Goal: Task Accomplishment & Management: Manage account settings

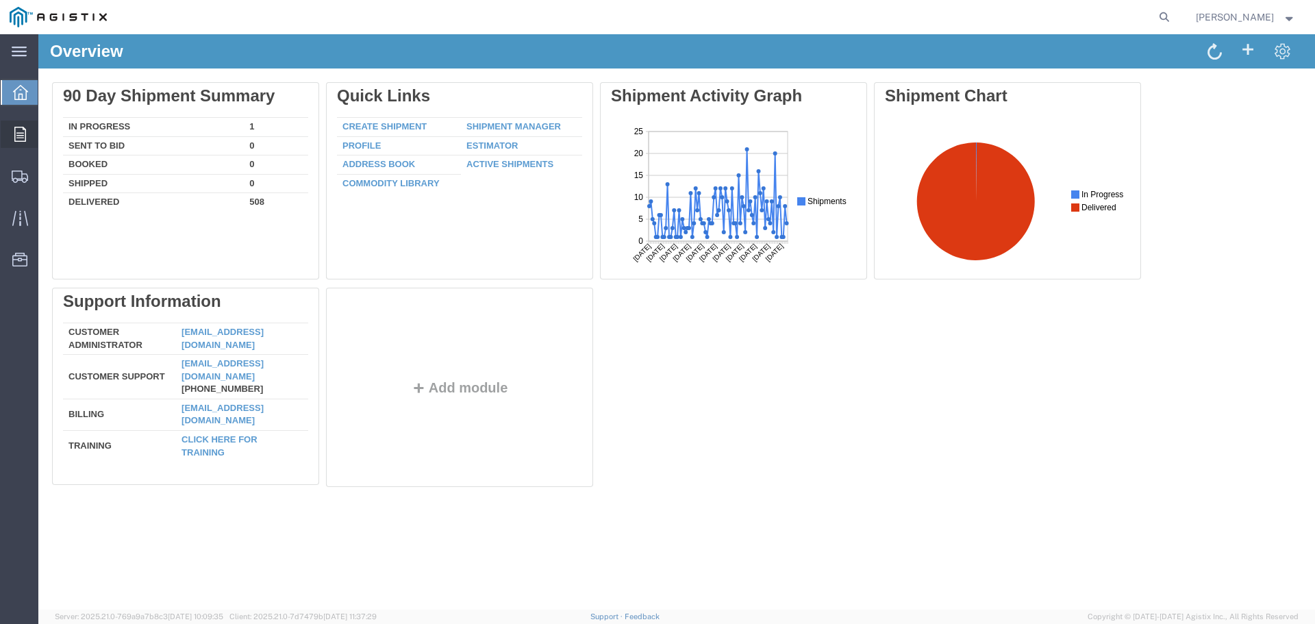
click at [18, 131] on icon at bounding box center [20, 134] width 12 height 15
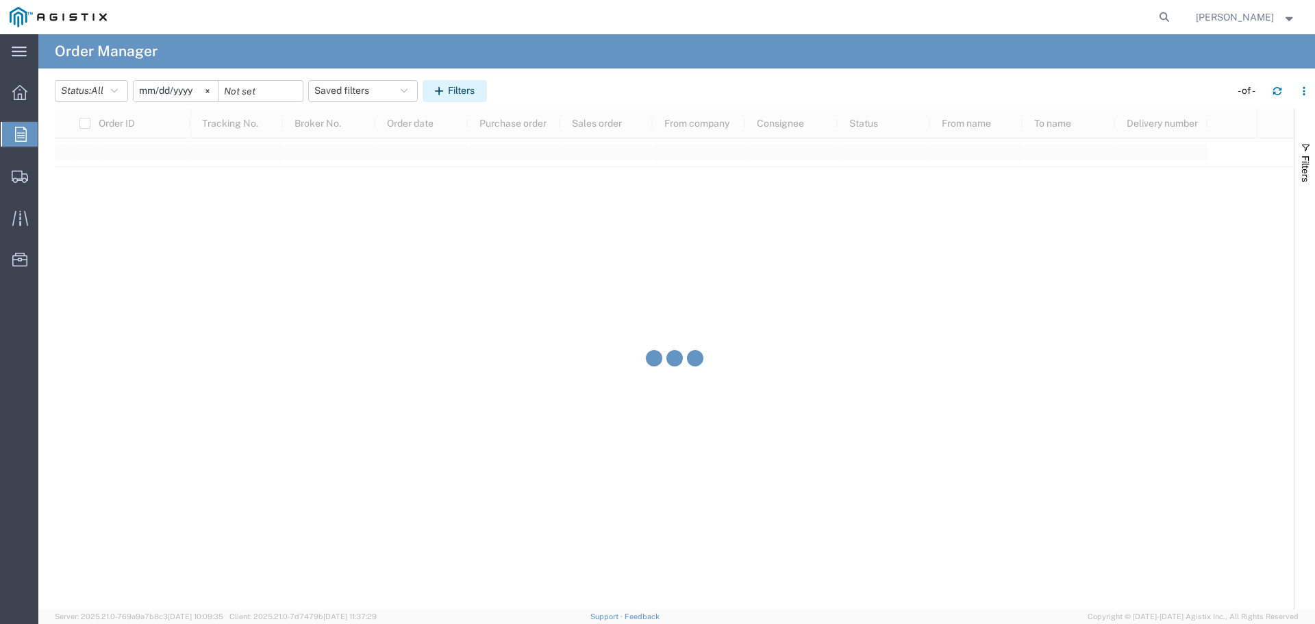
click at [473, 94] on button "Filters" at bounding box center [455, 91] width 64 height 22
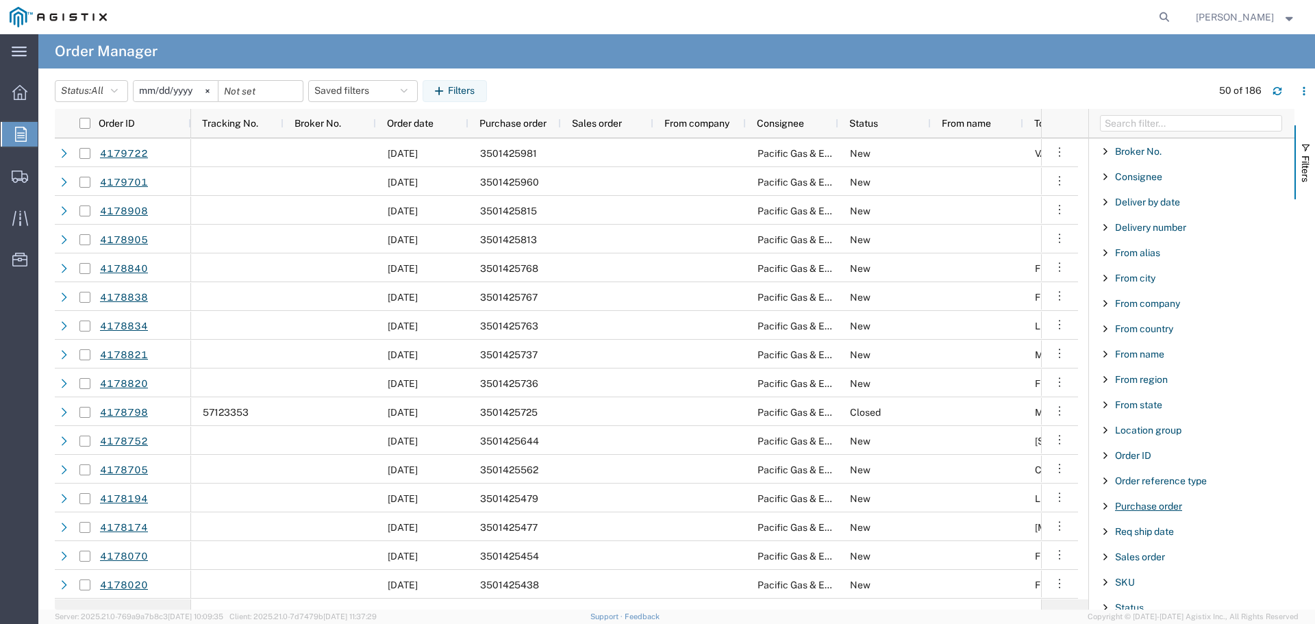
click at [1158, 510] on span "Purchase order" at bounding box center [1148, 506] width 67 height 11
click at [1156, 564] on input "Filter Value" at bounding box center [1196, 563] width 179 height 16
type input "3501425815"
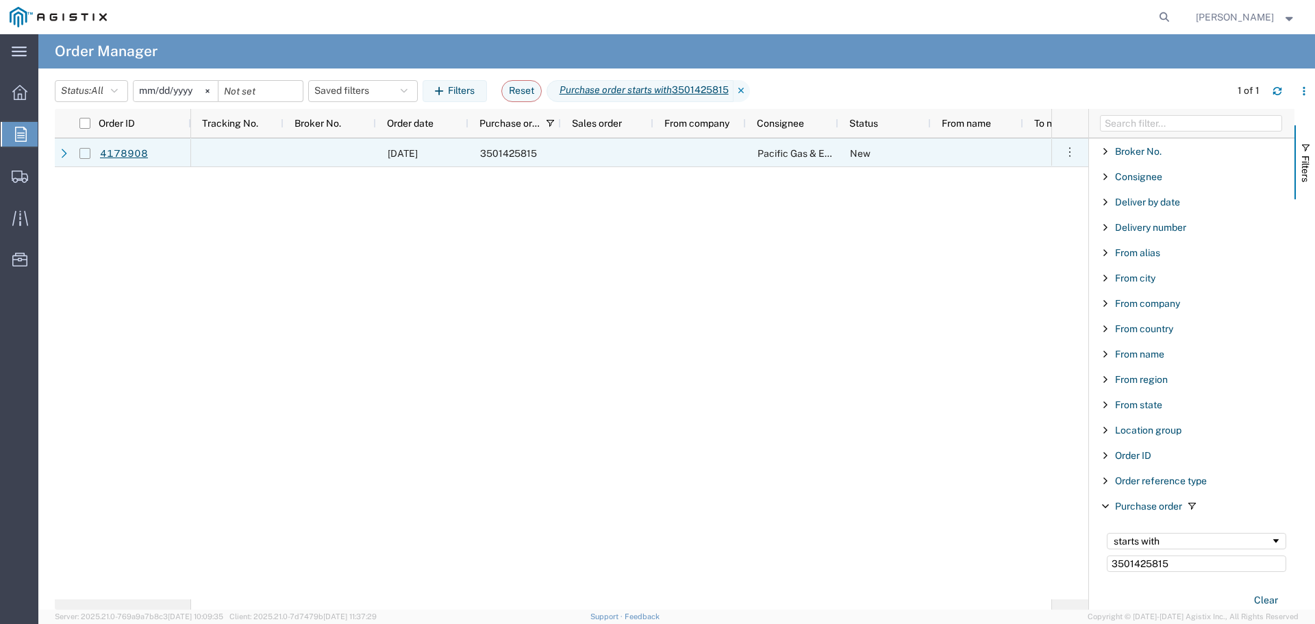
click at [86, 154] on input "Press Space to toggle row selection (unchecked)" at bounding box center [84, 153] width 11 height 11
checkbox input "true"
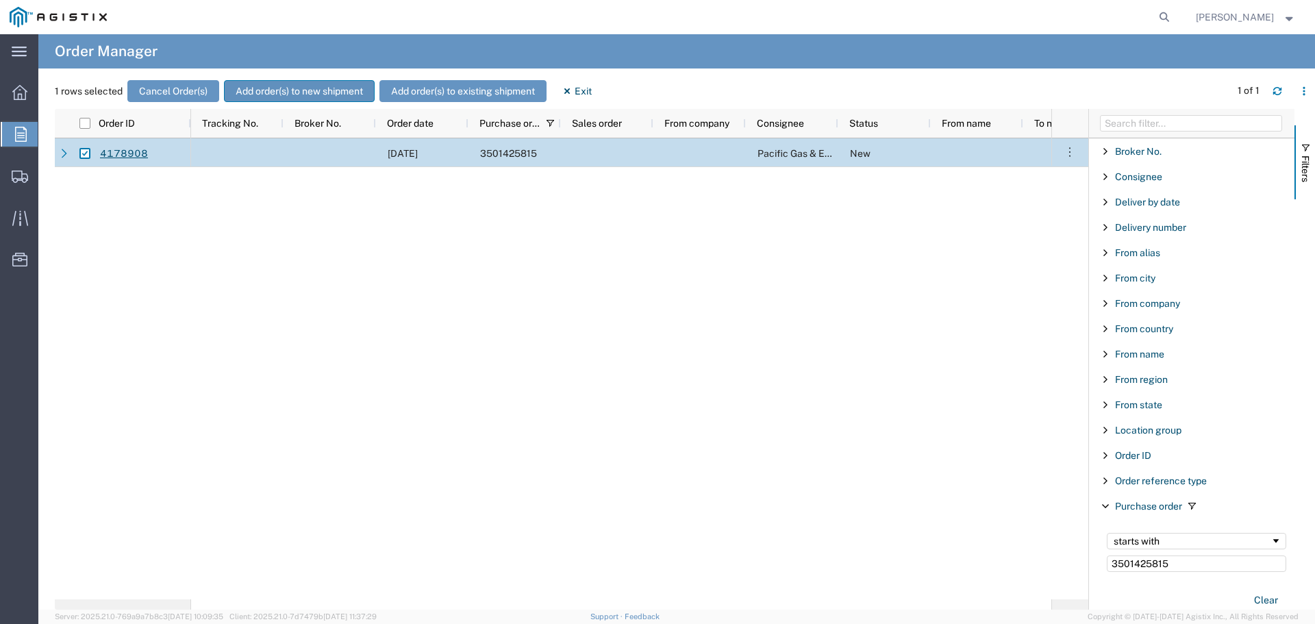
click at [277, 92] on button "Add order(s) to new shipment" at bounding box center [299, 91] width 151 height 22
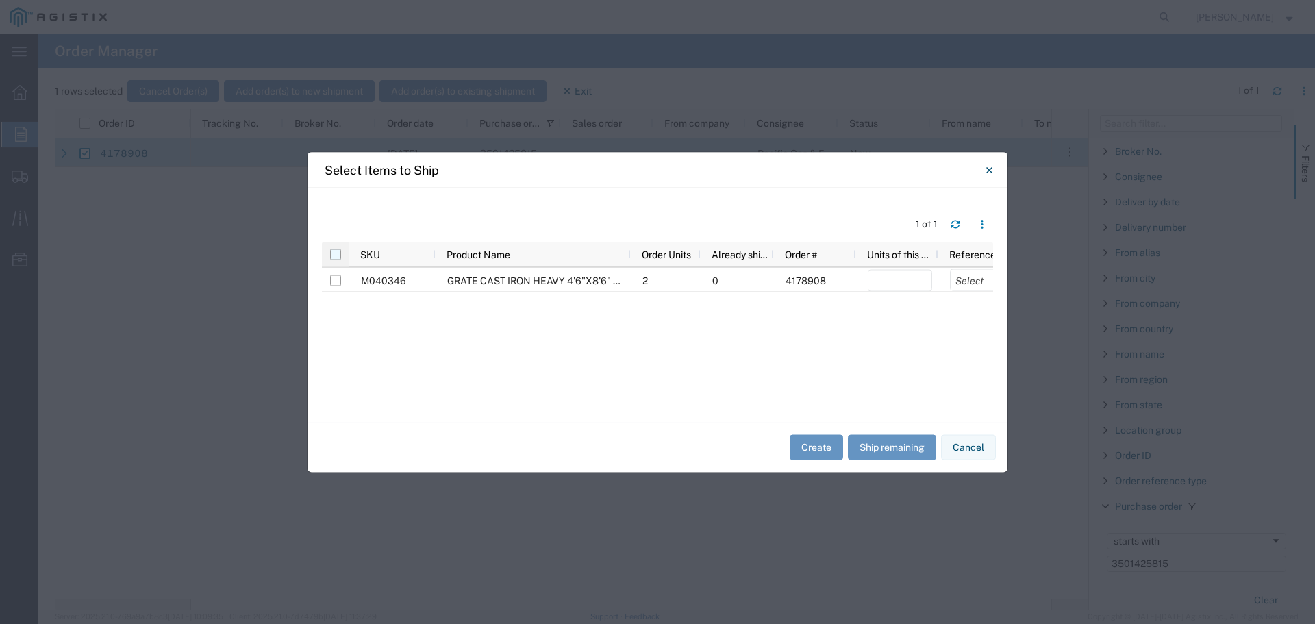
click at [336, 255] on input "checkbox" at bounding box center [335, 254] width 11 height 11
checkbox input "true"
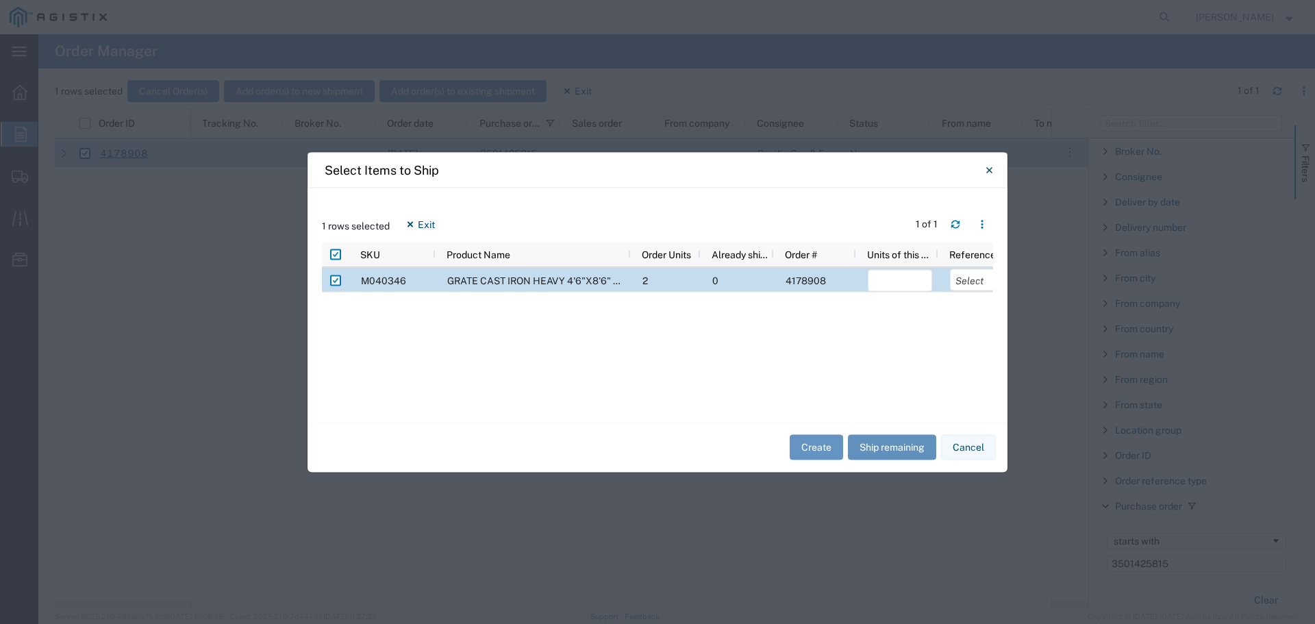
click at [870, 445] on button "Ship remaining" at bounding box center [892, 447] width 88 height 25
type input "2"
click at [974, 275] on select "Select Purchase Order Delivery Number" at bounding box center [982, 279] width 64 height 22
select select "PURCHORD"
click at [950, 268] on select "Select Purchase Order Delivery Number" at bounding box center [982, 279] width 64 height 22
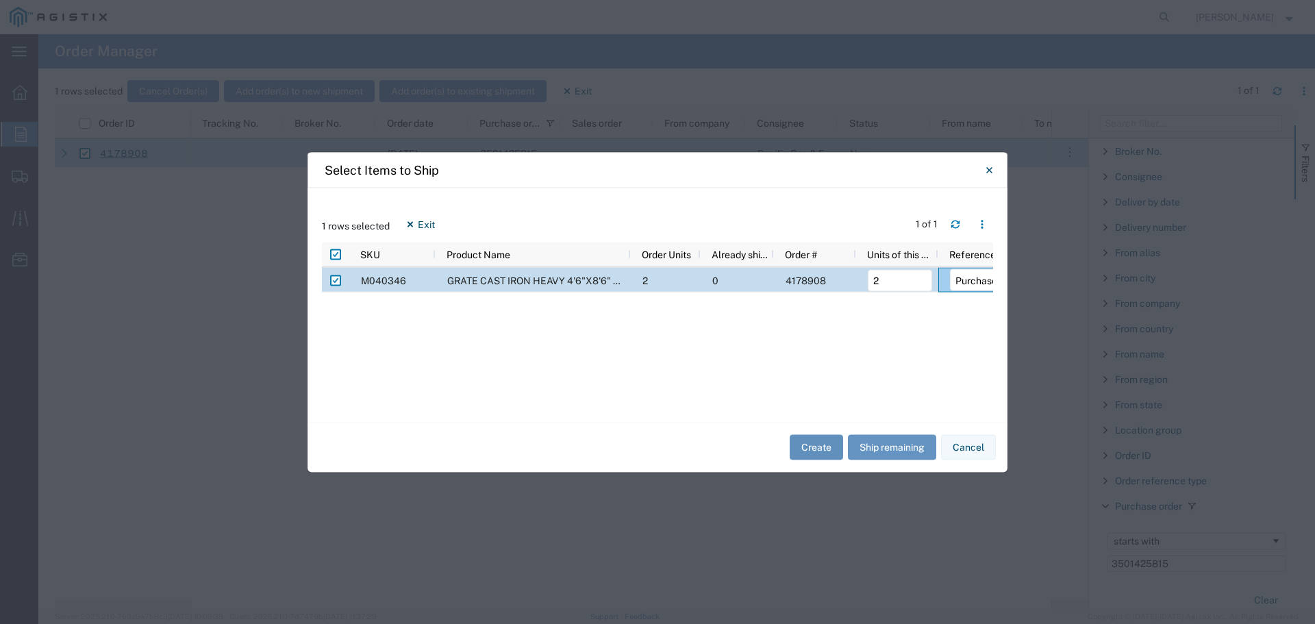
click at [817, 453] on button "Create" at bounding box center [816, 447] width 53 height 25
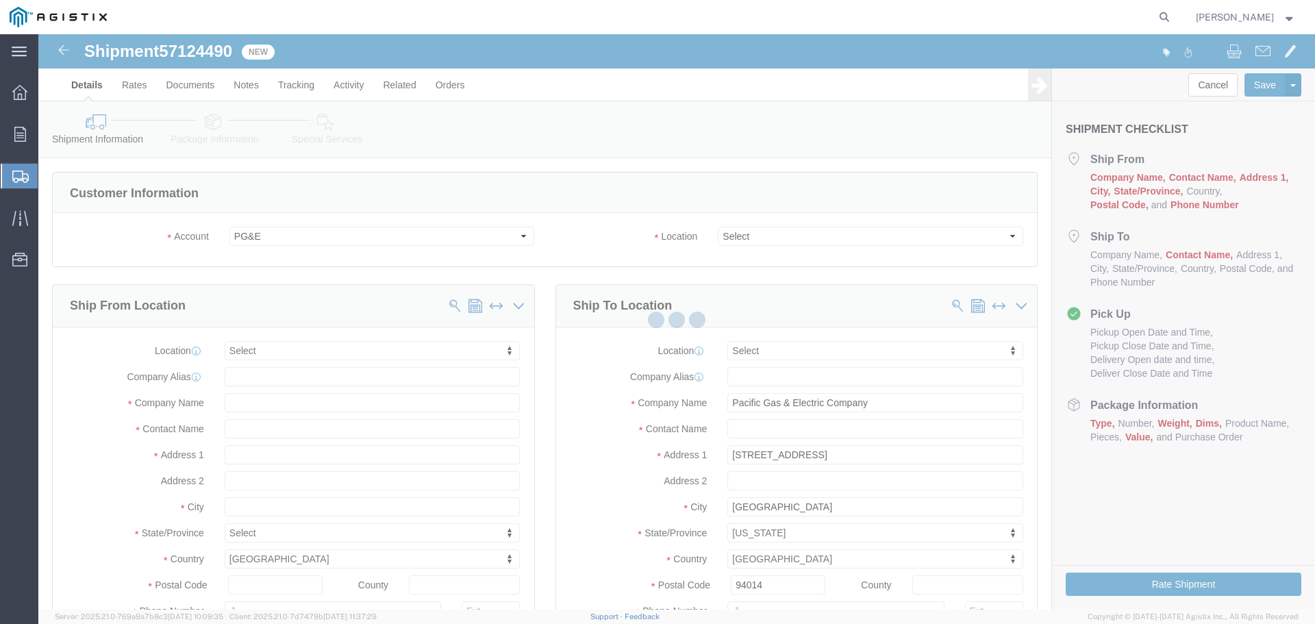
select select
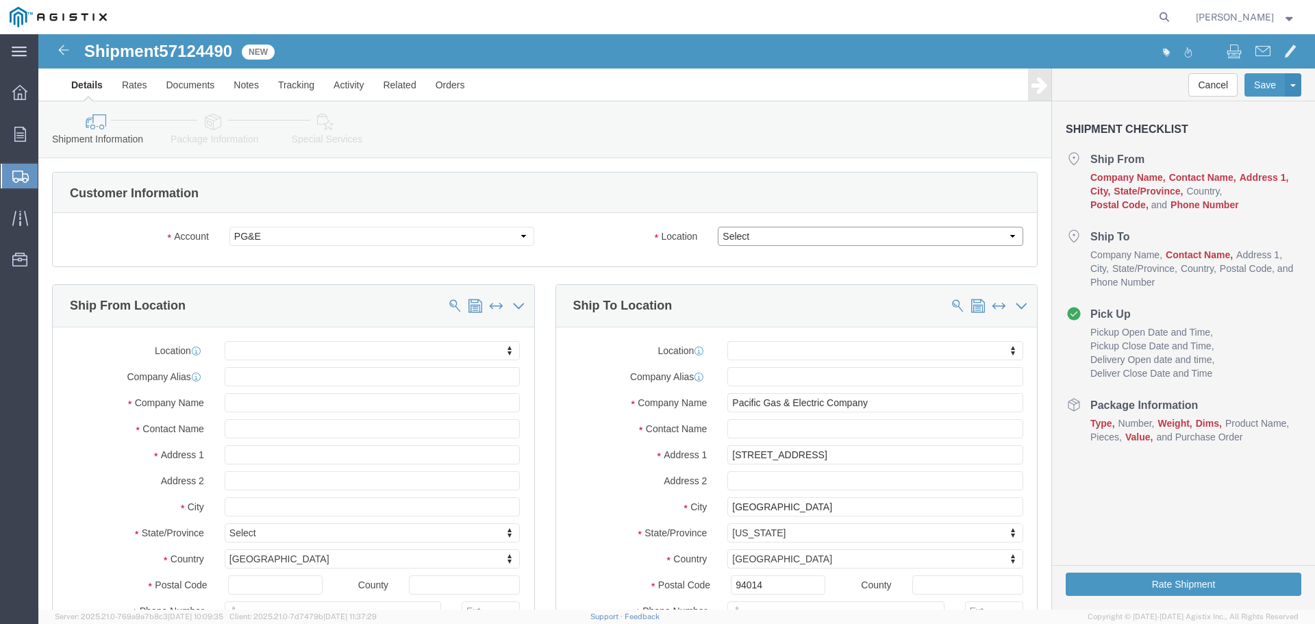
drag, startPoint x: 746, startPoint y: 235, endPoint x: 708, endPoint y: 201, distance: 51.4
click select "Select All Others [GEOGRAPHIC_DATA] [GEOGRAPHIC_DATA] [GEOGRAPHIC_DATA] [GEOGRA…"
select select "23082"
click select "Select All Others [GEOGRAPHIC_DATA] [GEOGRAPHIC_DATA] [GEOGRAPHIC_DATA] [GEOGRA…"
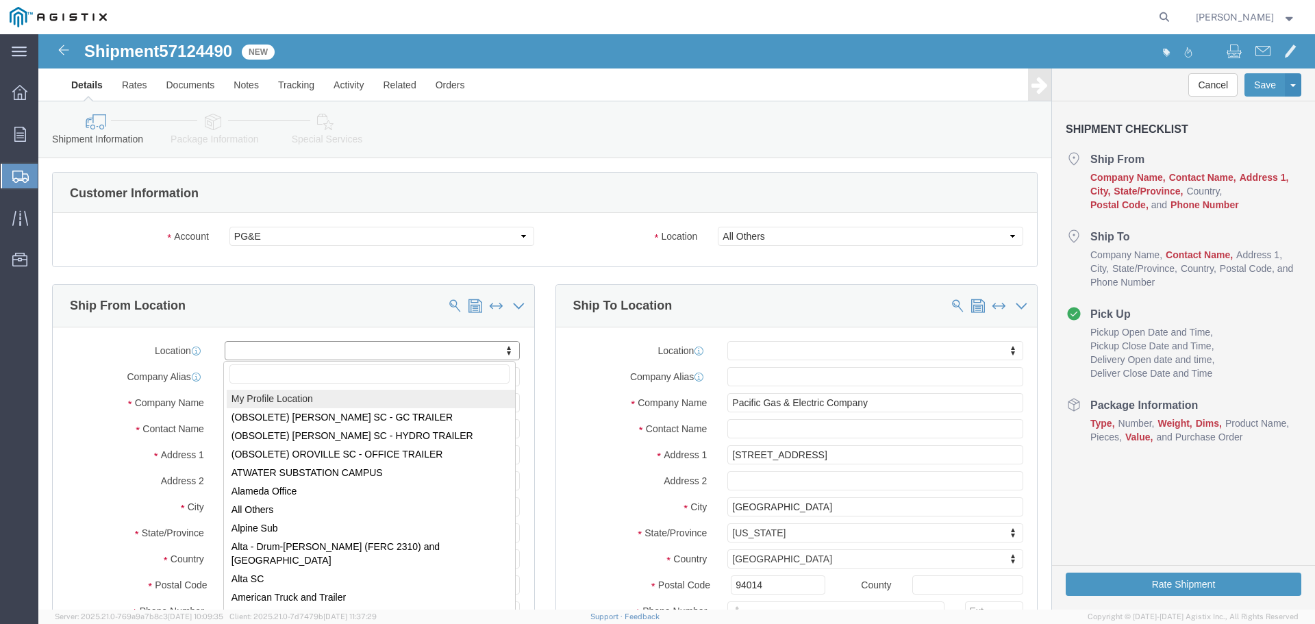
select select "MYPROFILE"
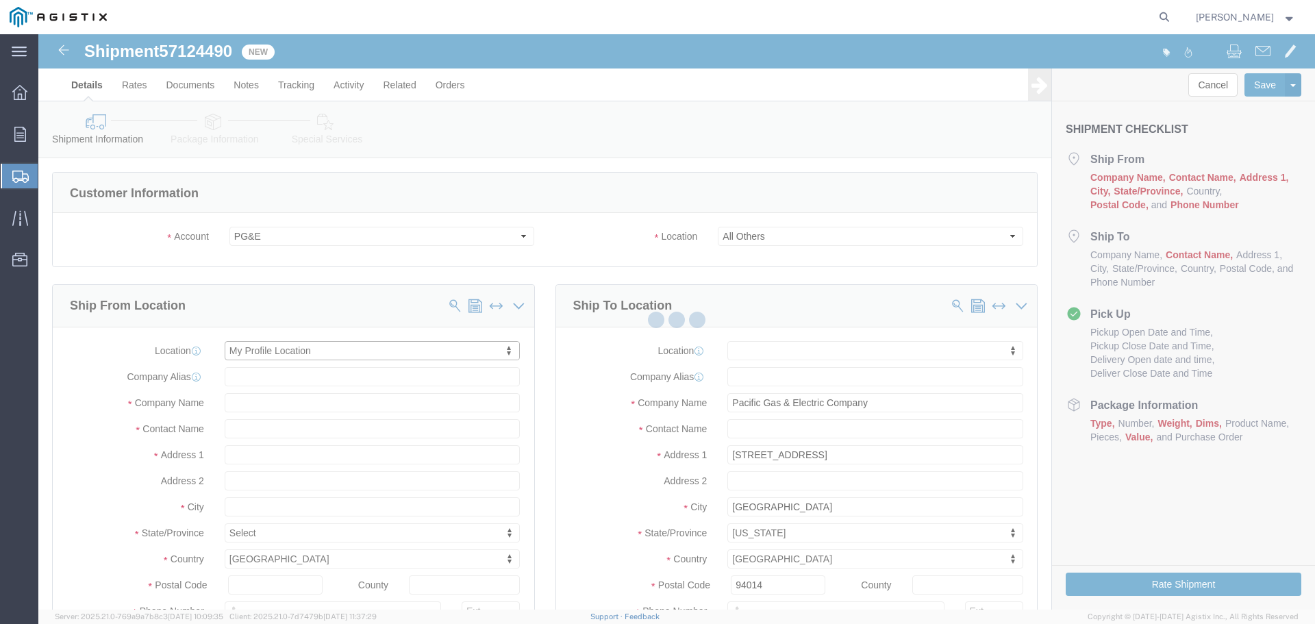
type input "[STREET_ADDRESS]"
type input "94566"
type input "[PHONE_NUMBER]"
type input "[PERSON_NAME][EMAIL_ADDRESS][PERSON_NAME][DOMAIN_NAME]"
checkbox input "true"
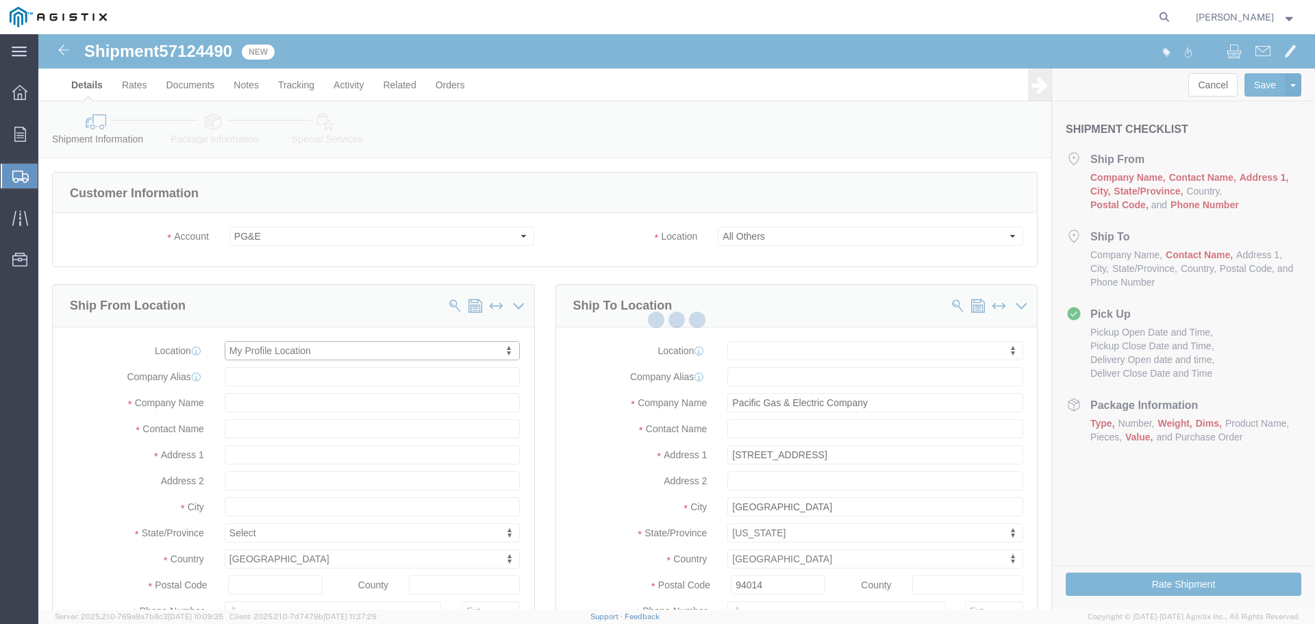
type input "Oldcastle Precast Inc"
type input "[PERSON_NAME]"
type input "PLEASANTON"
select select "CA"
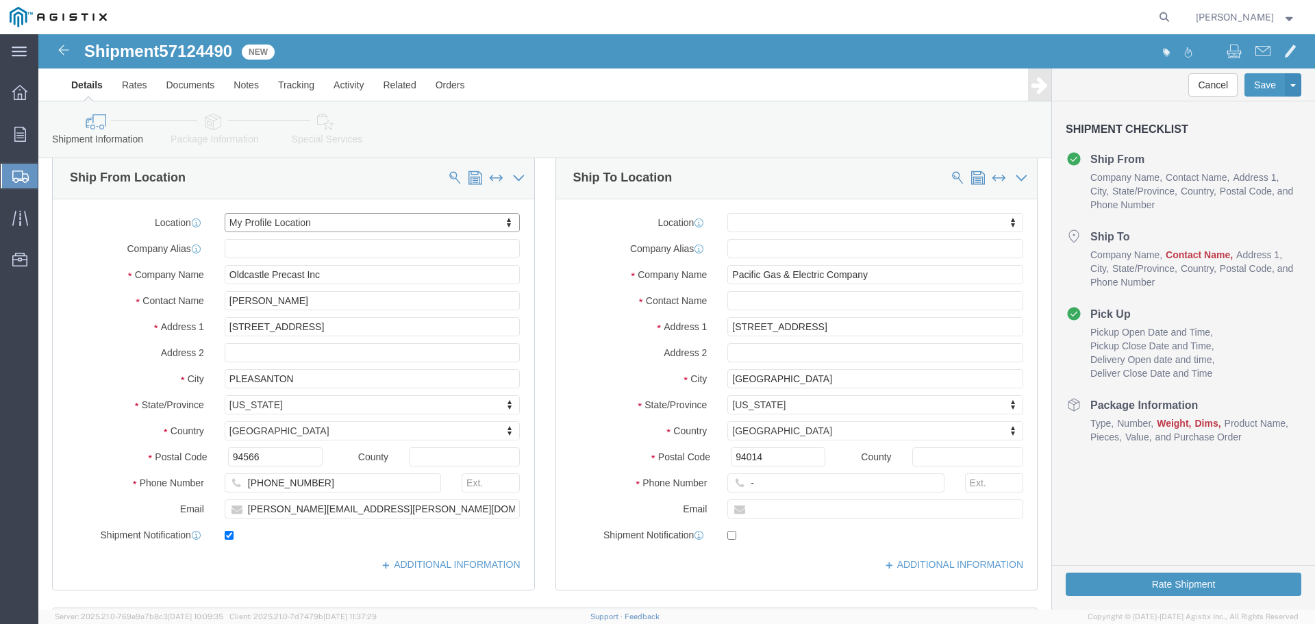
scroll to position [205, 0]
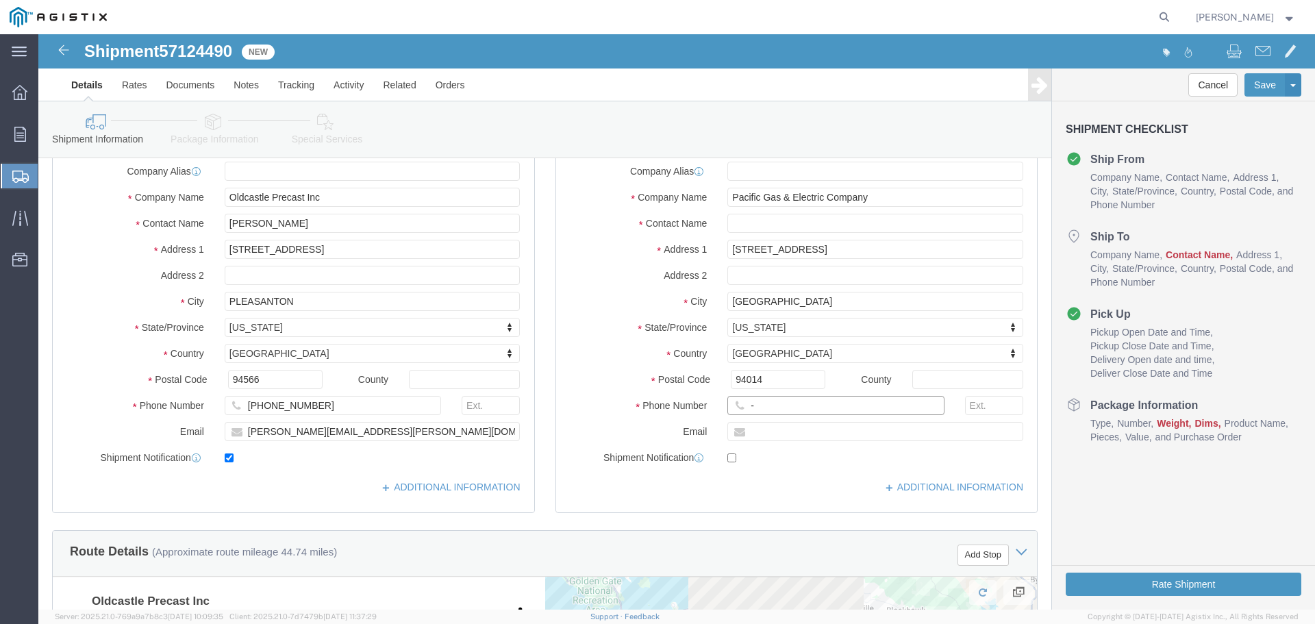
click input "-"
type input "123-456-7891"
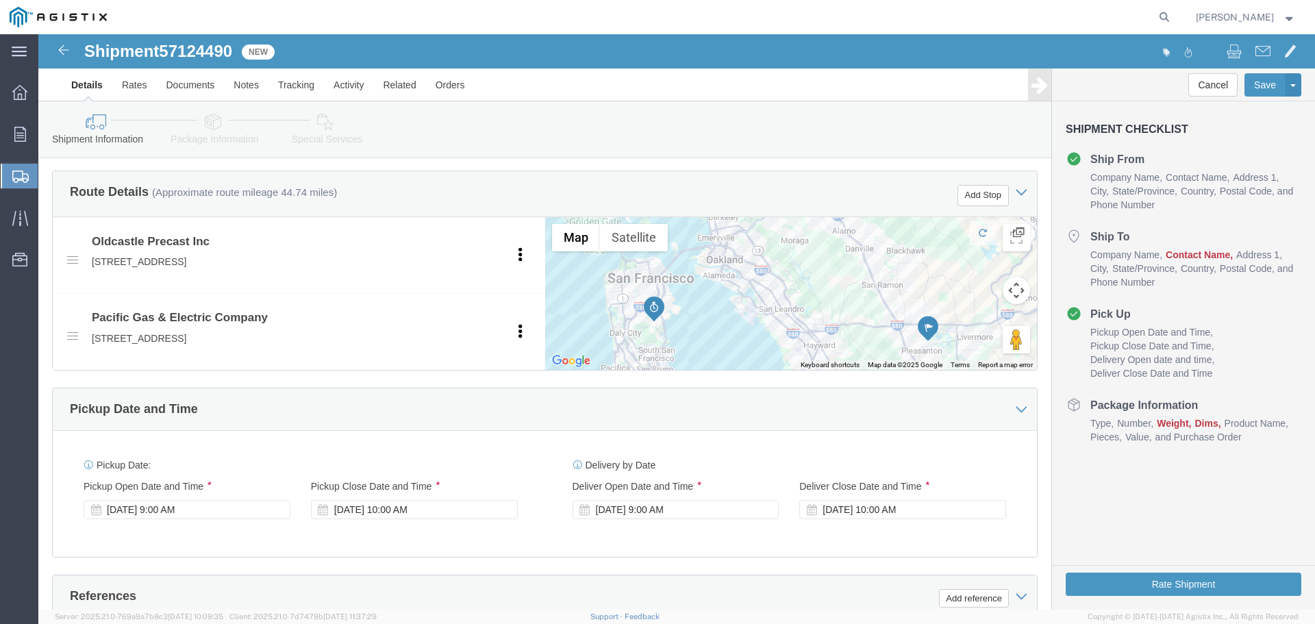
scroll to position [685, 0]
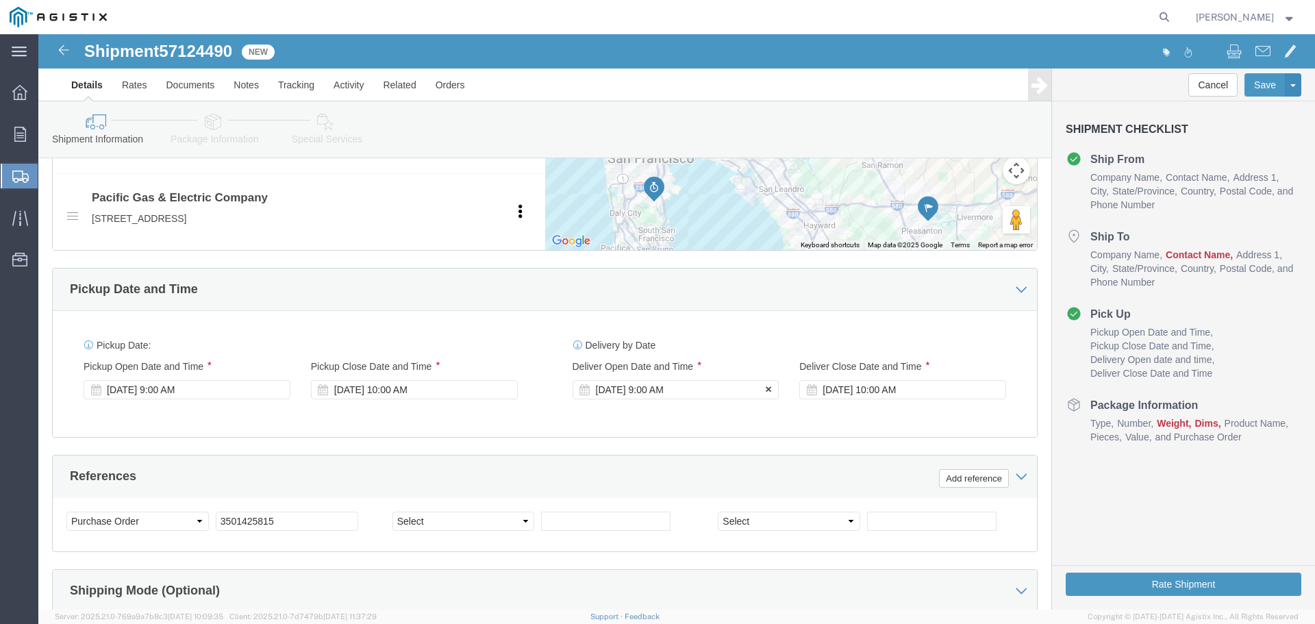
click div "[DATE] 9:00 AM"
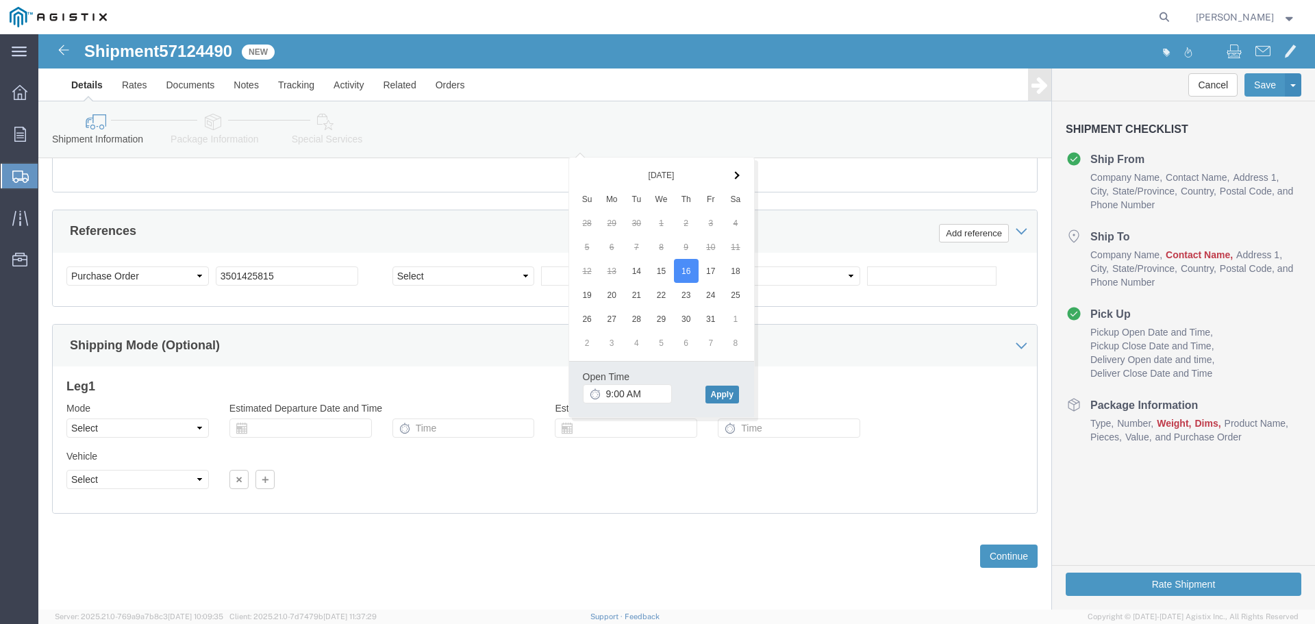
click button "Apply"
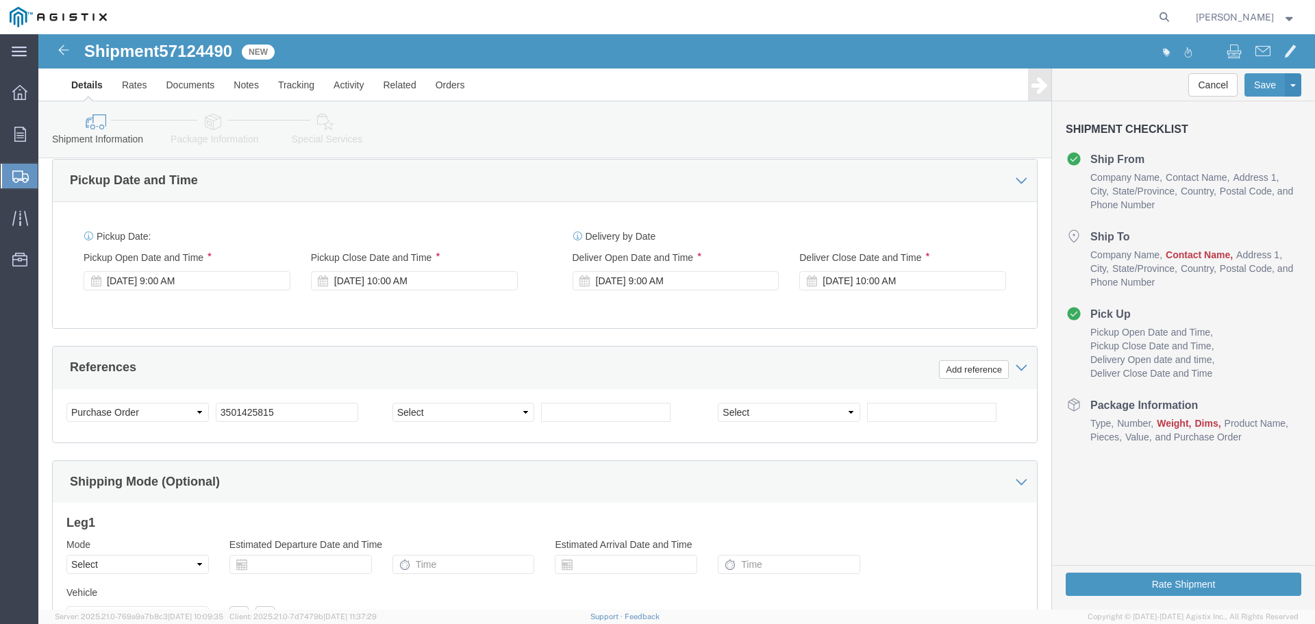
scroll to position [793, 0]
click div "[DATE] 10:00 AM"
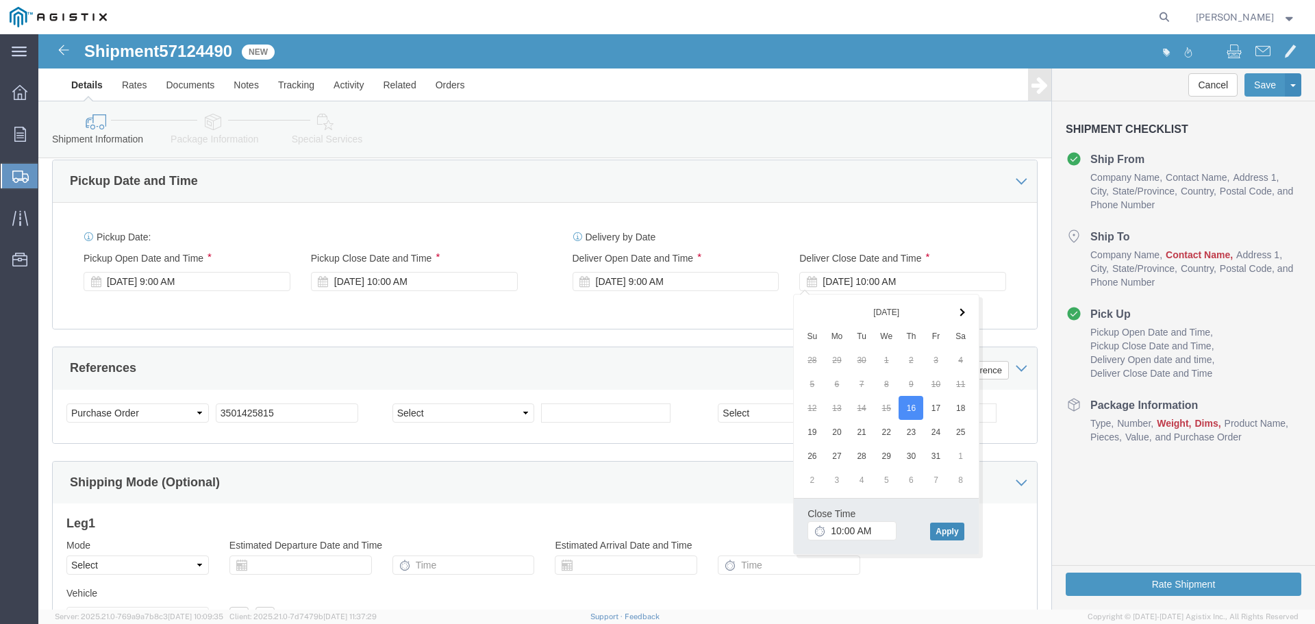
click button "Apply"
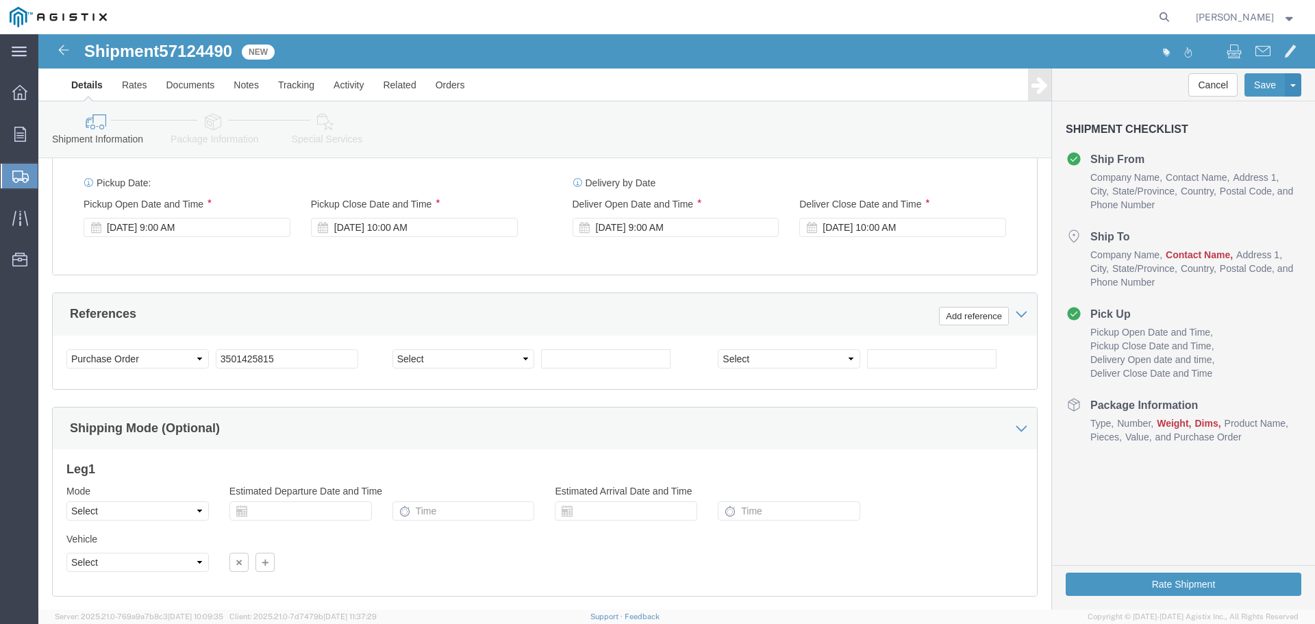
scroll to position [930, 0]
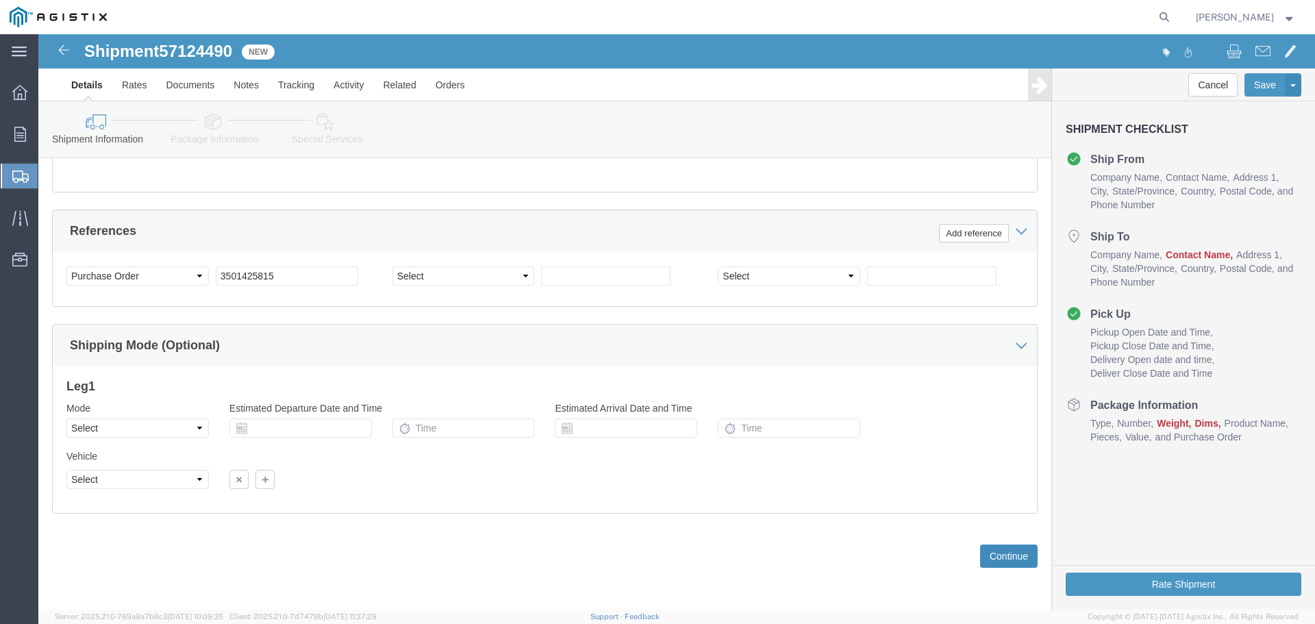
click button "Continue"
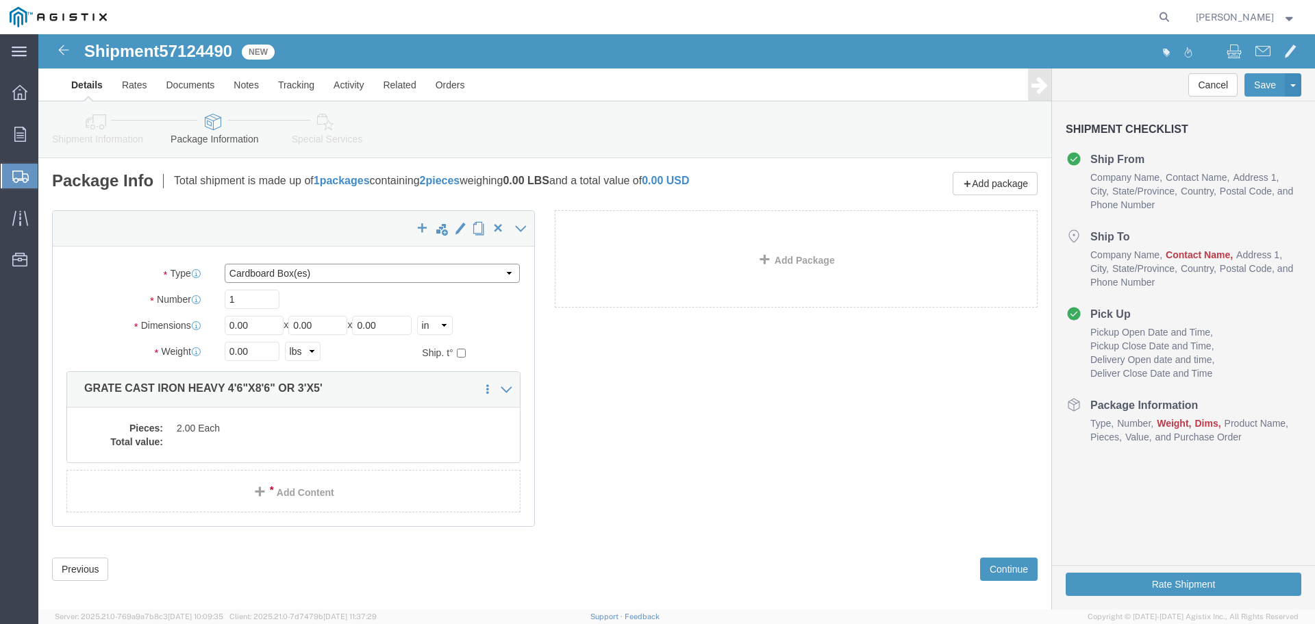
click select "Select Bulk Bundle(s) Cardboard Box(es) Carton(s) Crate(s) Drum(s) (Fiberboard)…"
select select "YRPK"
click select "Select Bulk Bundle(s) Cardboard Box(es) Carton(s) Crate(s) Drum(s) (Fiberboard)…"
click input "1"
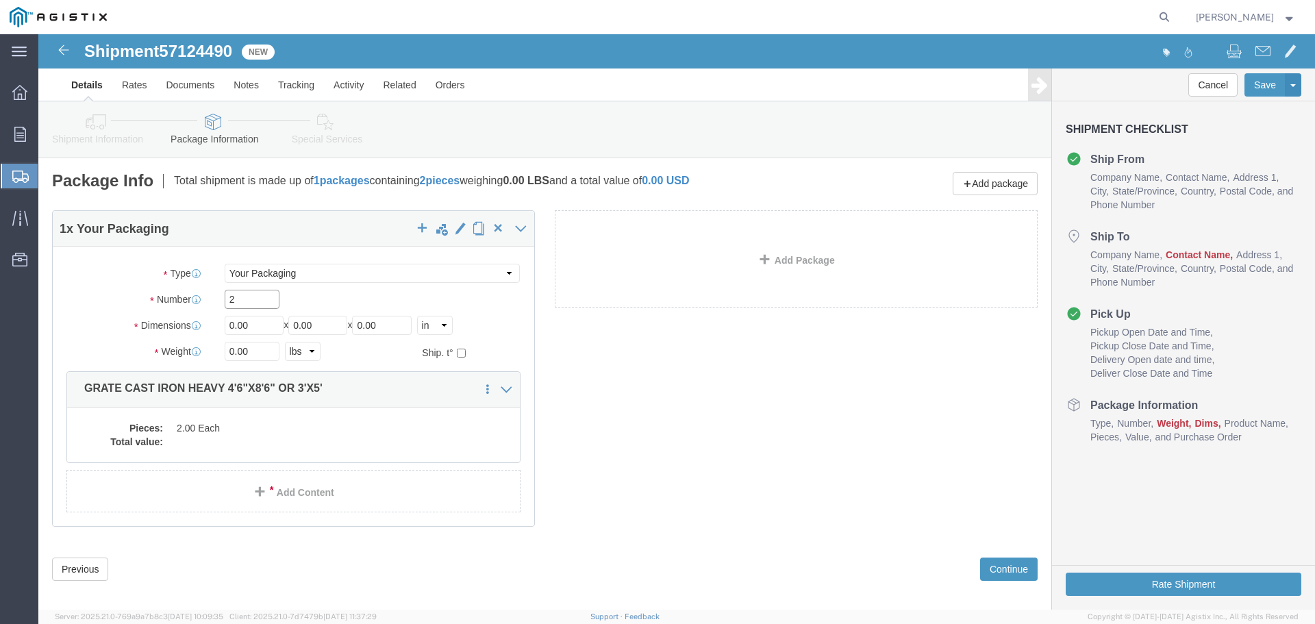
type input "2"
type input "54"
type input "102"
drag, startPoint x: 210, startPoint y: 290, endPoint x: 149, endPoint y: 288, distance: 61.0
click div "Dimensions Length 54 x Width 102 x Height 0.00 Select cm ft in"
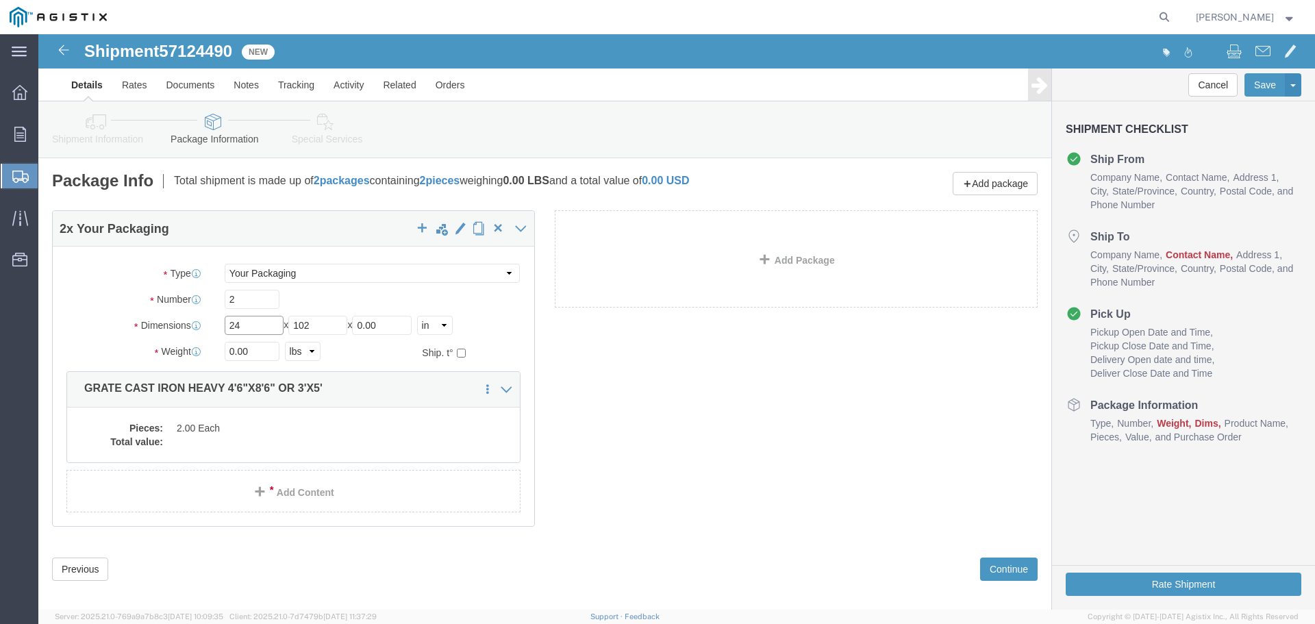
type input "24"
type input "29"
type input "6"
type input "400"
click div "2 x Your Packaging Package Type Select Bulk Bundle(s) Cardboard Box(es) Carton(…"
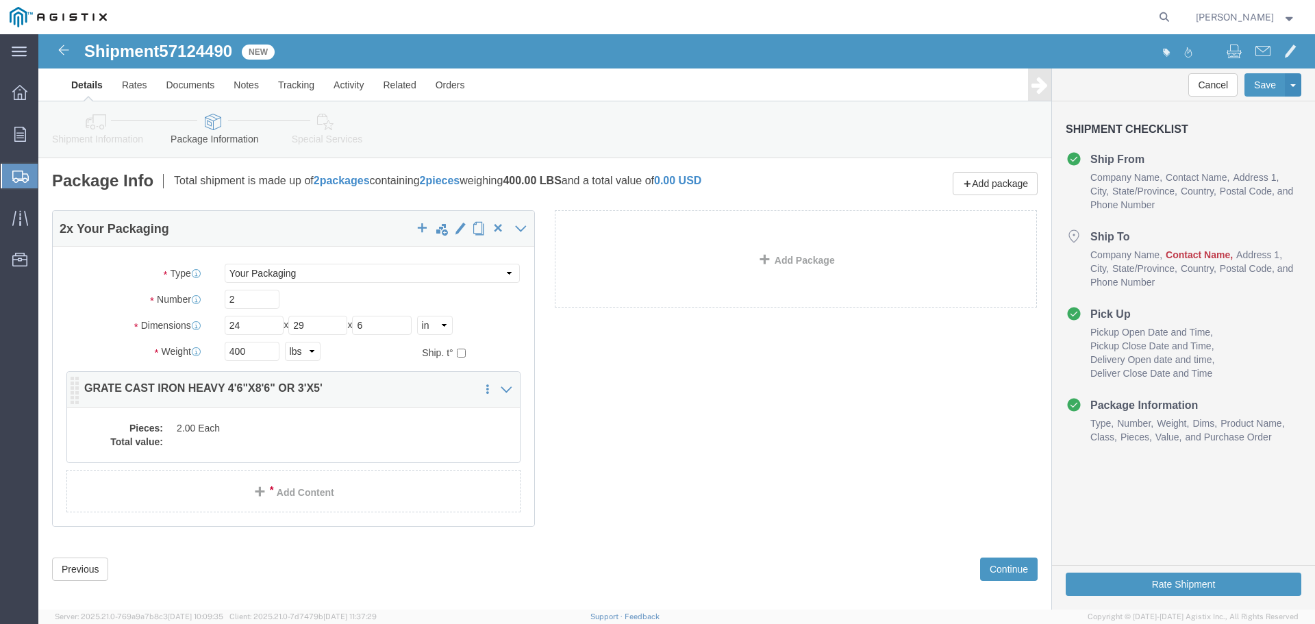
click dd "2.00 Each"
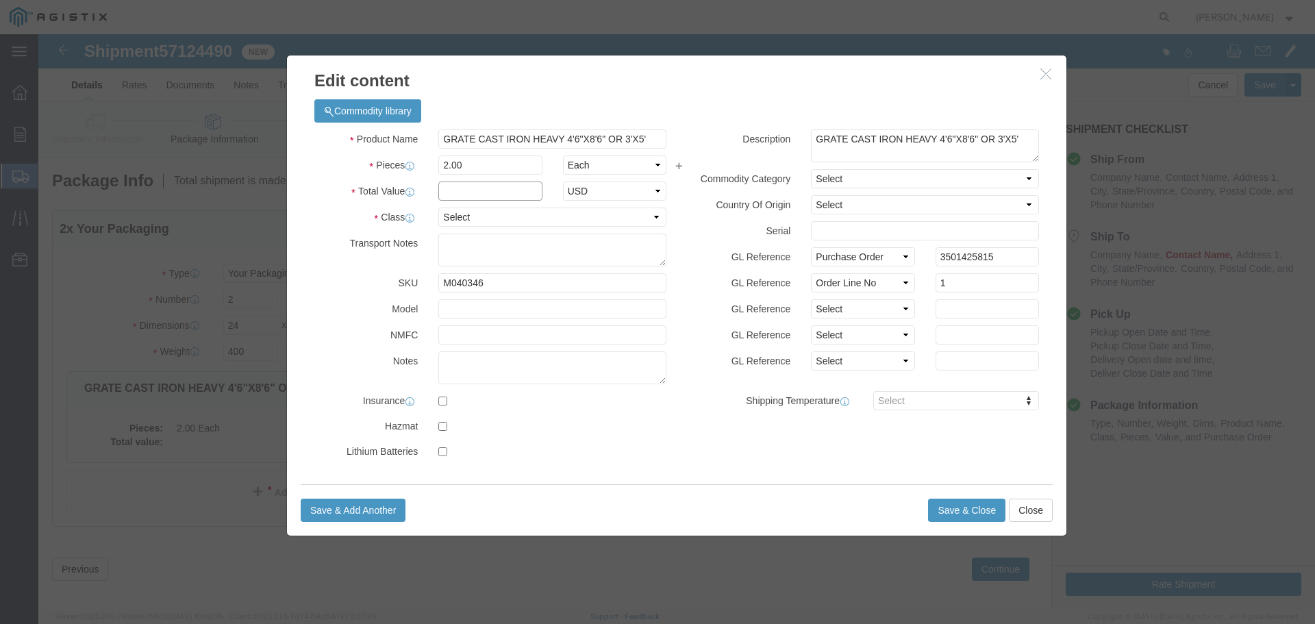
click input "text"
type input "1"
select select "USD"
select select "55"
click button "Save & Close"
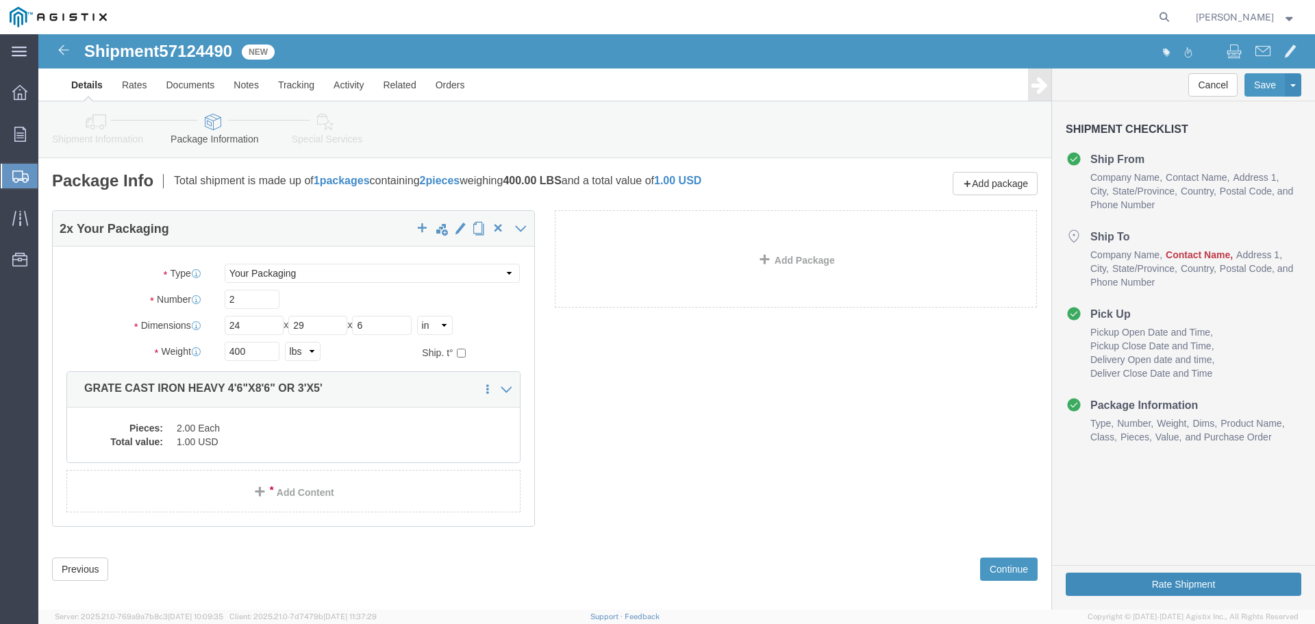
click button "Rate Shipment"
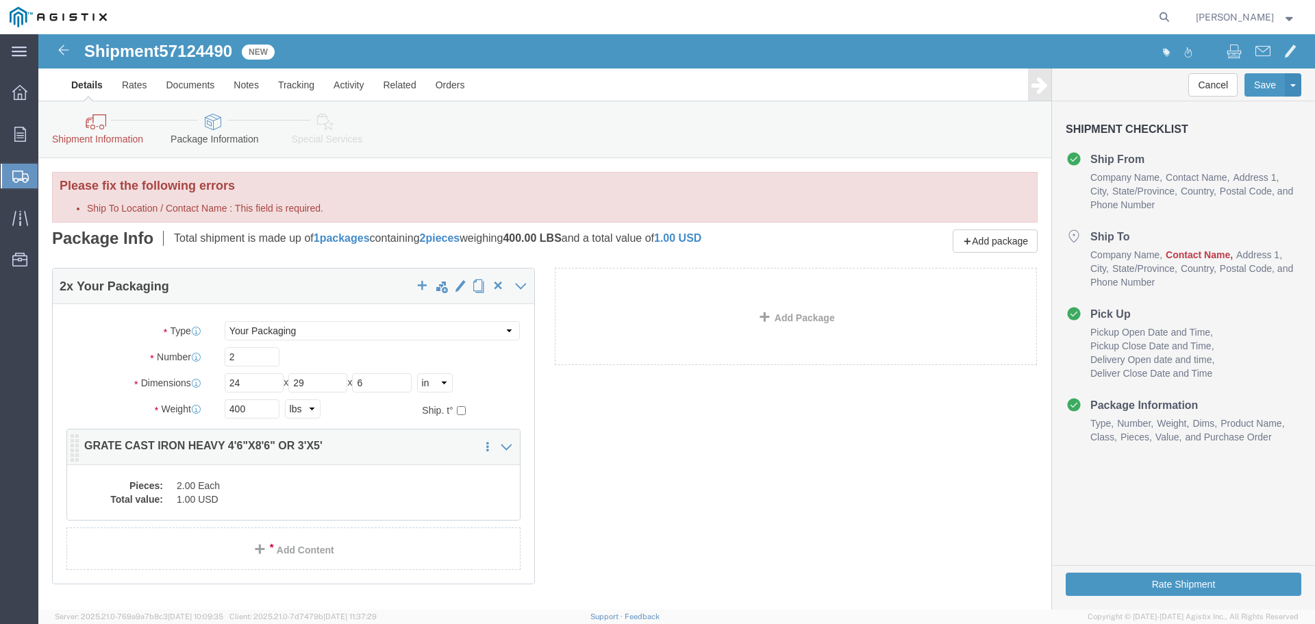
click dd "2.00 Each"
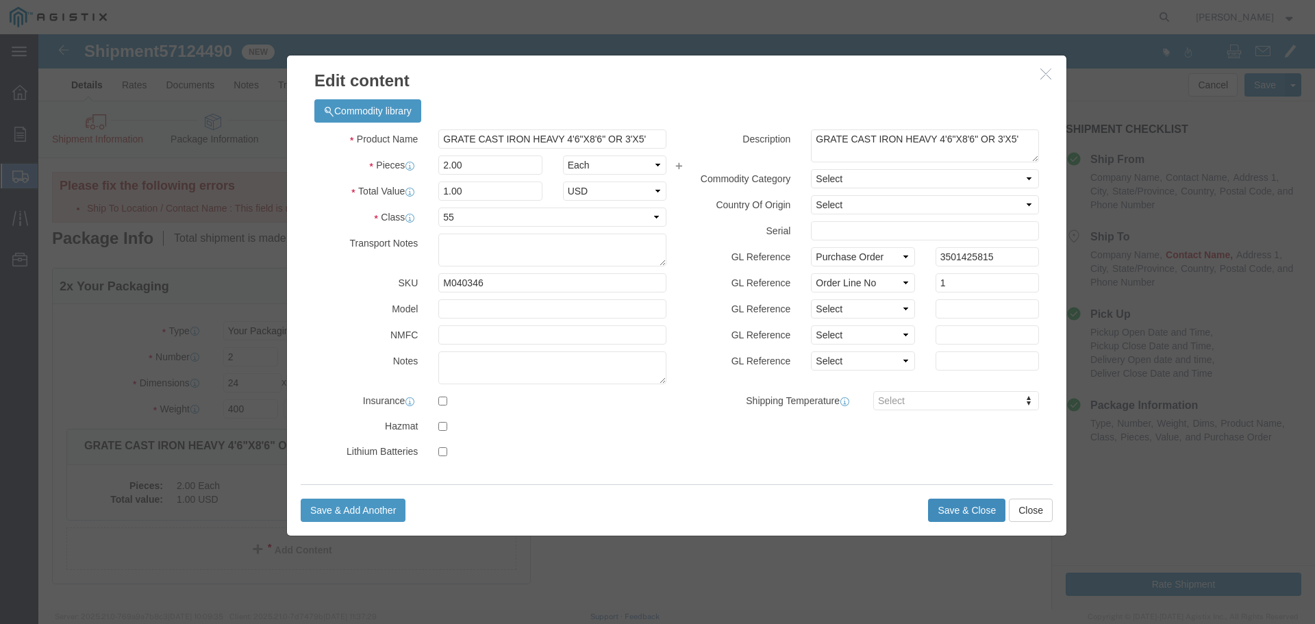
click button "Save & Close"
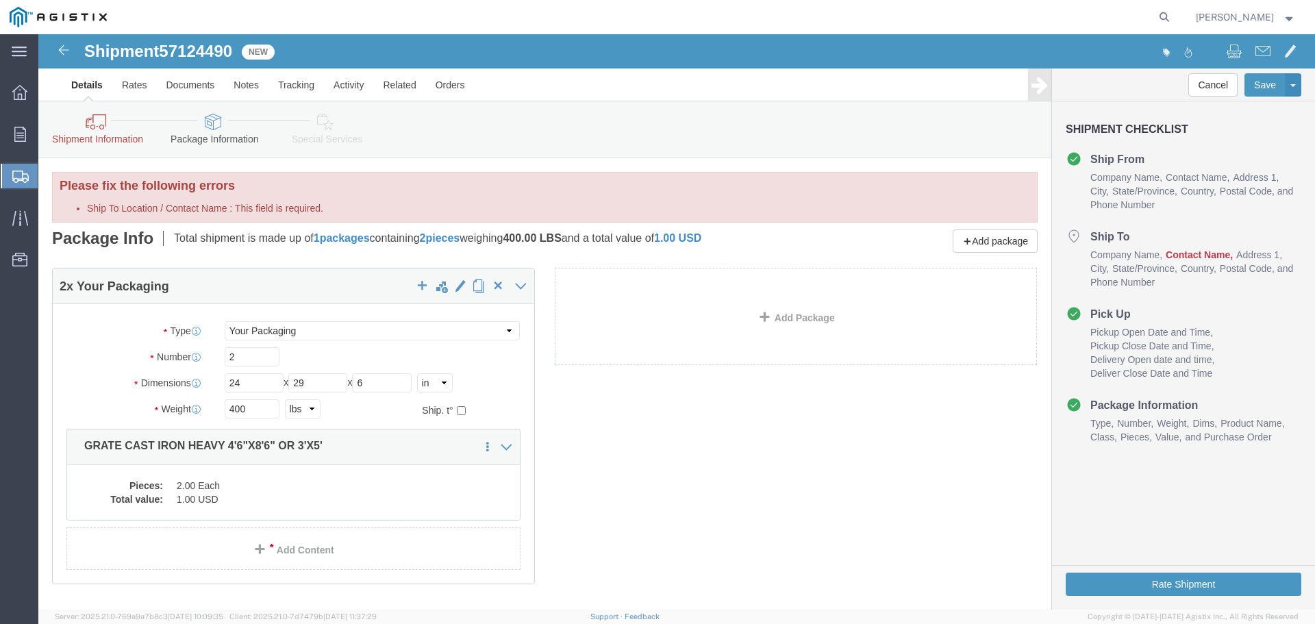
click label "Ship To Location / Contact Name : This field is required."
click input "Ship To Location / Contact Name : This field is required."
click link "Shipment Information"
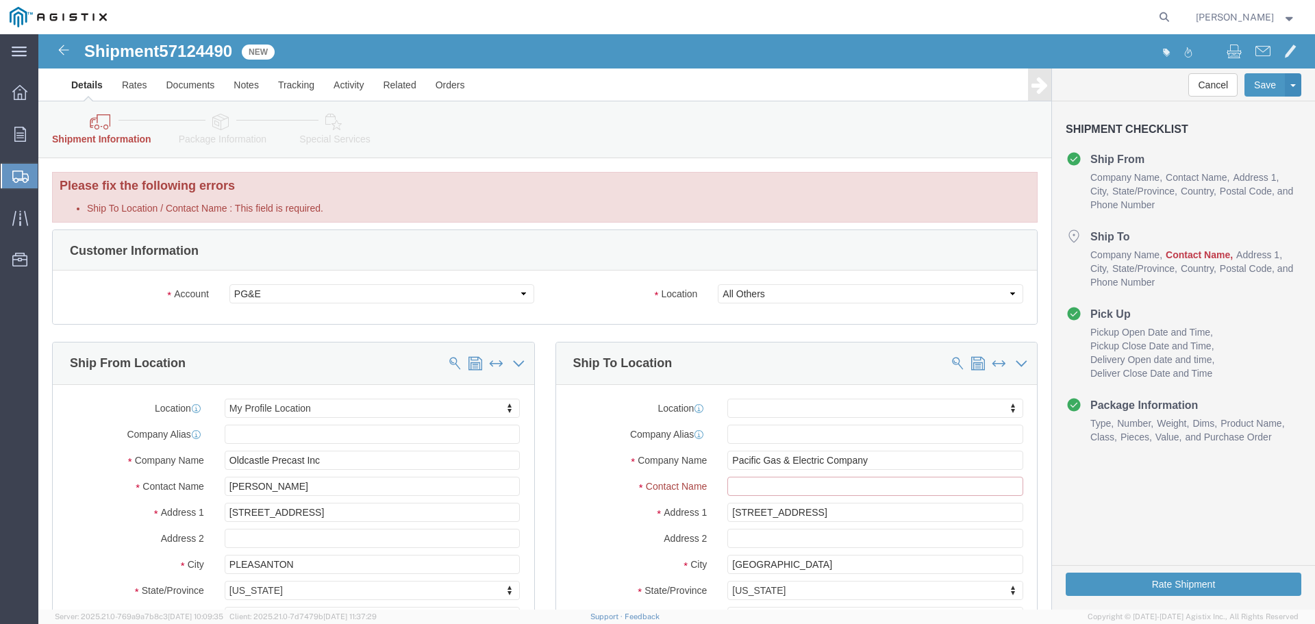
click input "Ship To Location / Contact Name : This field is required."
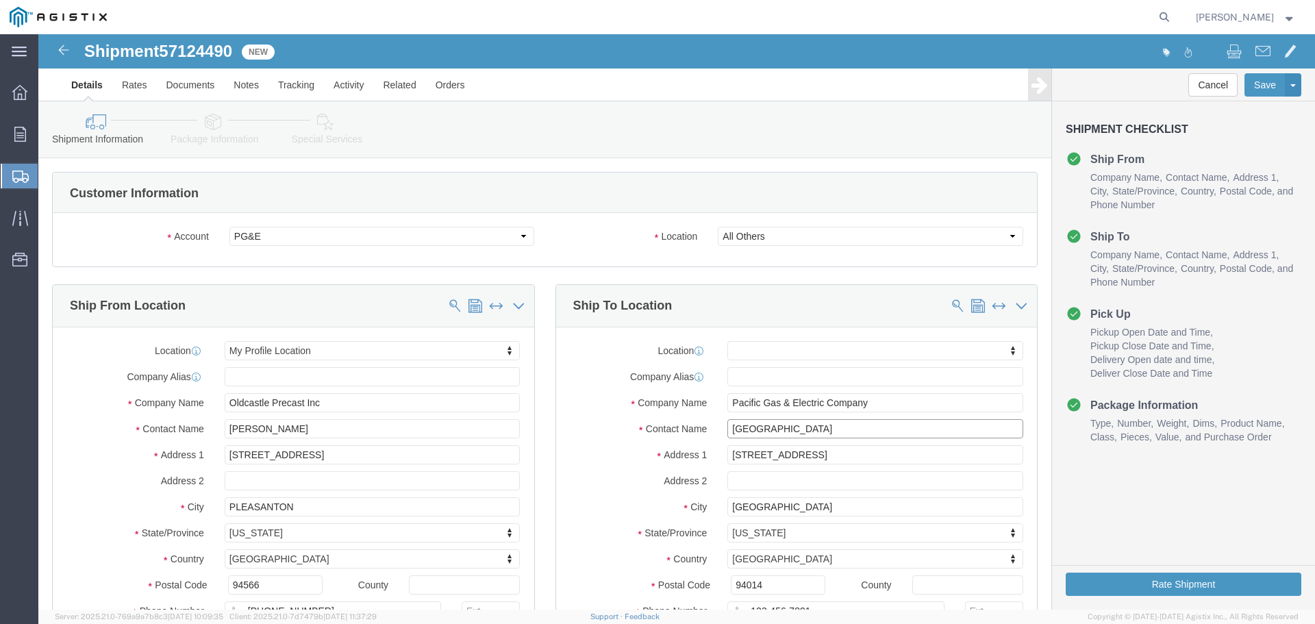
type input "[GEOGRAPHIC_DATA]"
click button "Rate Shipment"
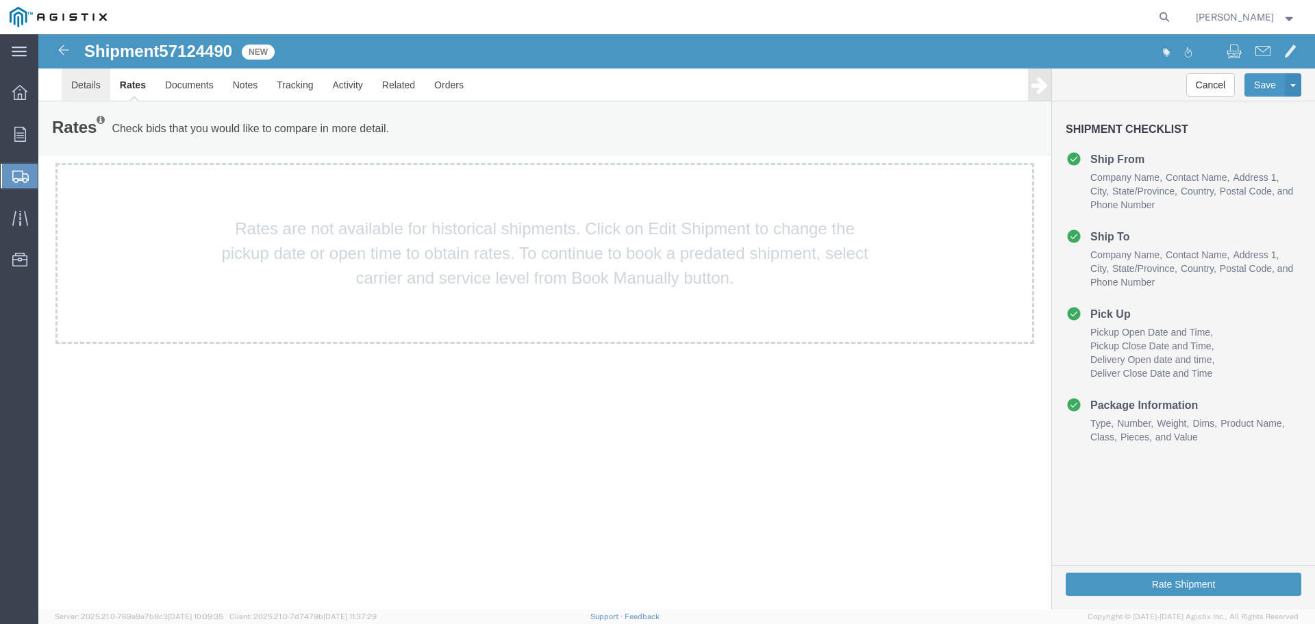
click at [96, 79] on link "Details" at bounding box center [86, 84] width 49 height 33
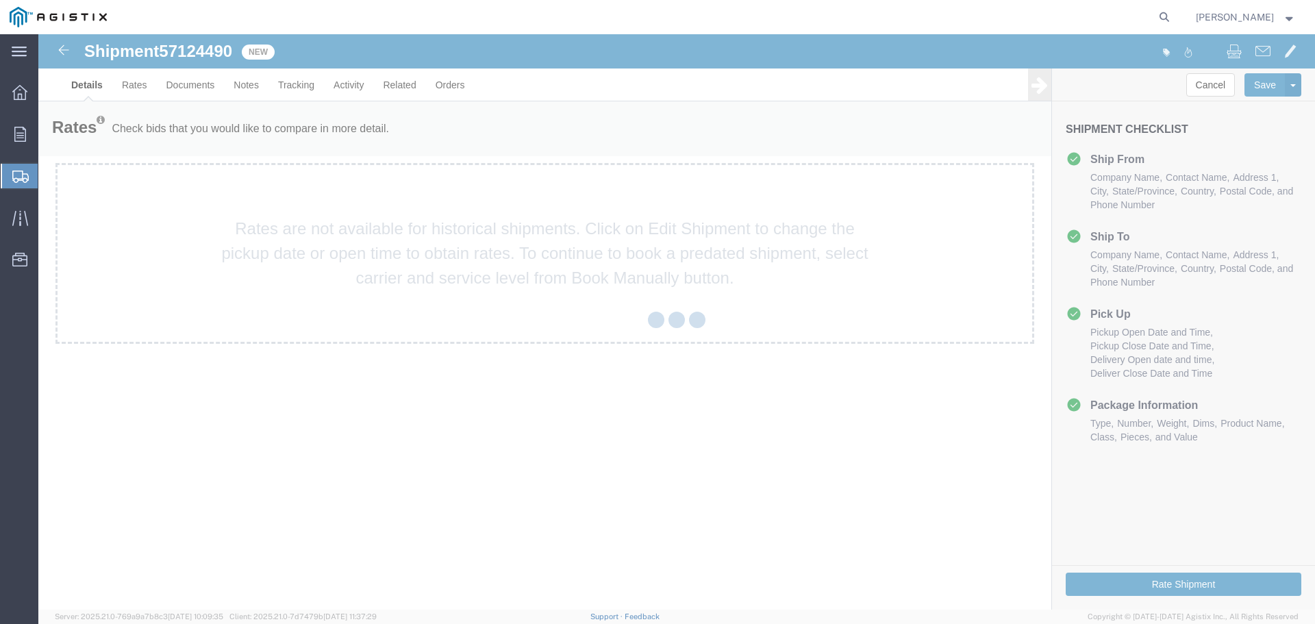
select select "22122"
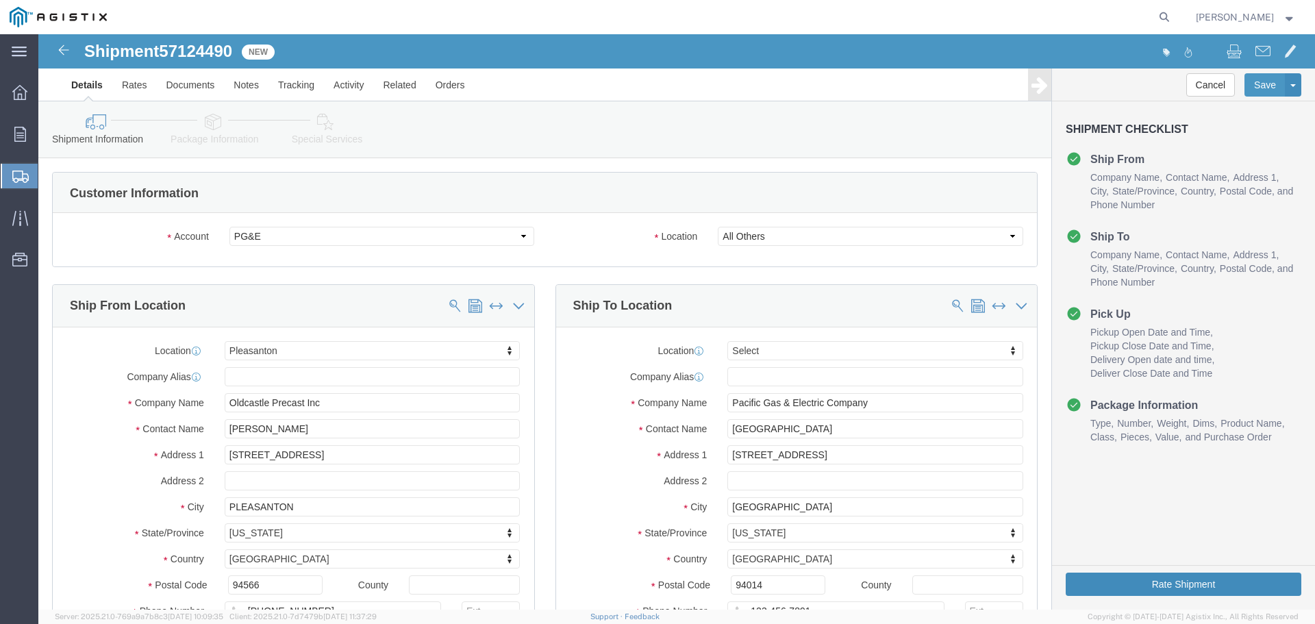
click button "Rate Shipment"
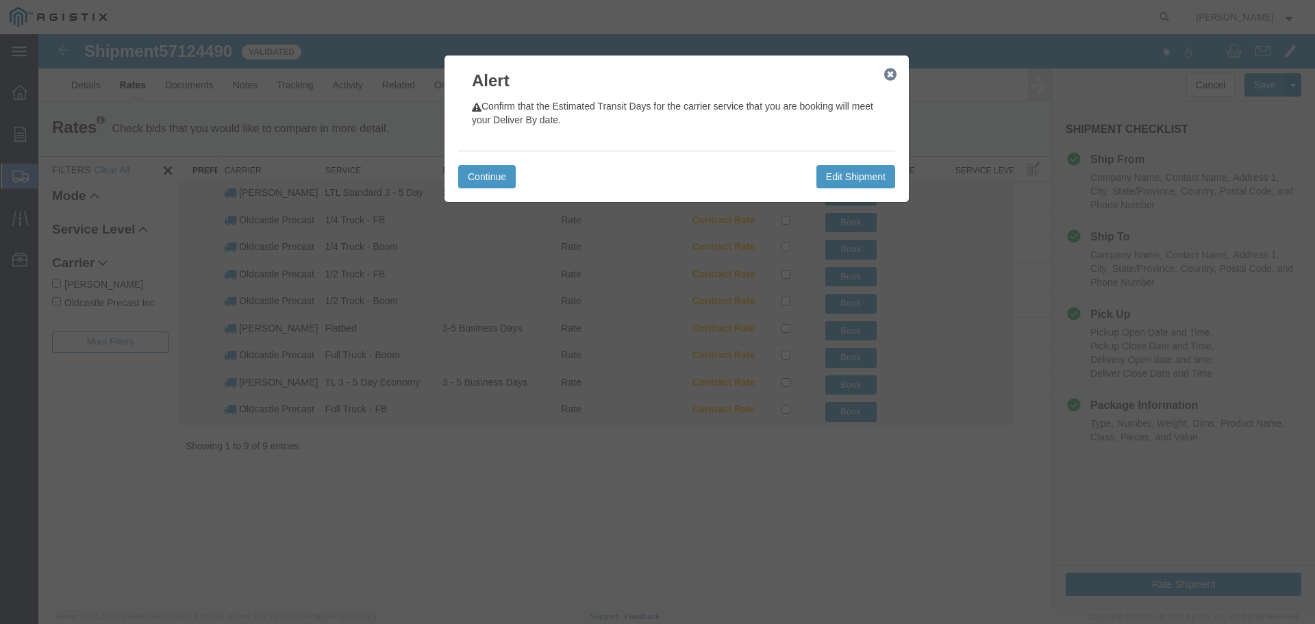
click at [888, 76] on icon "button" at bounding box center [890, 74] width 12 height 11
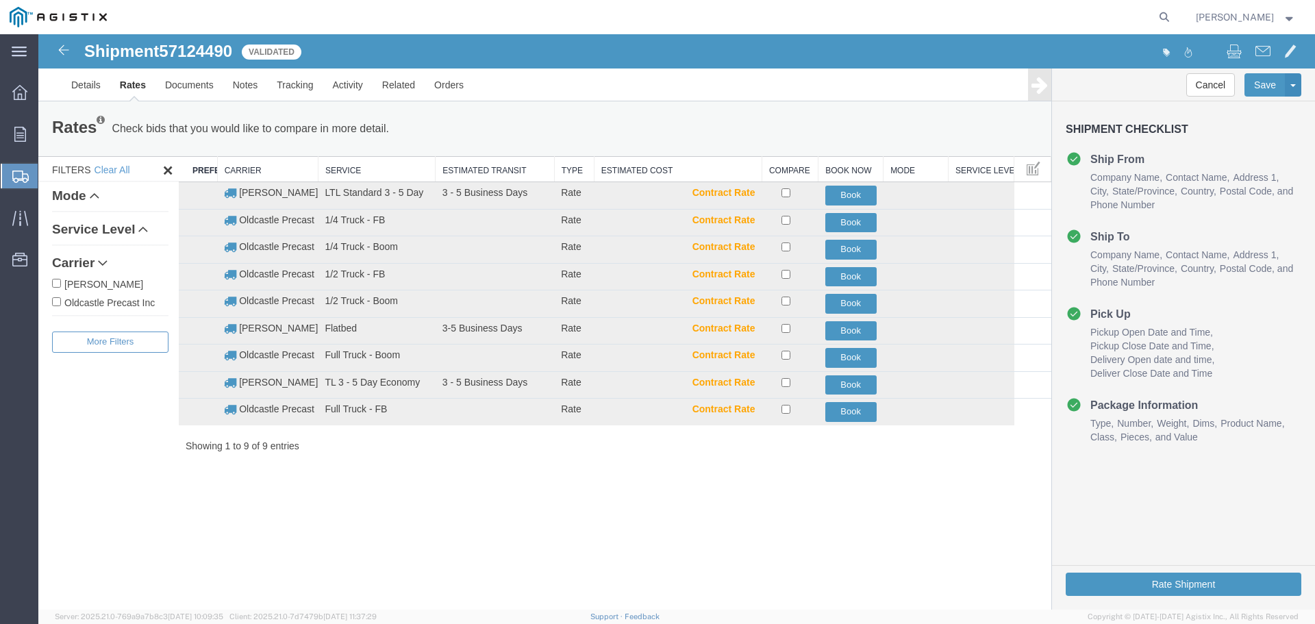
click at [132, 305] on label "Oldcastle Precast Inc" at bounding box center [110, 301] width 116 height 15
click at [61, 305] on input "Oldcastle Precast Inc" at bounding box center [56, 301] width 9 height 9
checkbox input "true"
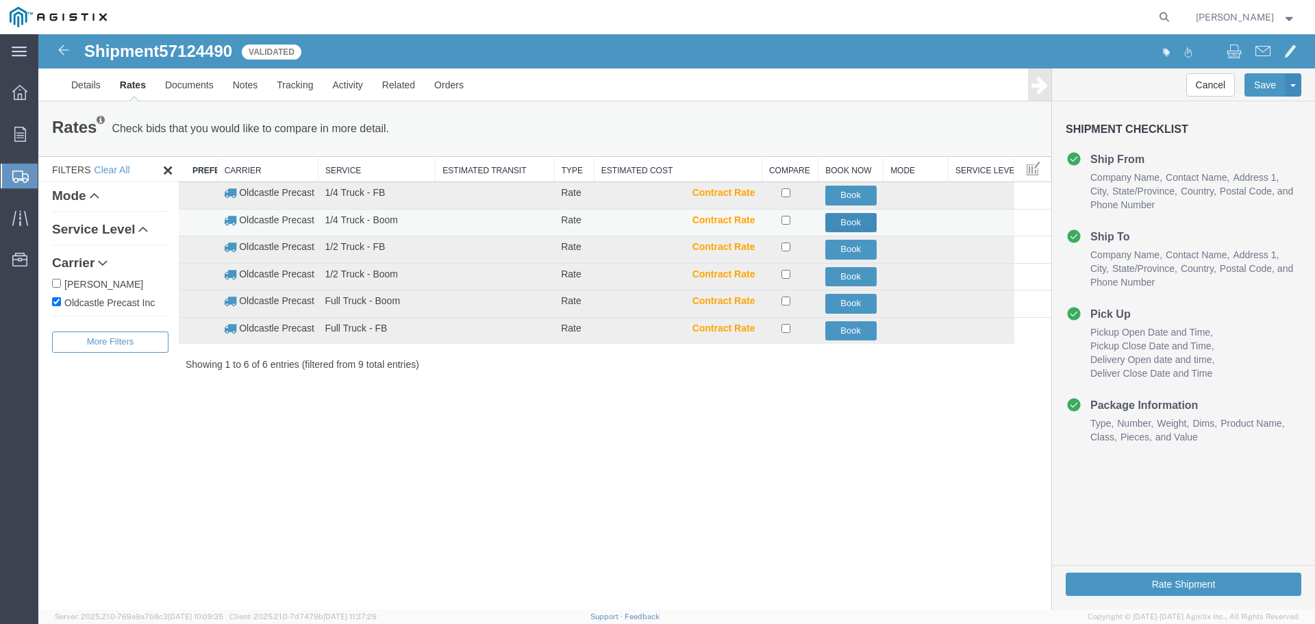
click at [866, 218] on button "Book" at bounding box center [850, 223] width 51 height 20
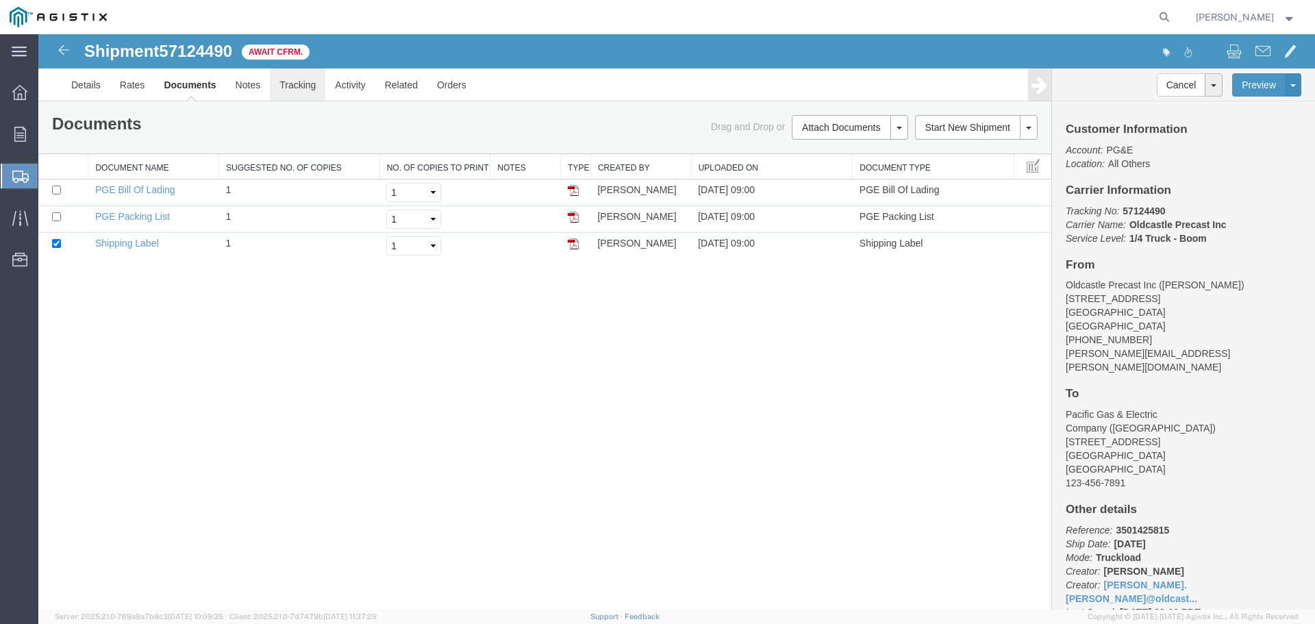
click at [298, 83] on link "Tracking" at bounding box center [297, 84] width 55 height 33
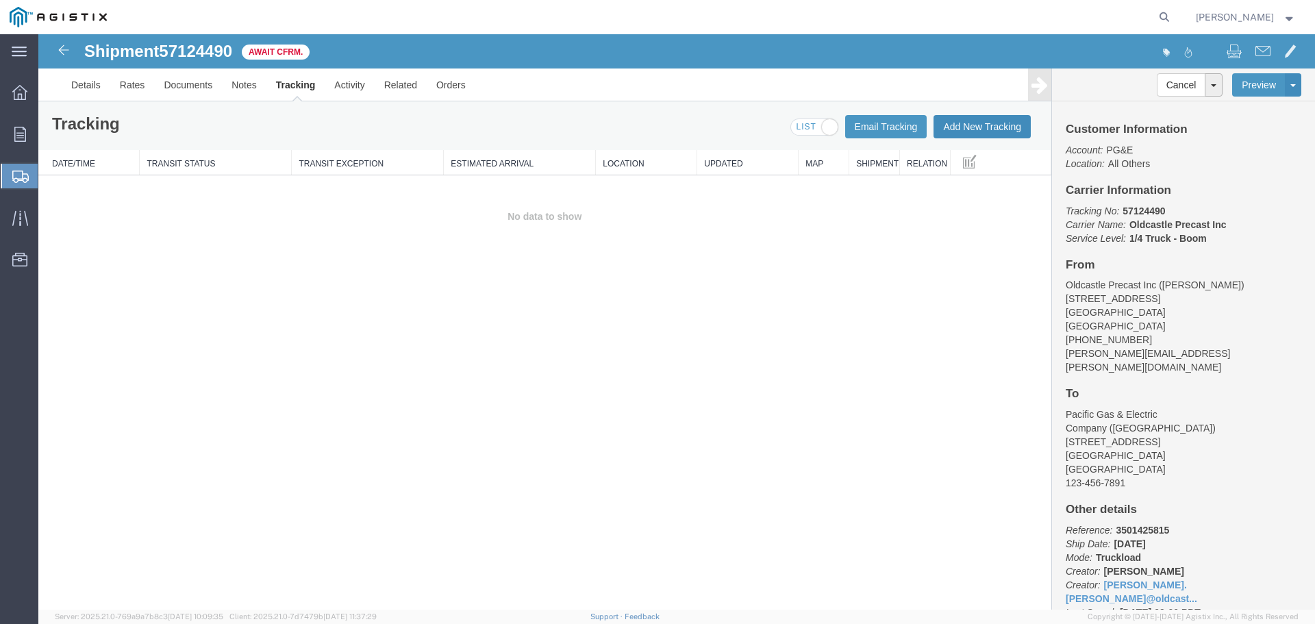
click at [984, 134] on button "Add New Tracking" at bounding box center [981, 126] width 97 height 23
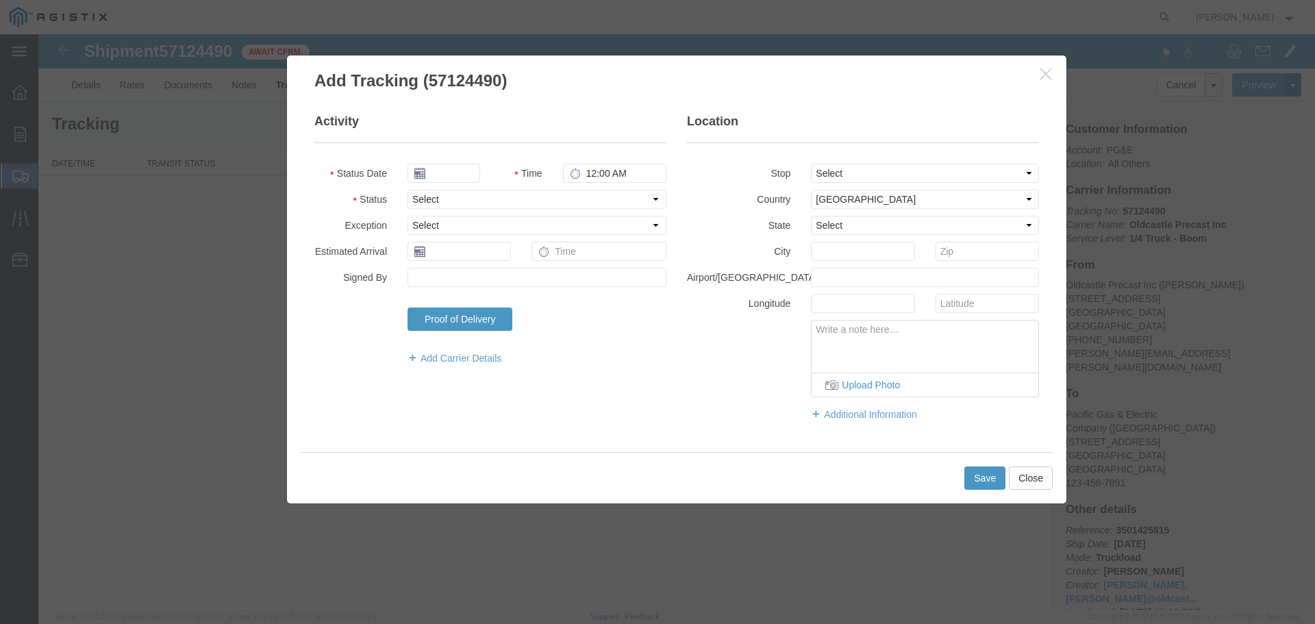
type input "[DATE]"
type input "10:00 AM"
click at [460, 197] on select "Select Arrival Notice Available Arrival Notice Imported Arrive at Delivery Loca…" at bounding box center [536, 199] width 259 height 19
select select "DELIVRED"
click at [407, 190] on select "Select Arrival Notice Available Arrival Notice Imported Arrive at Delivery Loca…" at bounding box center [536, 199] width 259 height 19
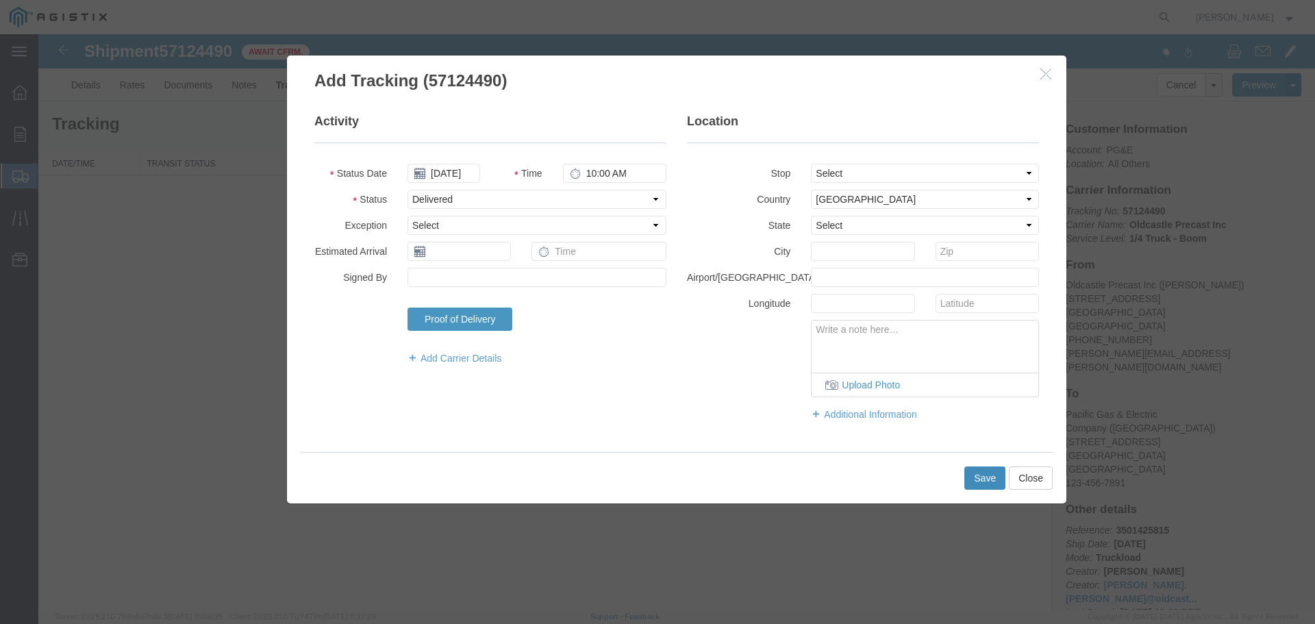
click at [985, 484] on button "Save" at bounding box center [984, 477] width 41 height 23
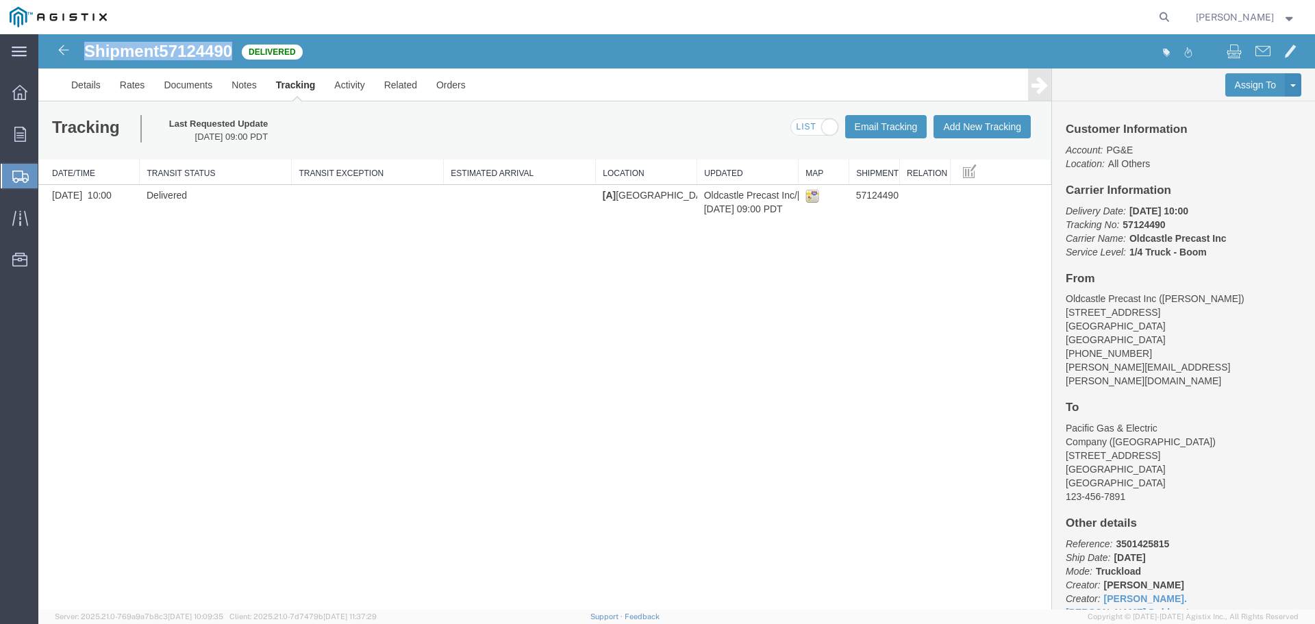
drag, startPoint x: 82, startPoint y: 50, endPoint x: 234, endPoint y: 51, distance: 151.4
click at [234, 51] on div "Shipment 57124490 1 of 1 Delivered" at bounding box center [358, 55] width 637 height 26
copy h1 "Shipment 57124490"
click at [20, 131] on icon at bounding box center [20, 134] width 12 height 15
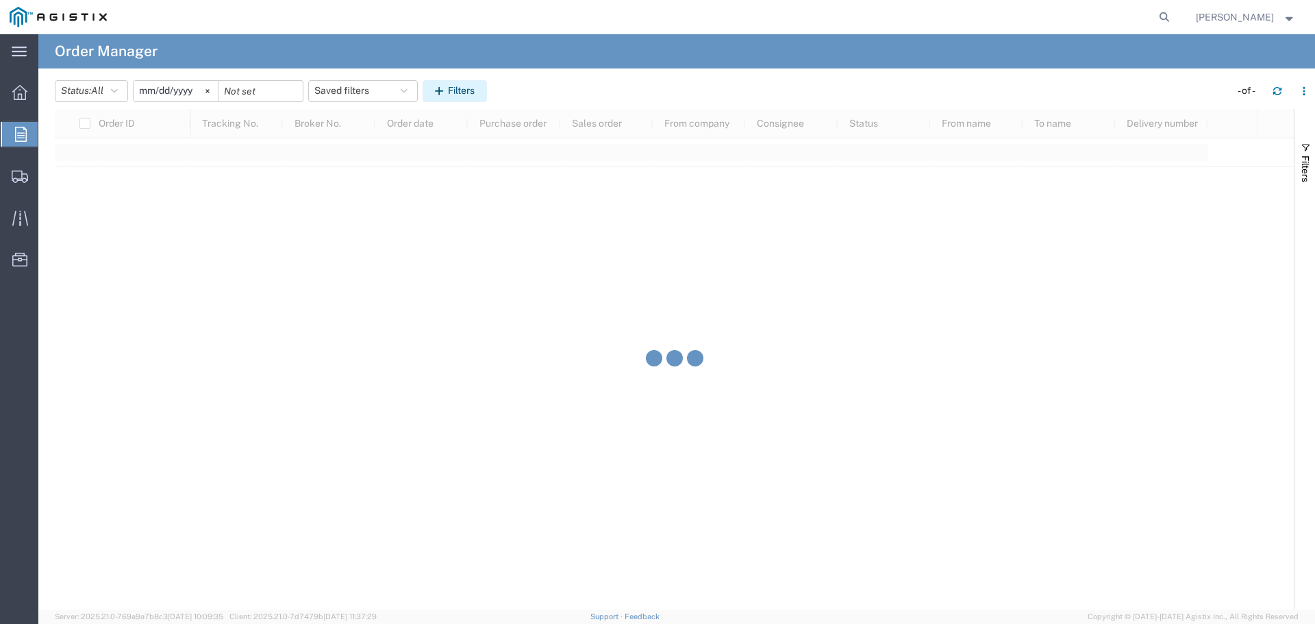
click at [457, 97] on button "Filters" at bounding box center [455, 91] width 64 height 22
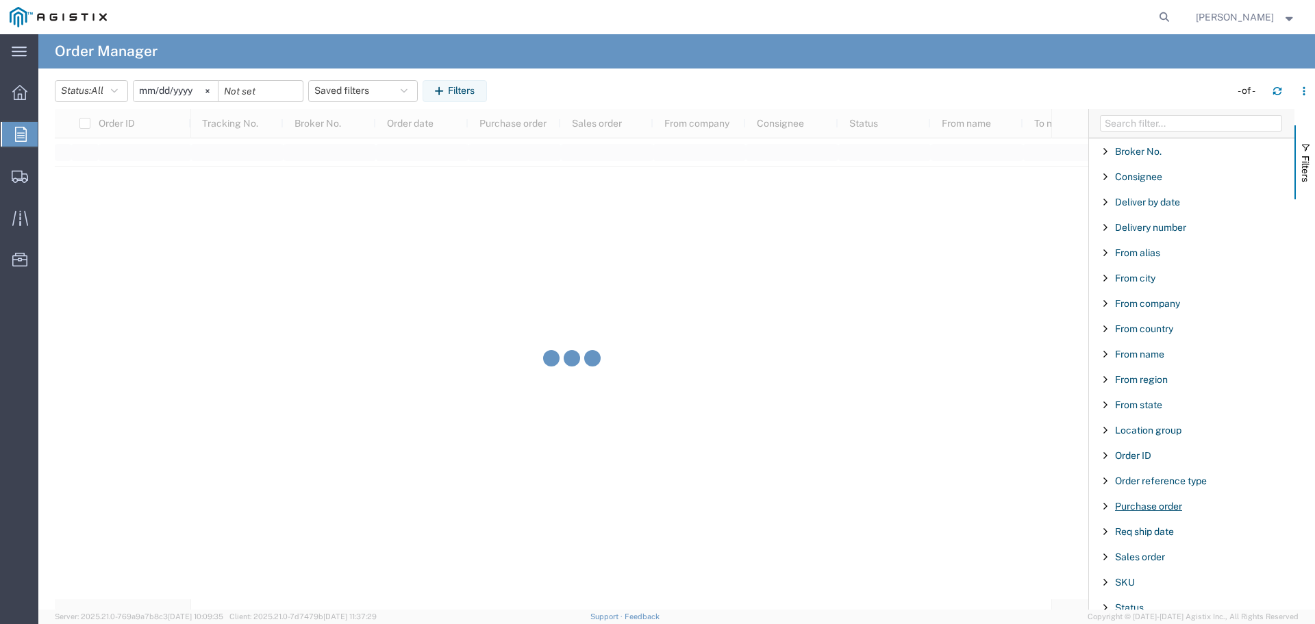
click at [1143, 507] on span "Purchase order" at bounding box center [1148, 506] width 67 height 11
click at [1148, 566] on input "Filter Value" at bounding box center [1196, 563] width 179 height 16
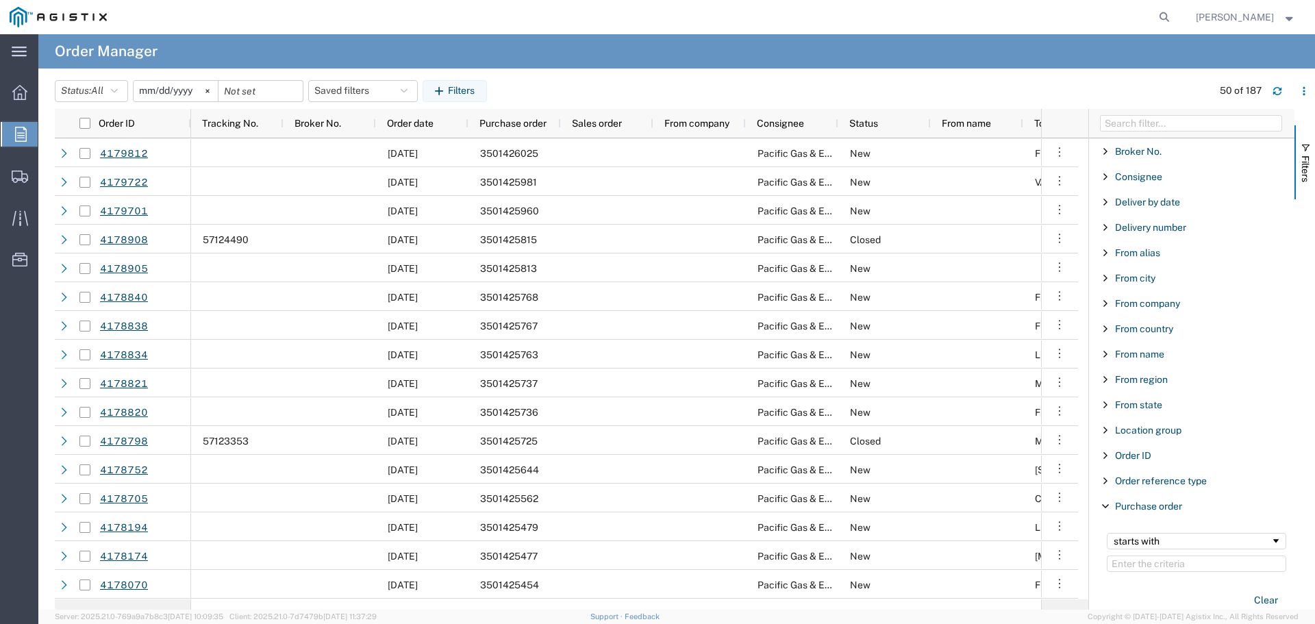
click at [1148, 566] on input "Filter Value" at bounding box center [1196, 563] width 179 height 16
type input "3501421421"
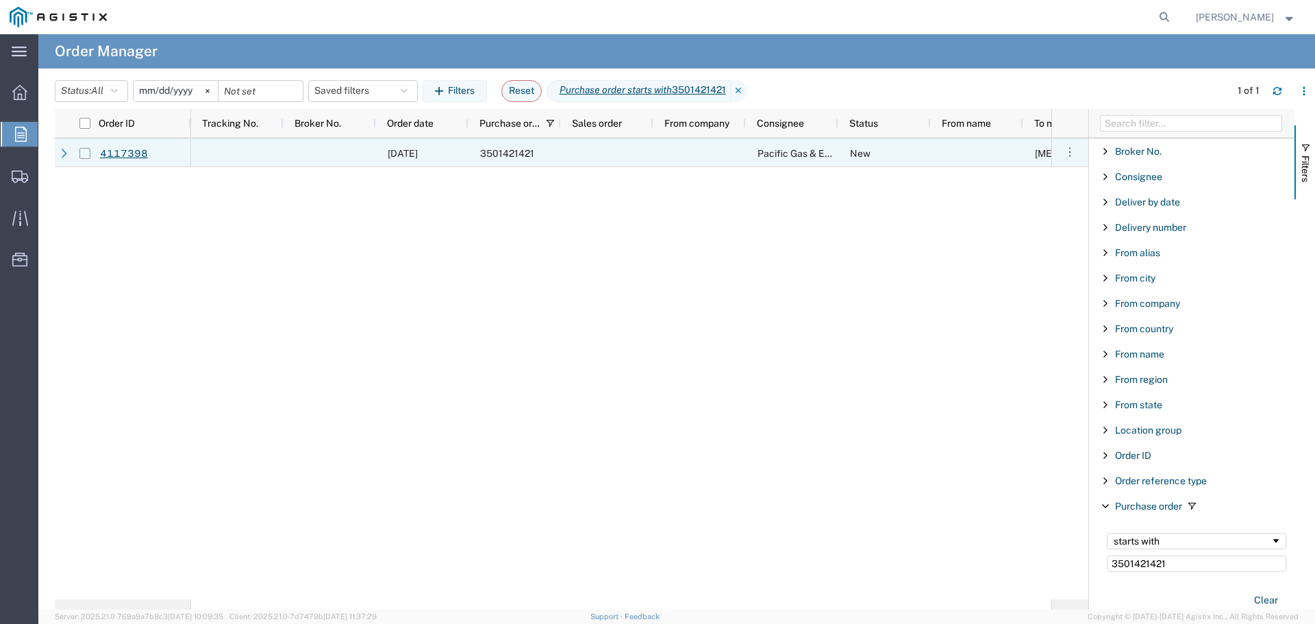
click at [84, 155] on input "Press Space to toggle row selection (unchecked)" at bounding box center [84, 153] width 11 height 11
checkbox input "true"
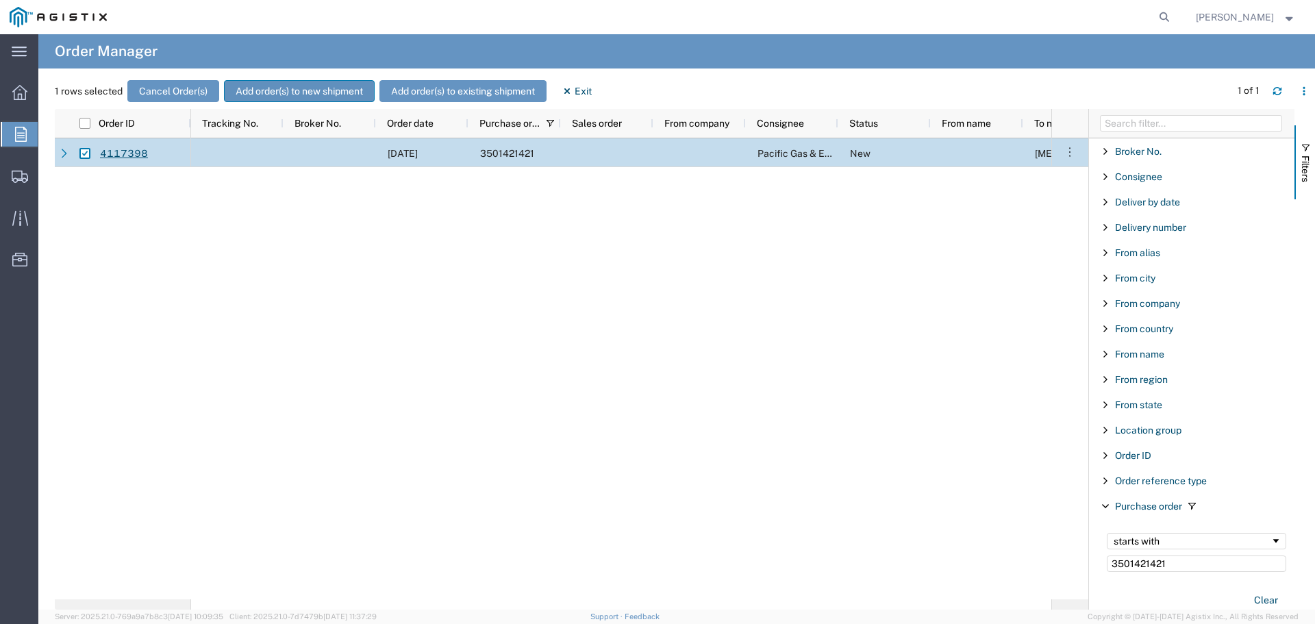
click at [301, 84] on button "Add order(s) to new shipment" at bounding box center [299, 91] width 151 height 22
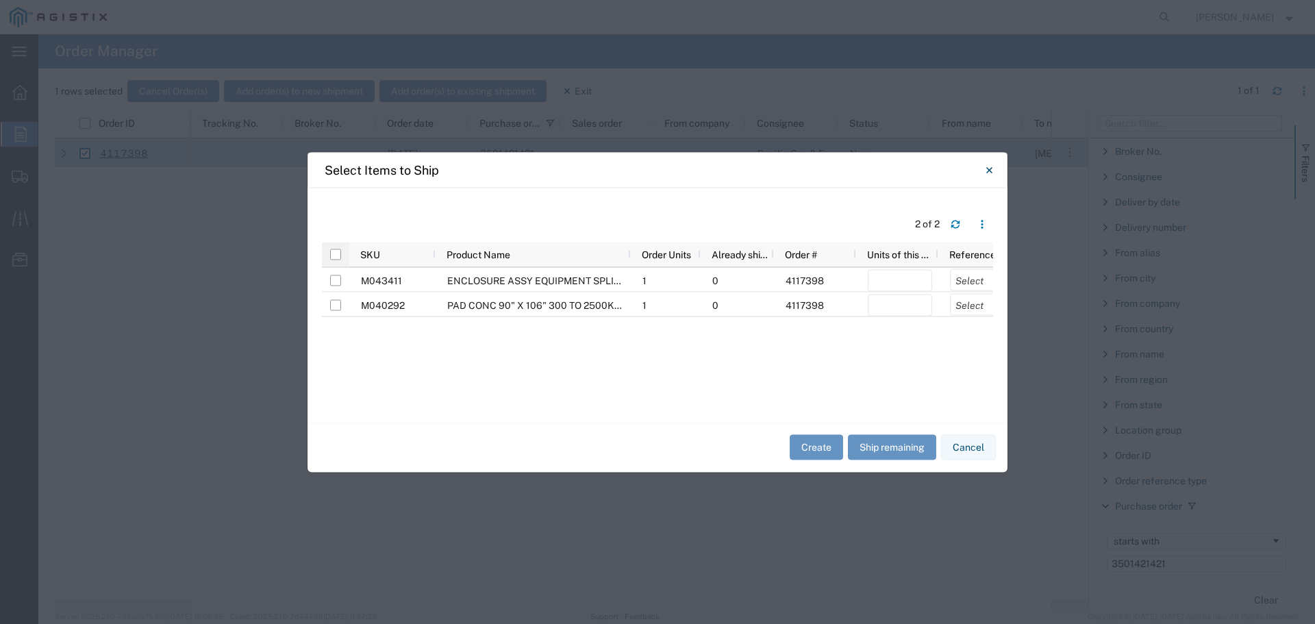
click at [341, 254] on div at bounding box center [335, 254] width 27 height 25
click at [338, 255] on input "checkbox" at bounding box center [335, 254] width 11 height 11
checkbox input "true"
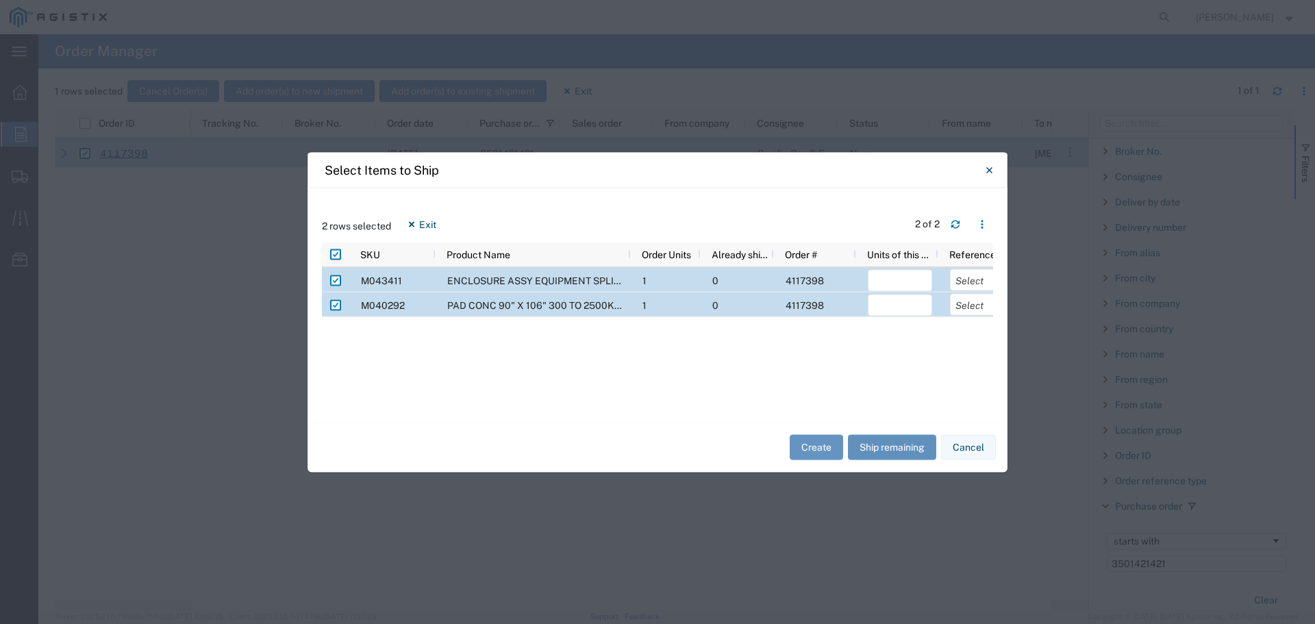
click at [879, 444] on button "Ship remaining" at bounding box center [892, 447] width 88 height 25
type input "1"
click at [966, 274] on select "Select Purchase Order Delivery Number" at bounding box center [982, 279] width 64 height 22
select select "PURCHORD"
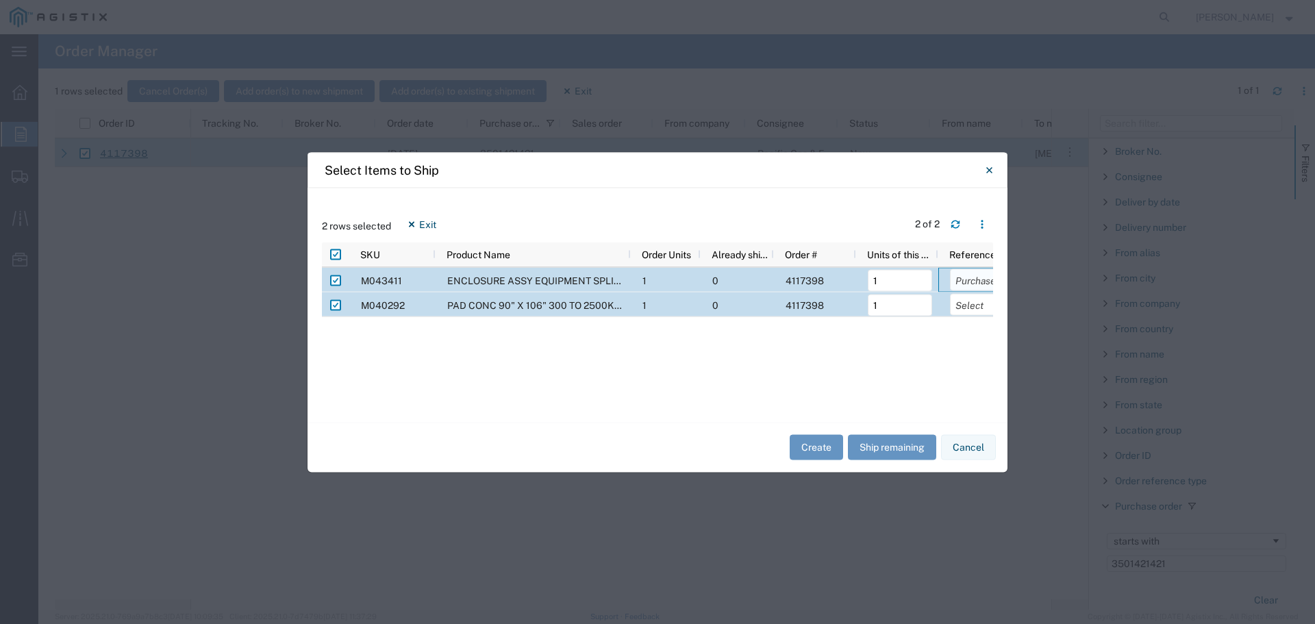
click at [950, 268] on select "Select Purchase Order Delivery Number" at bounding box center [982, 279] width 64 height 22
click at [977, 310] on select "Select Purchase Order Delivery Number" at bounding box center [982, 304] width 64 height 22
select select "PURCHORD"
click at [950, 293] on select "Select Purchase Order Delivery Number" at bounding box center [982, 304] width 64 height 22
click at [820, 451] on button "Create" at bounding box center [816, 447] width 53 height 25
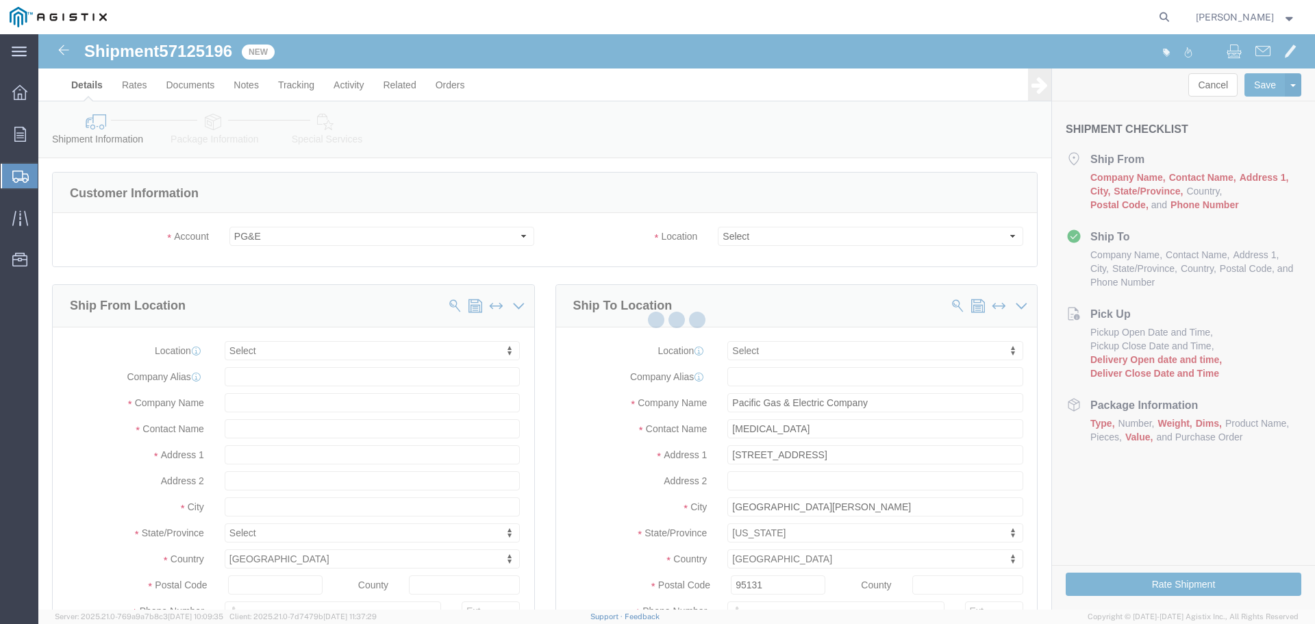
select select
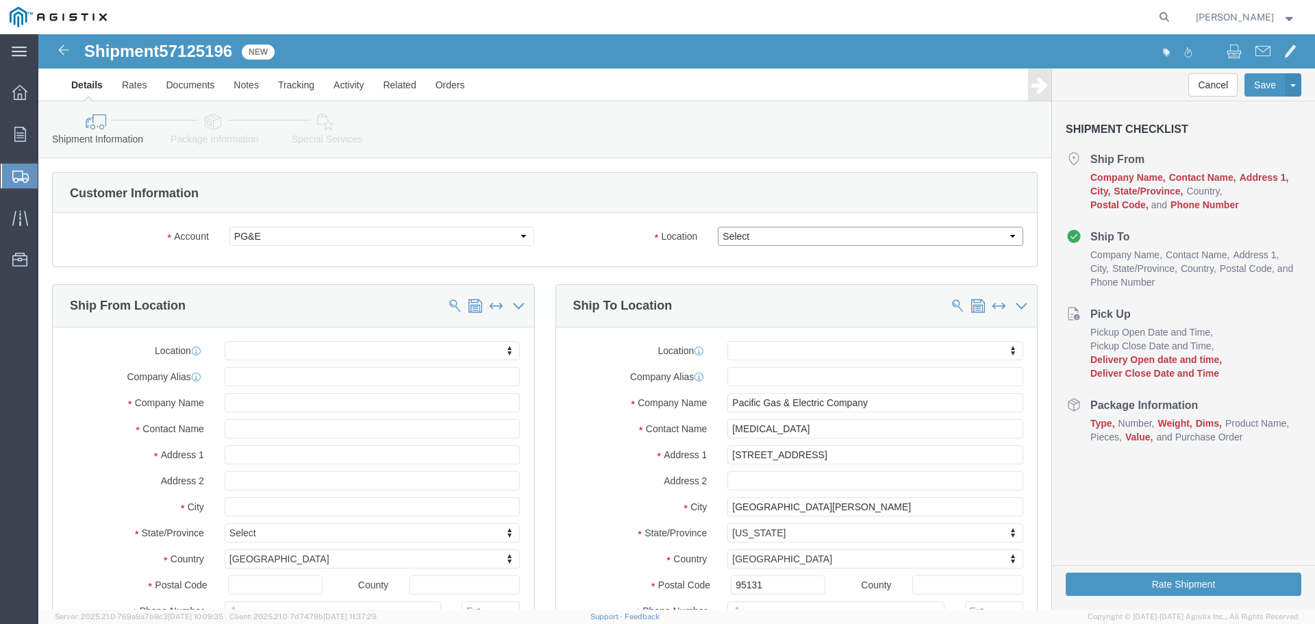
click select "Select All Others [GEOGRAPHIC_DATA] [GEOGRAPHIC_DATA] [GEOGRAPHIC_DATA] [GEOGRA…"
select select "23082"
click select "Select All Others [GEOGRAPHIC_DATA] [GEOGRAPHIC_DATA] [GEOGRAPHIC_DATA] [GEOGRA…"
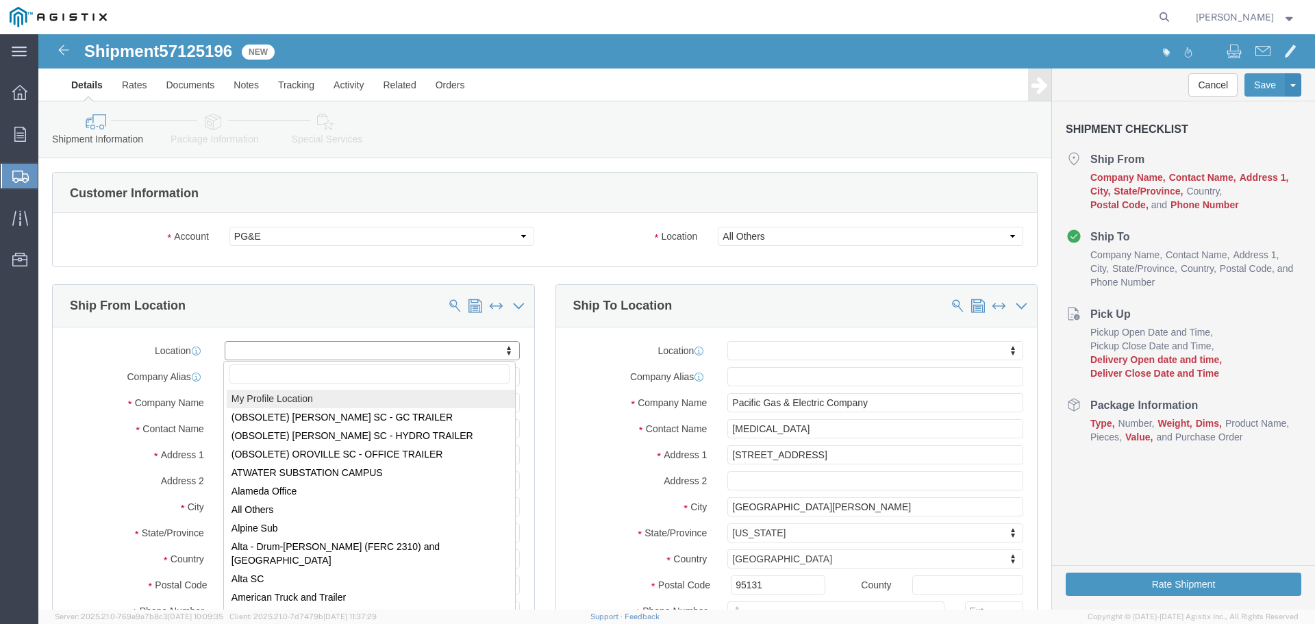
select select "MYPROFILE"
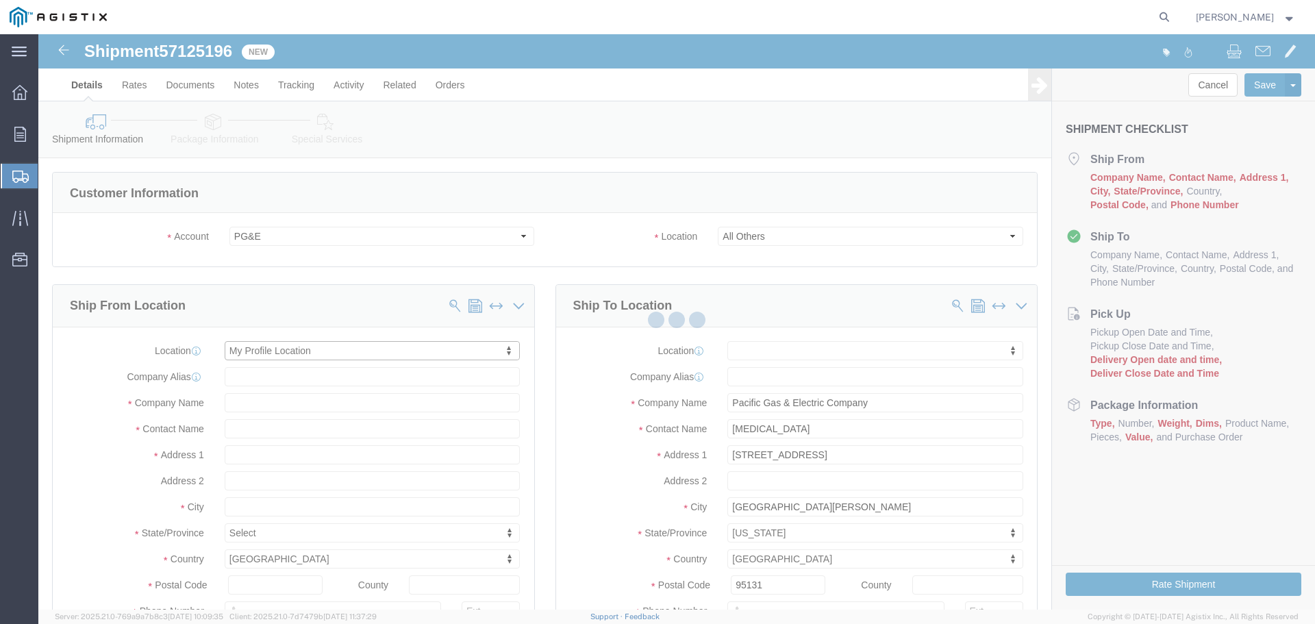
type input "[STREET_ADDRESS]"
type input "94566"
type input "[PHONE_NUMBER]"
type input "[PERSON_NAME][EMAIL_ADDRESS][PERSON_NAME][DOMAIN_NAME]"
checkbox input "true"
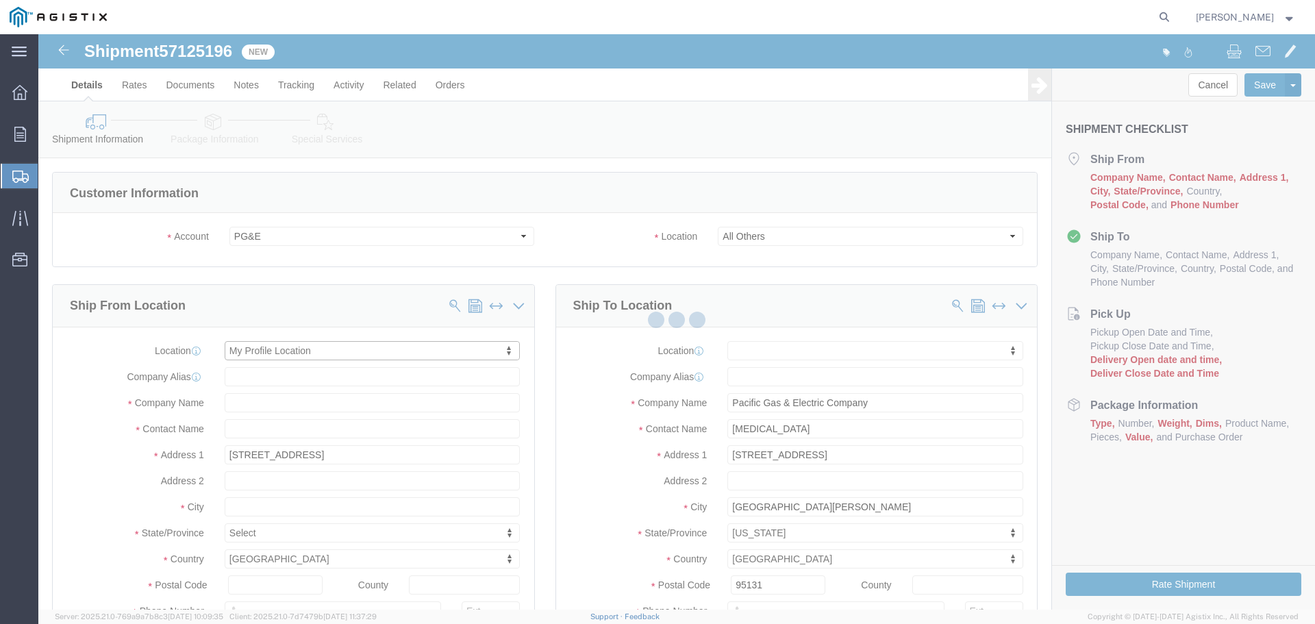
type input "Oldcastle Precast Inc"
type input "[PERSON_NAME]"
type input "PLEASANTON"
select select "CA"
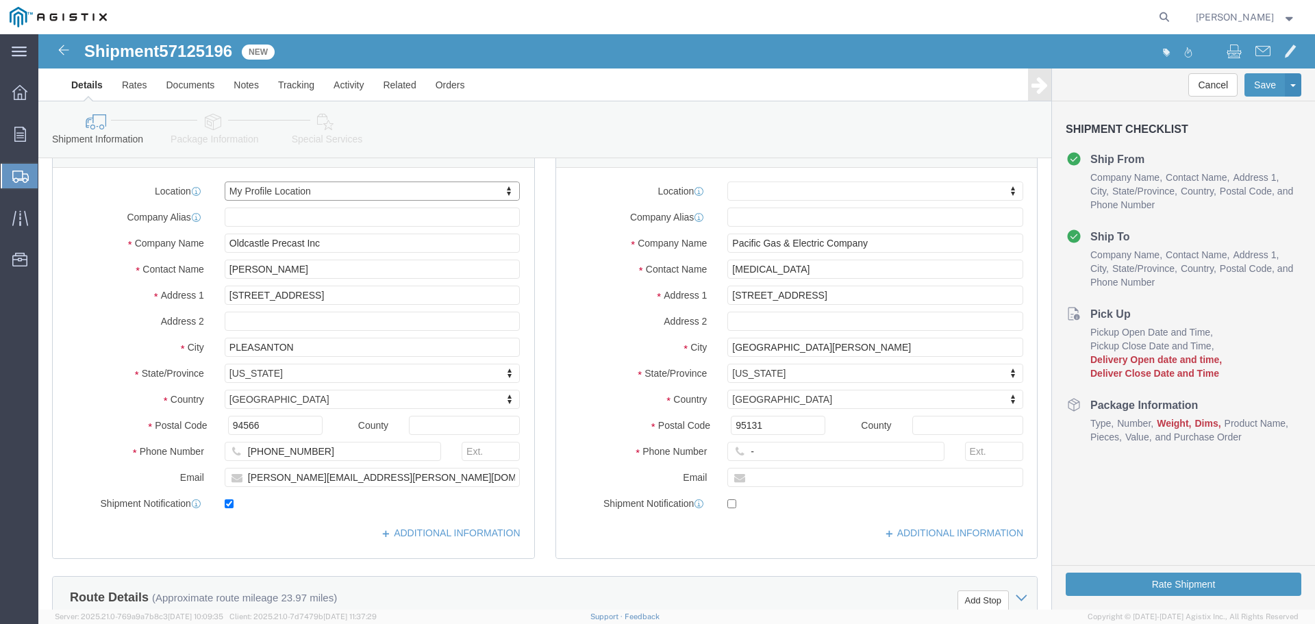
scroll to position [137, 0]
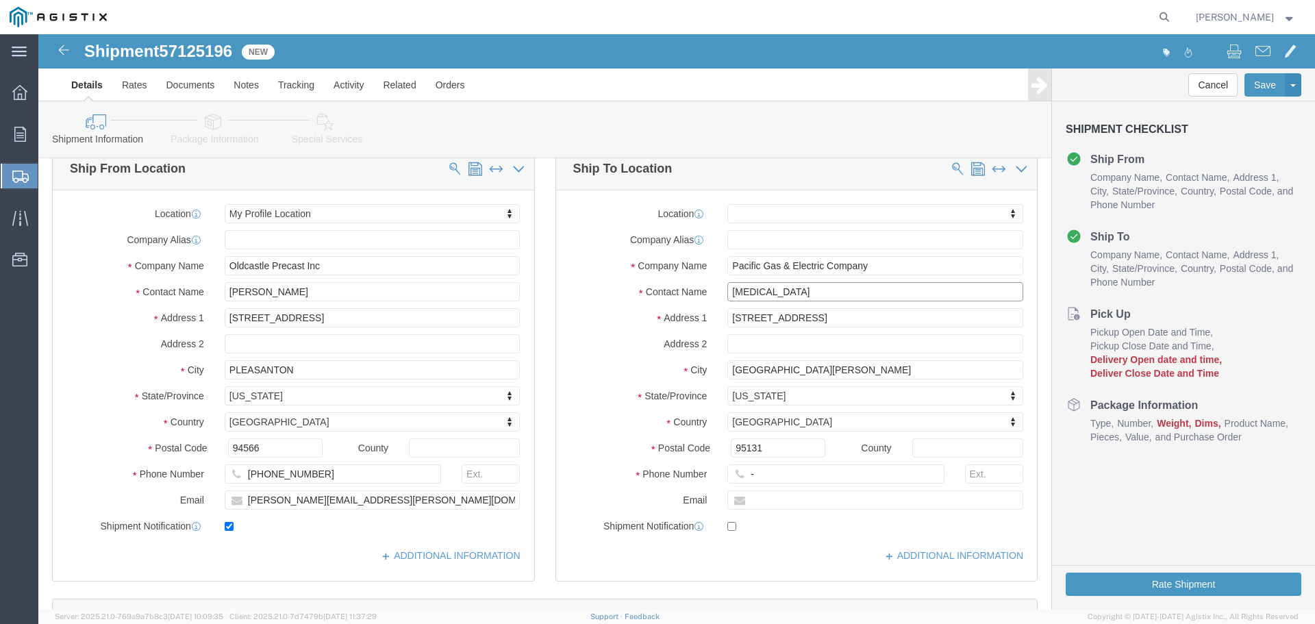
drag, startPoint x: 800, startPoint y: 257, endPoint x: 534, endPoint y: 263, distance: 265.8
click div "Contact Name [PERSON_NAME]"
type input "San [PERSON_NAME] Job"
type input "[STREET_ADDRESS]"
select select
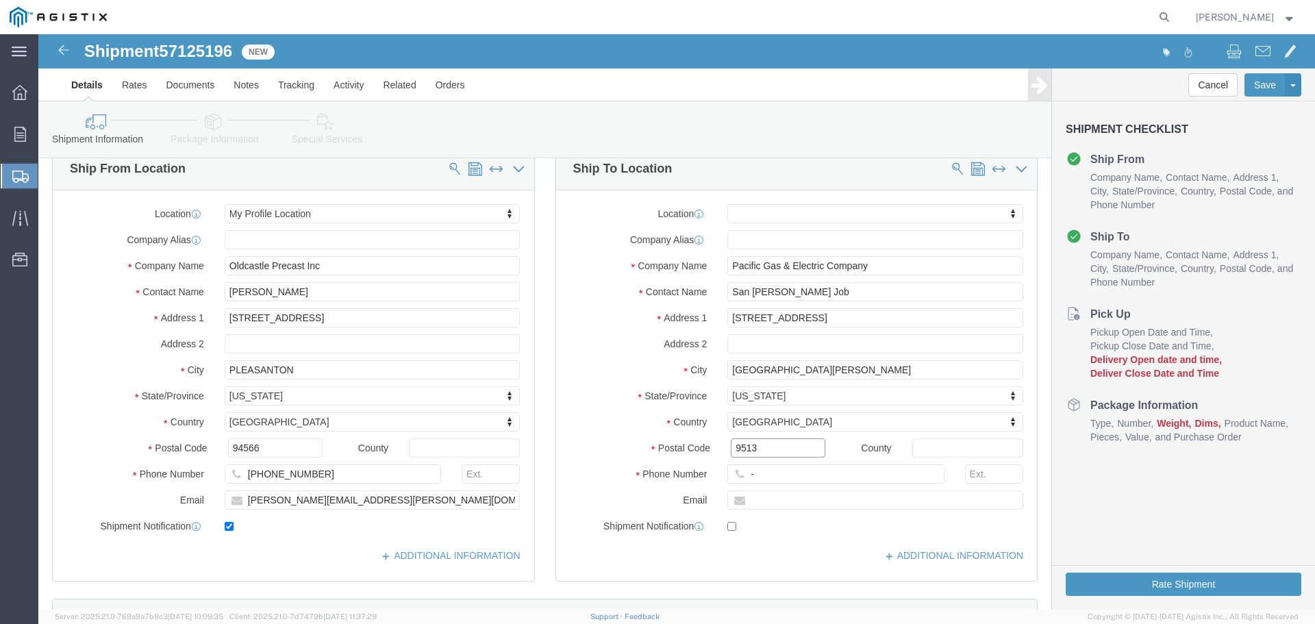
type input "95131"
type input "123-456-7891"
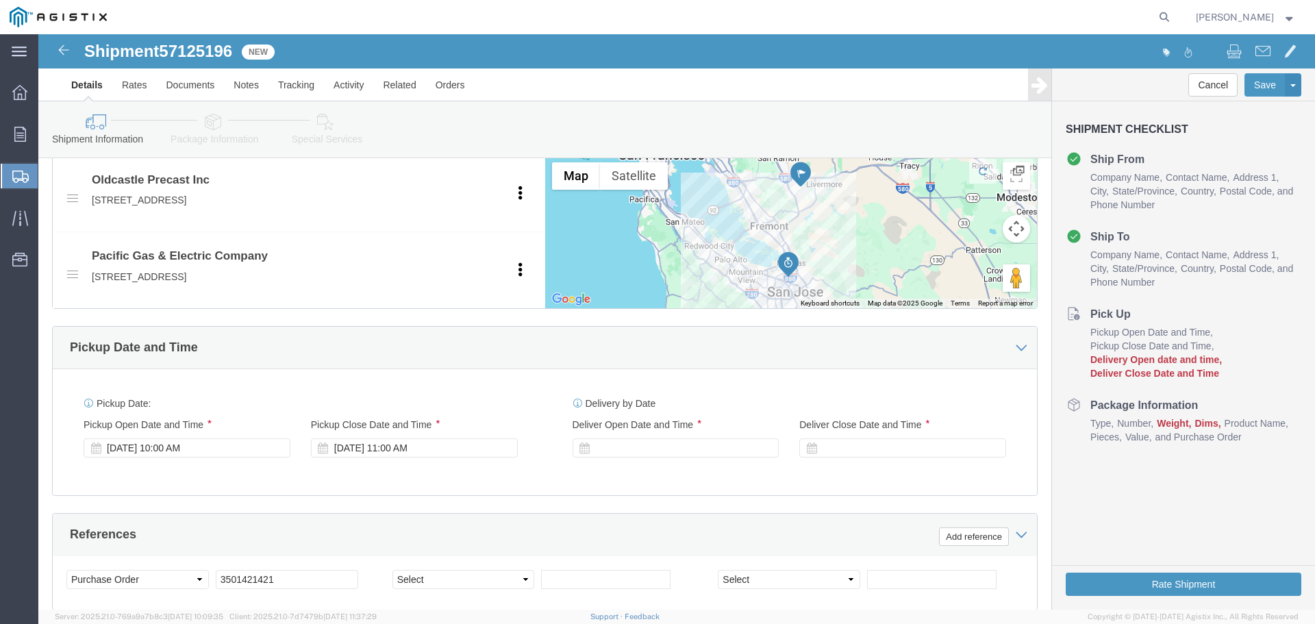
scroll to position [753, 0]
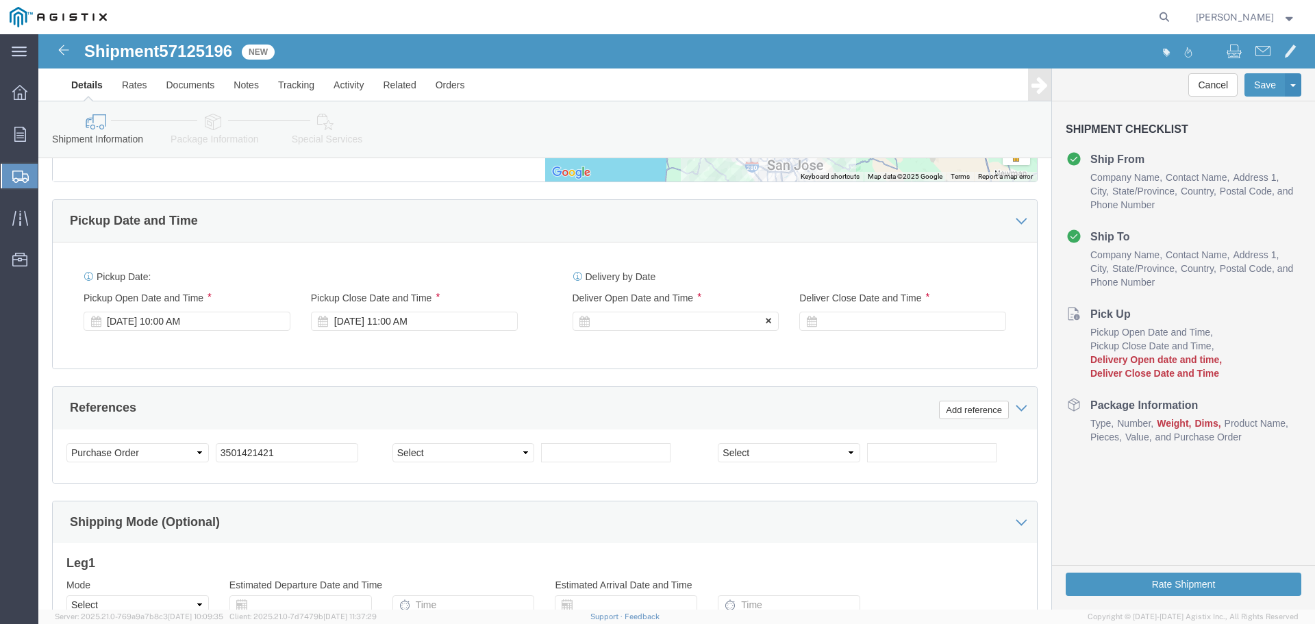
click div
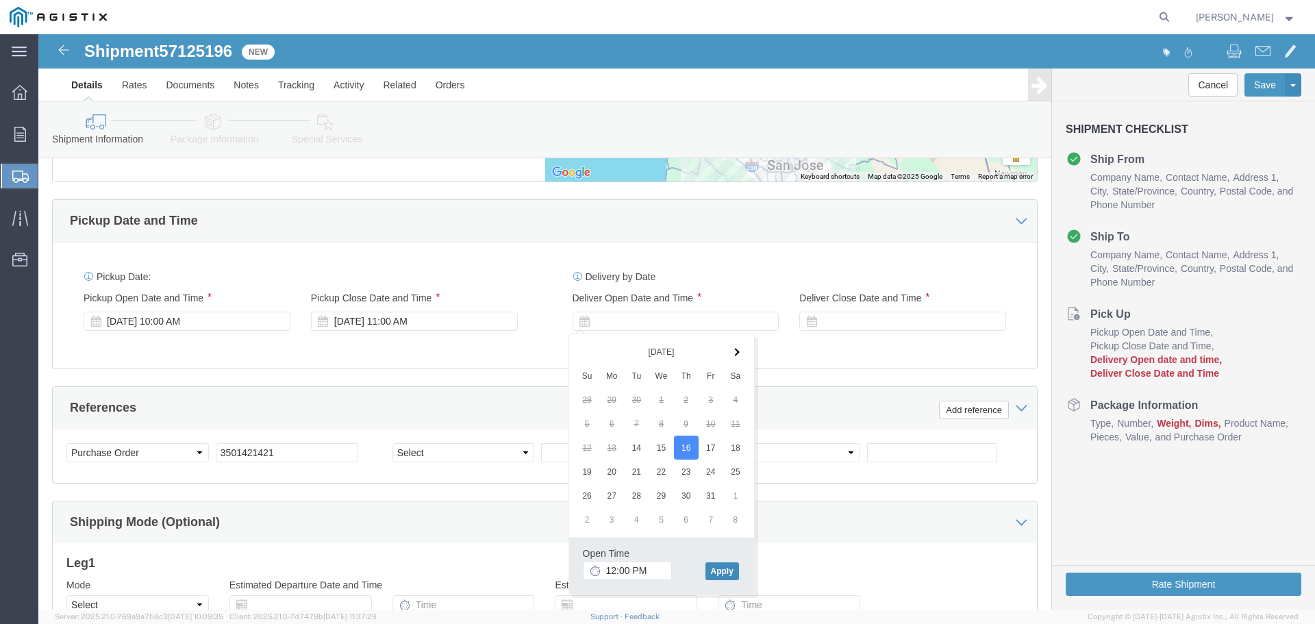
click button "Apply"
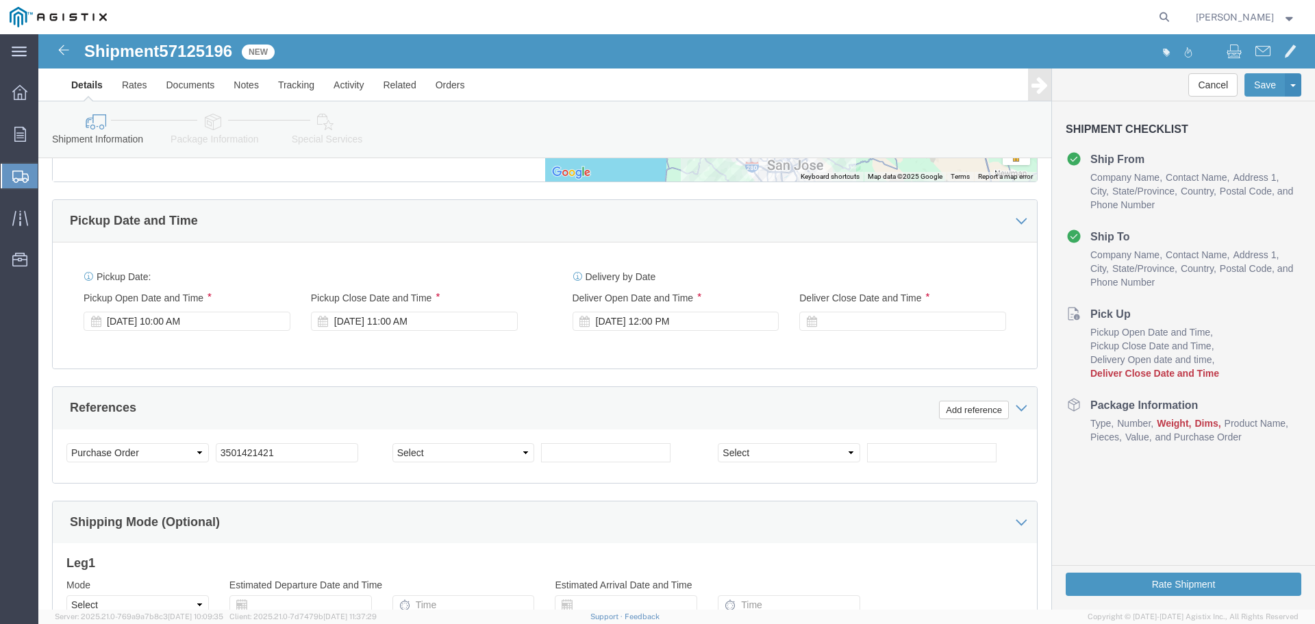
click div "Delivery Start Date Delivery Start Time Deliver Open Date and Time [DATE] 12:00…"
click div
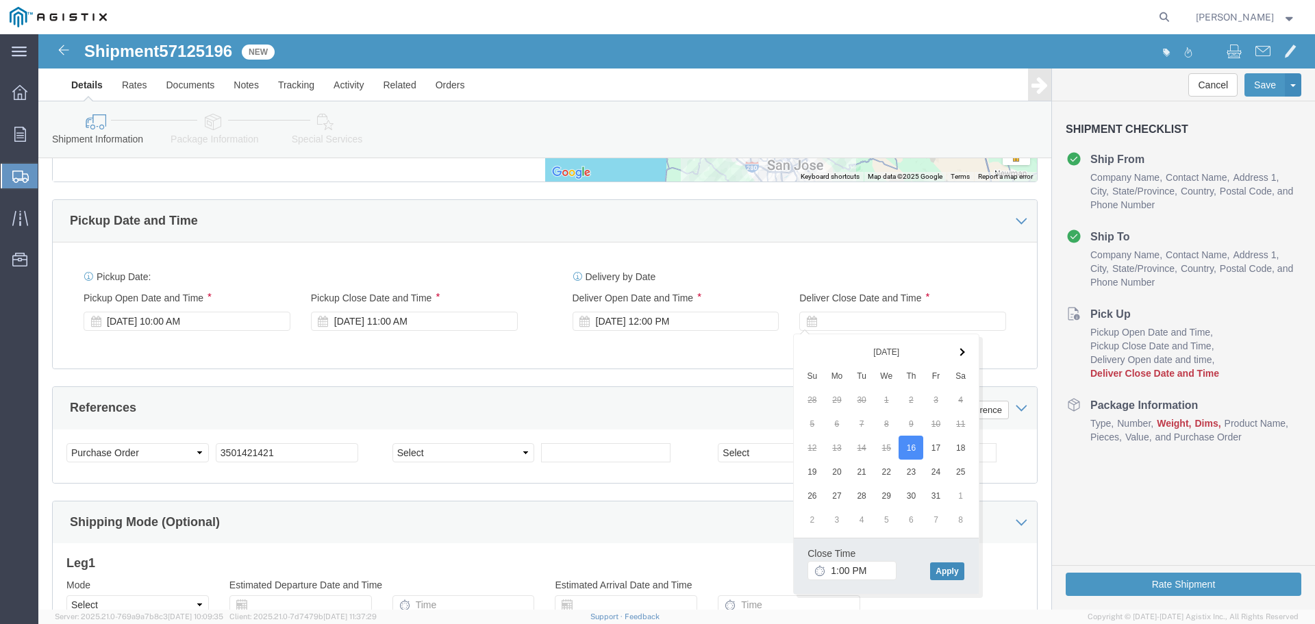
click button "Apply"
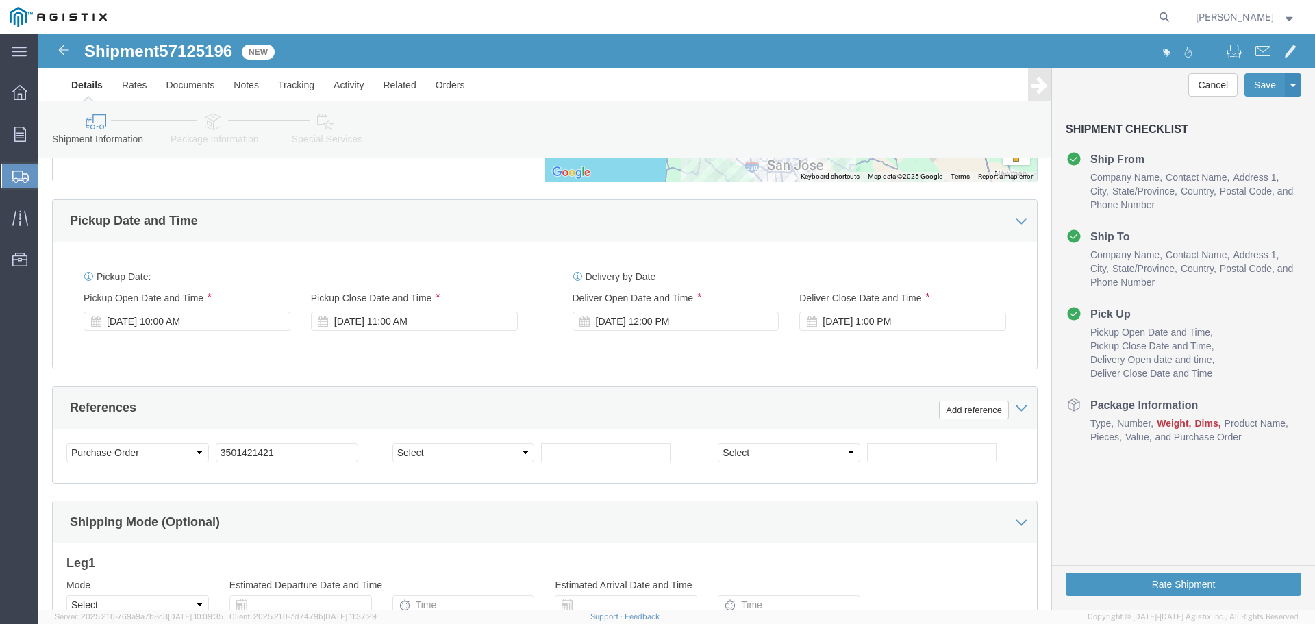
scroll to position [930, 0]
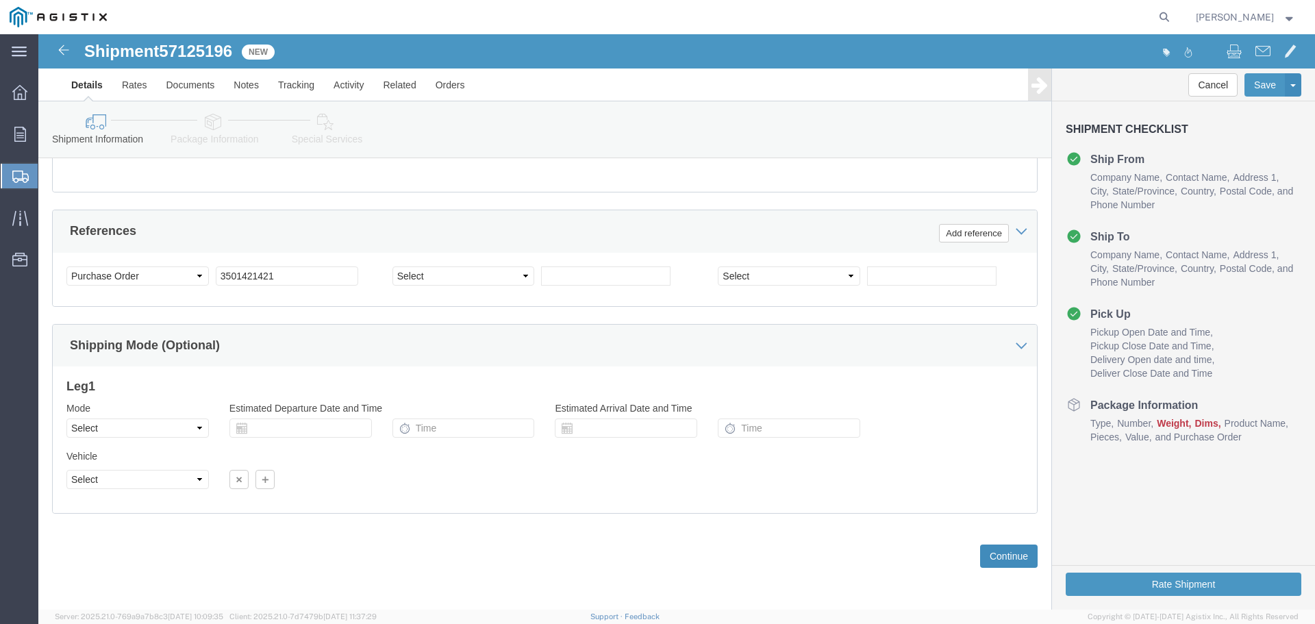
click button "Continue"
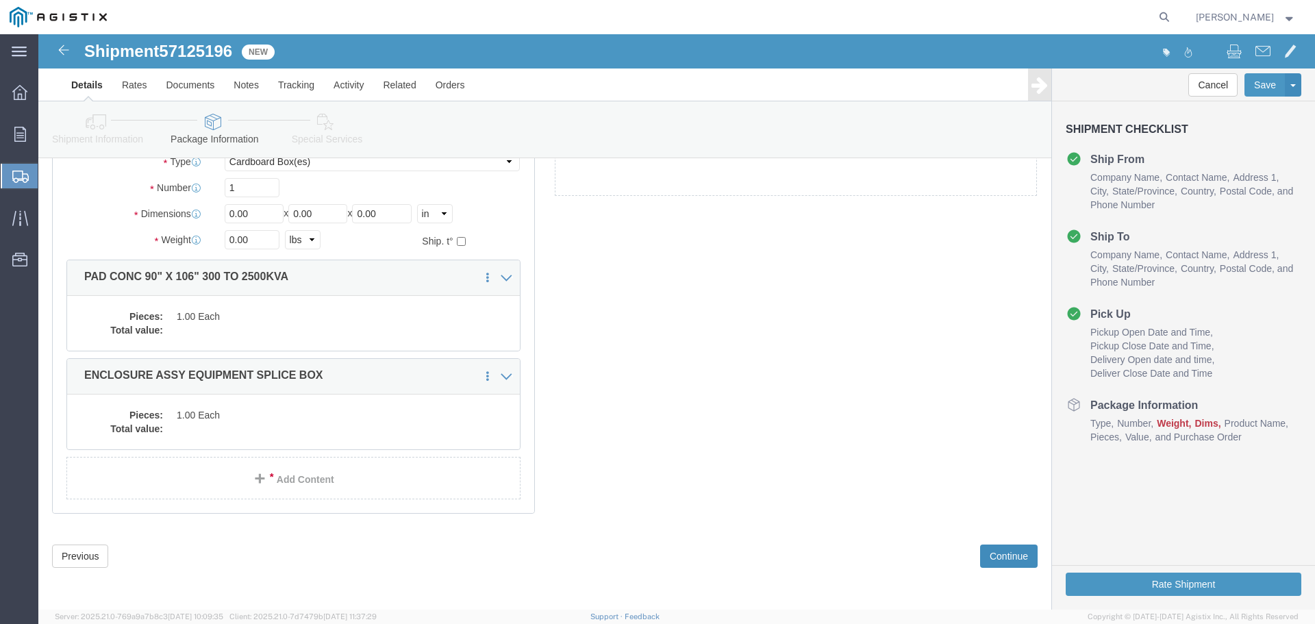
scroll to position [33, 0]
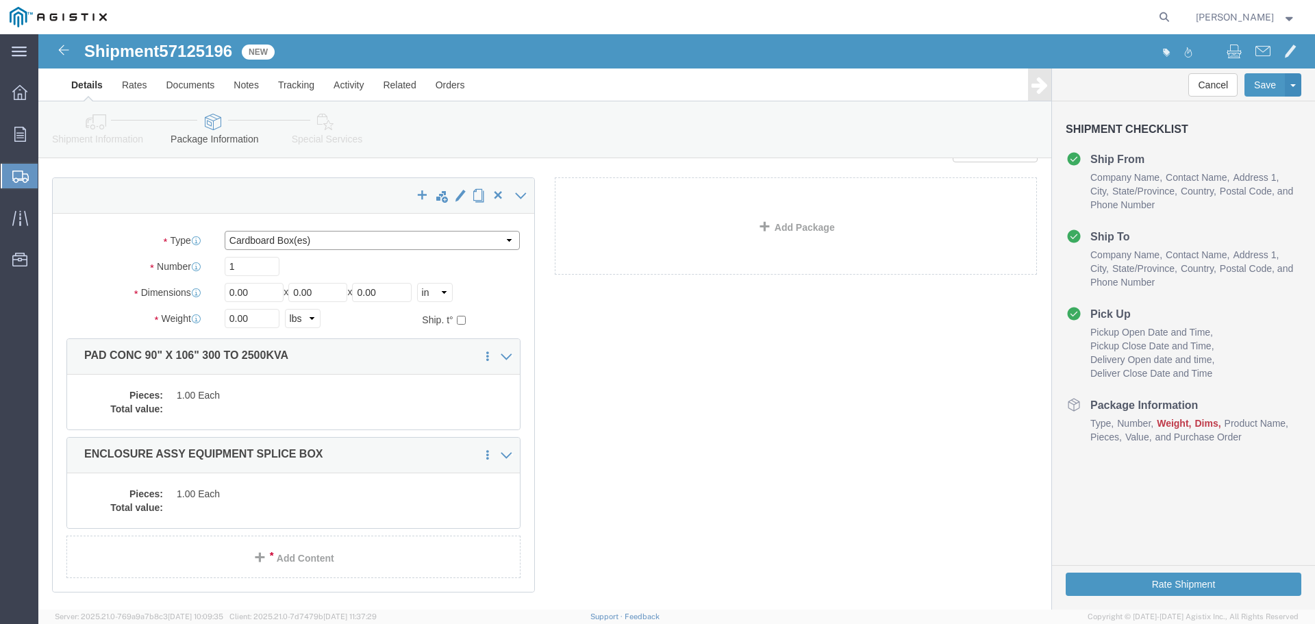
click select "Select Bulk Bundle(s) Cardboard Box(es) Carton(s) Crate(s) Drum(s) (Fiberboard)…"
select select "YRPK"
click select "Select Bulk Bundle(s) Cardboard Box(es) Carton(s) Crate(s) Drum(s) (Fiberboard)…"
drag, startPoint x: 215, startPoint y: 238, endPoint x: 185, endPoint y: 237, distance: 30.2
click input "1"
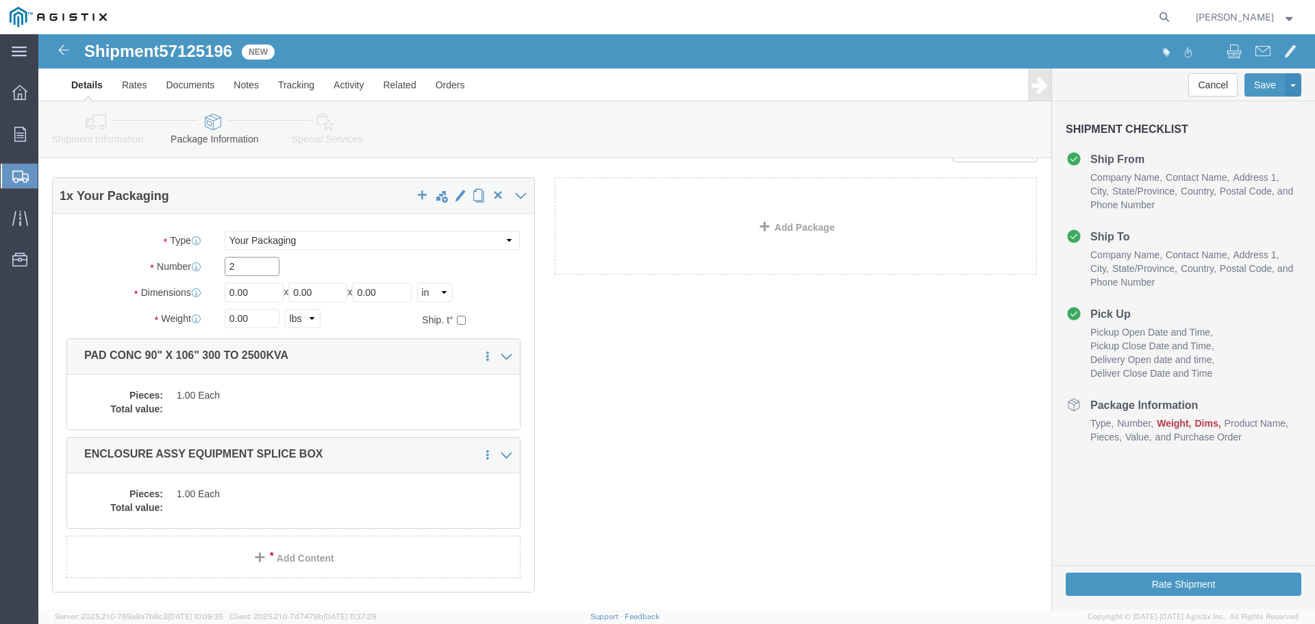
type input "2"
type input "54"
type input "102"
type input "72"
type input "22056"
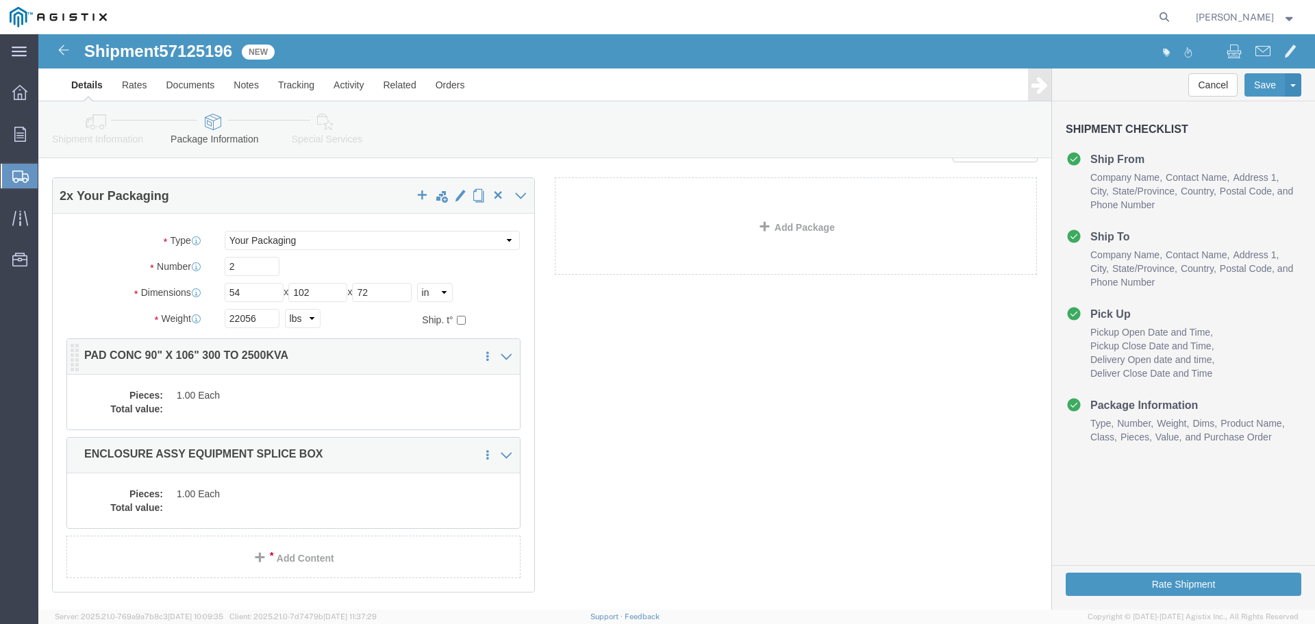
click dd "1.00 Each"
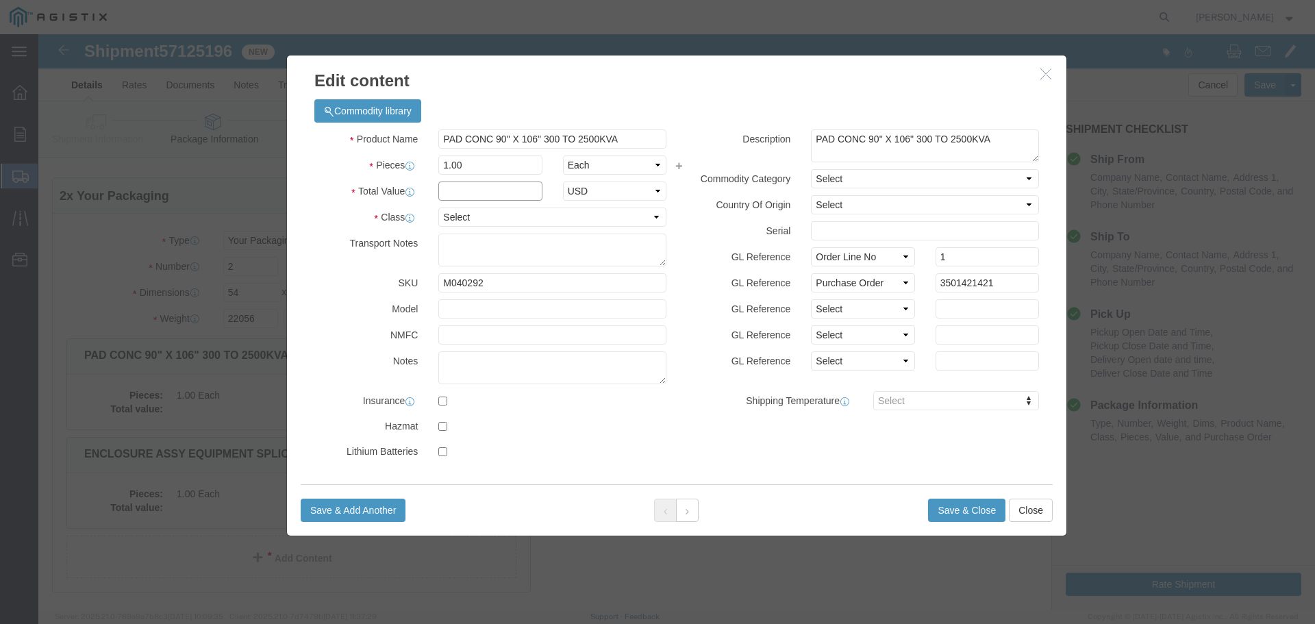
click input "text"
type input "1"
select select "USD"
select select "55"
click button "Save & Close"
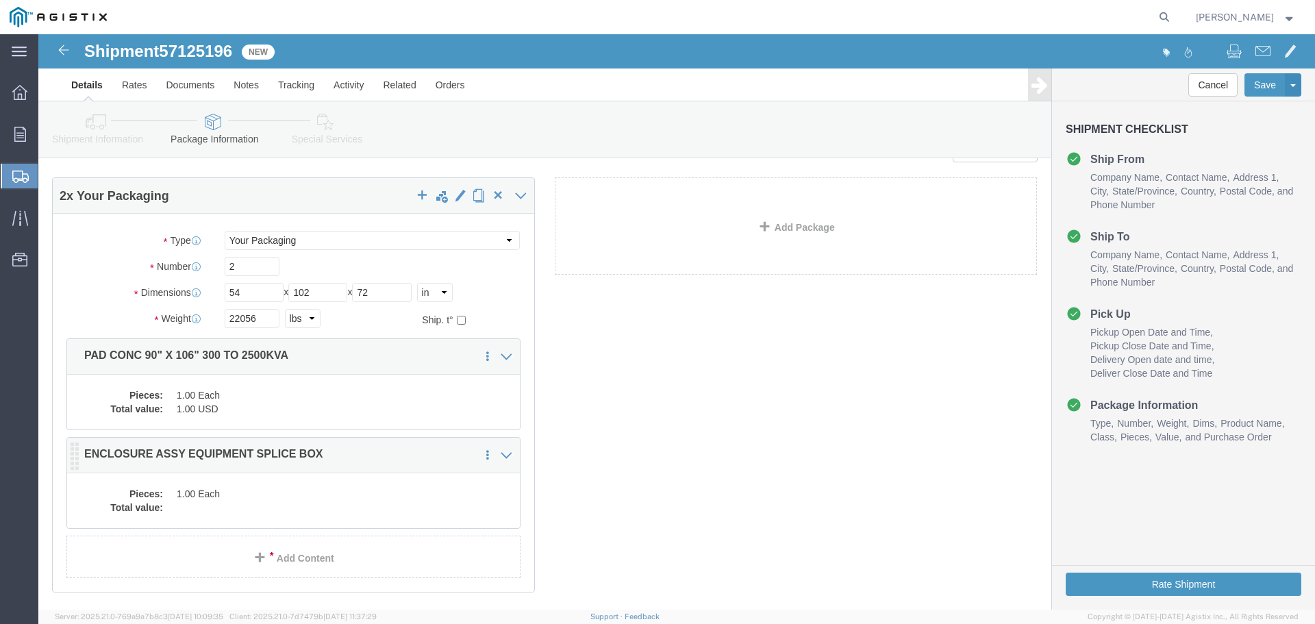
click div "Pieces: 1.00 Each Total value:"
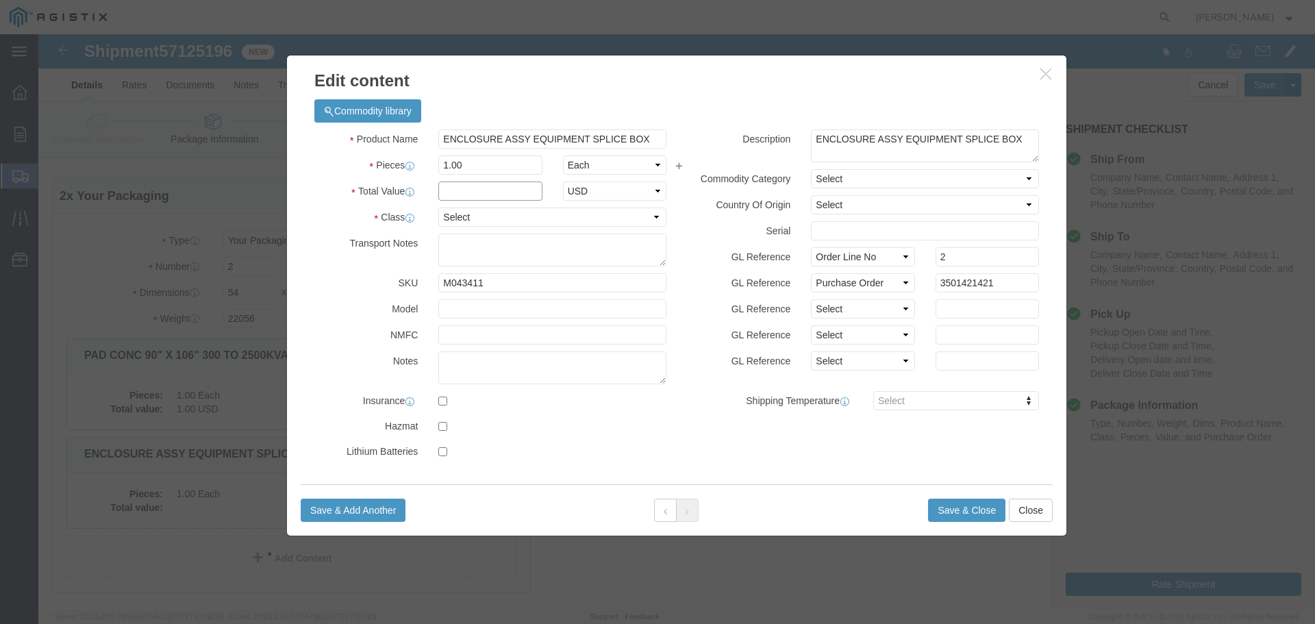
click input "text"
type input "1"
select select "USD"
select select "55"
click button "Save & Close"
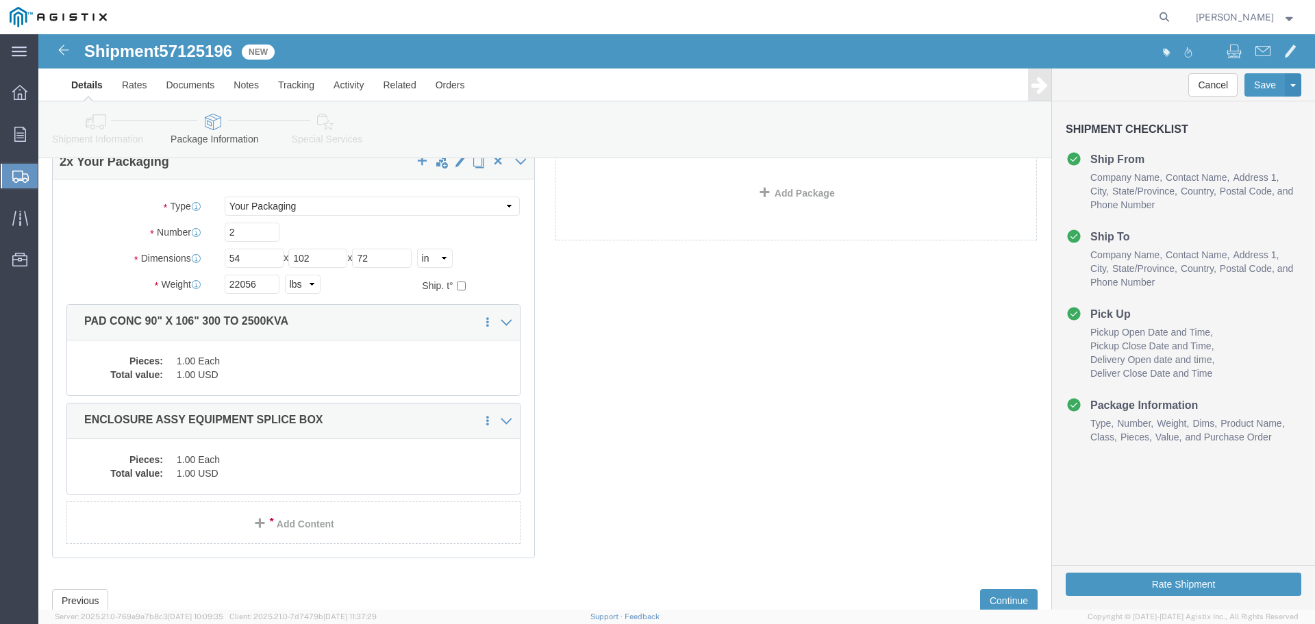
scroll to position [0, 0]
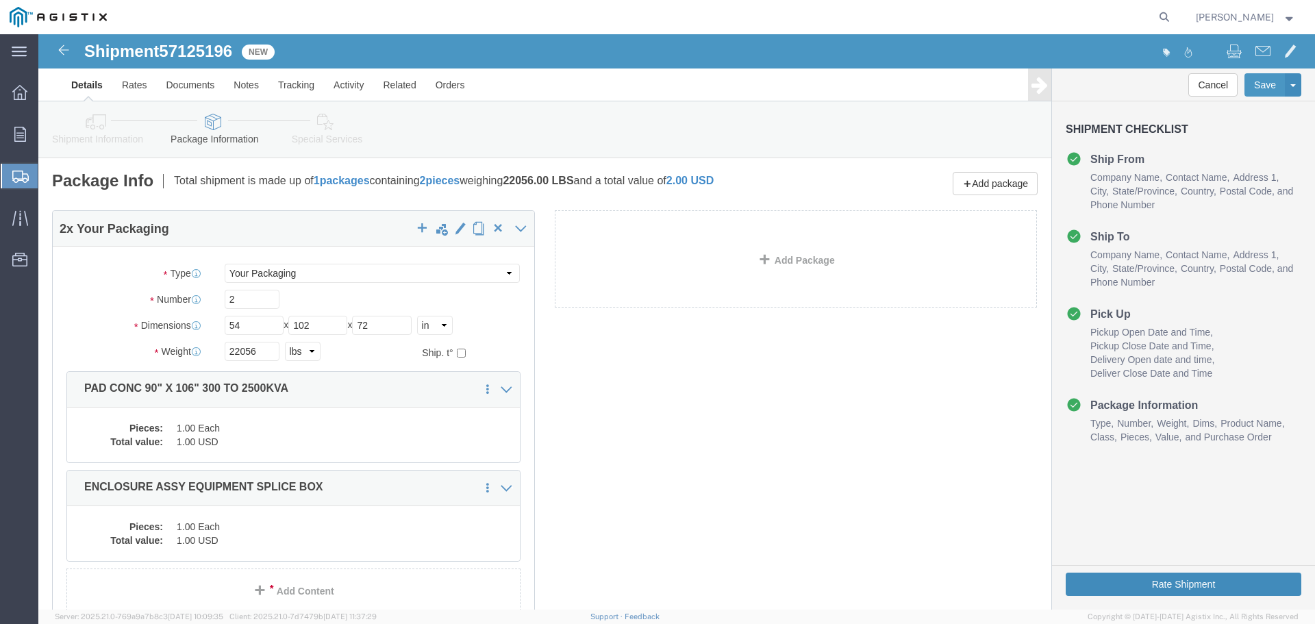
click button "Rate Shipment"
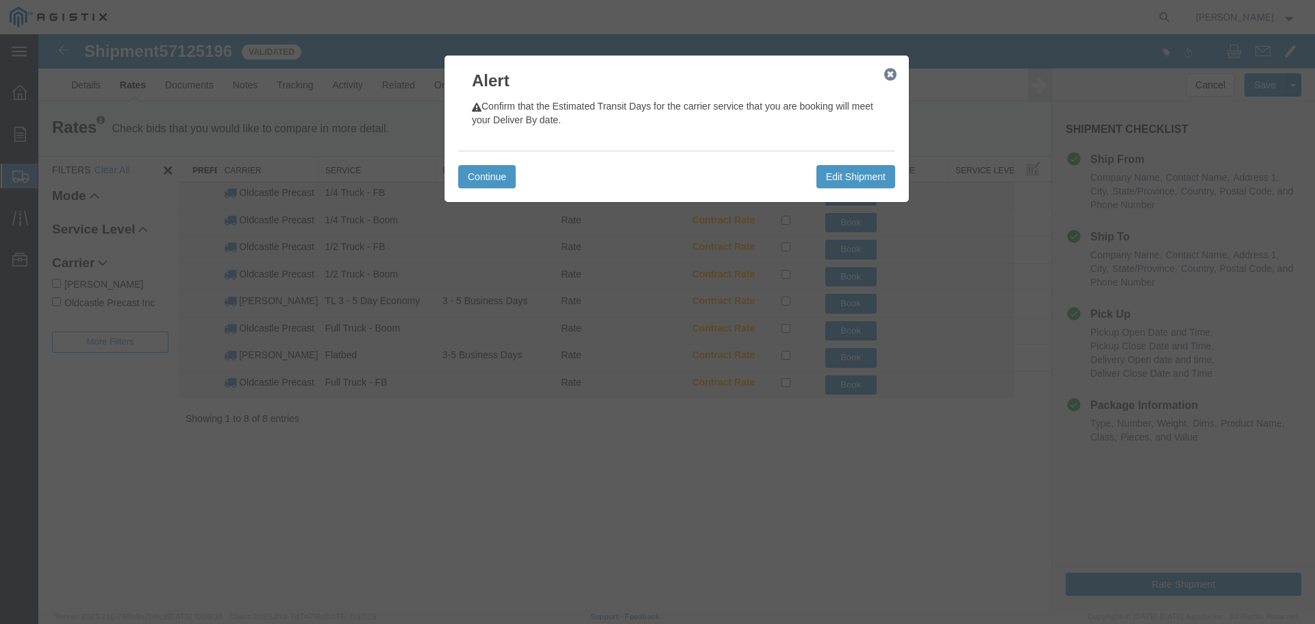
click at [887, 75] on icon "button" at bounding box center [890, 74] width 12 height 11
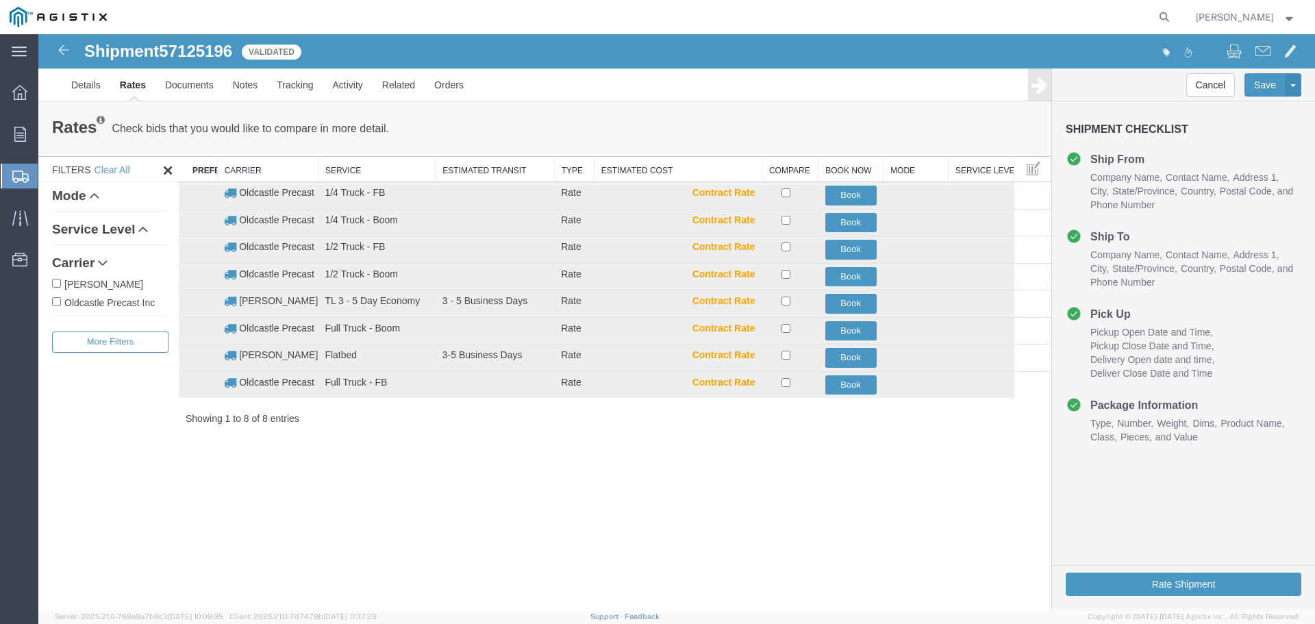
click at [99, 302] on label "Oldcastle Precast Inc" at bounding box center [110, 301] width 116 height 15
click at [61, 302] on input "Oldcastle Precast Inc" at bounding box center [56, 301] width 9 height 9
checkbox input "true"
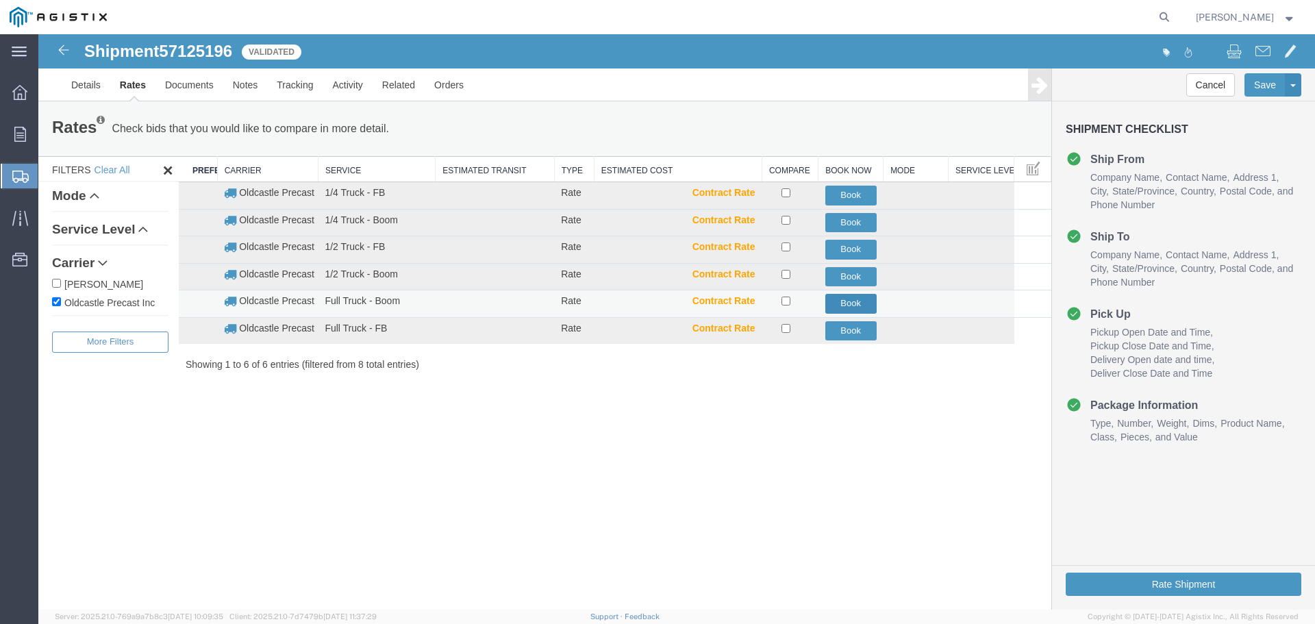
click at [857, 306] on button "Book" at bounding box center [850, 304] width 51 height 20
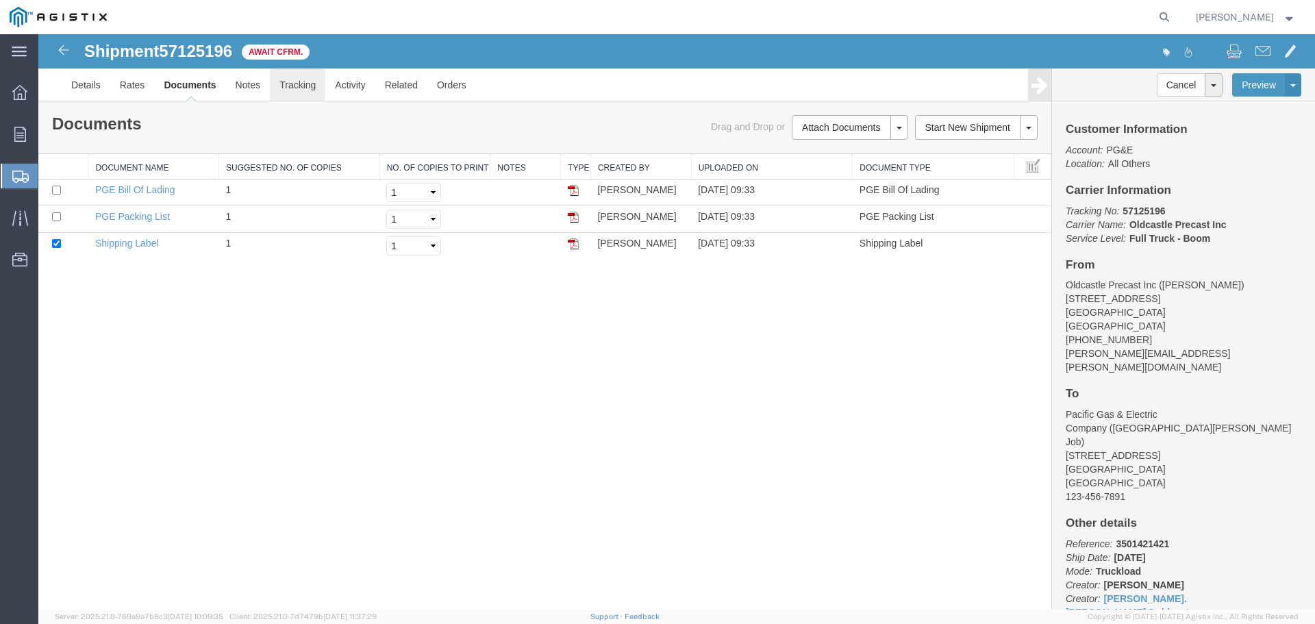
click at [304, 86] on link "Tracking" at bounding box center [297, 84] width 55 height 33
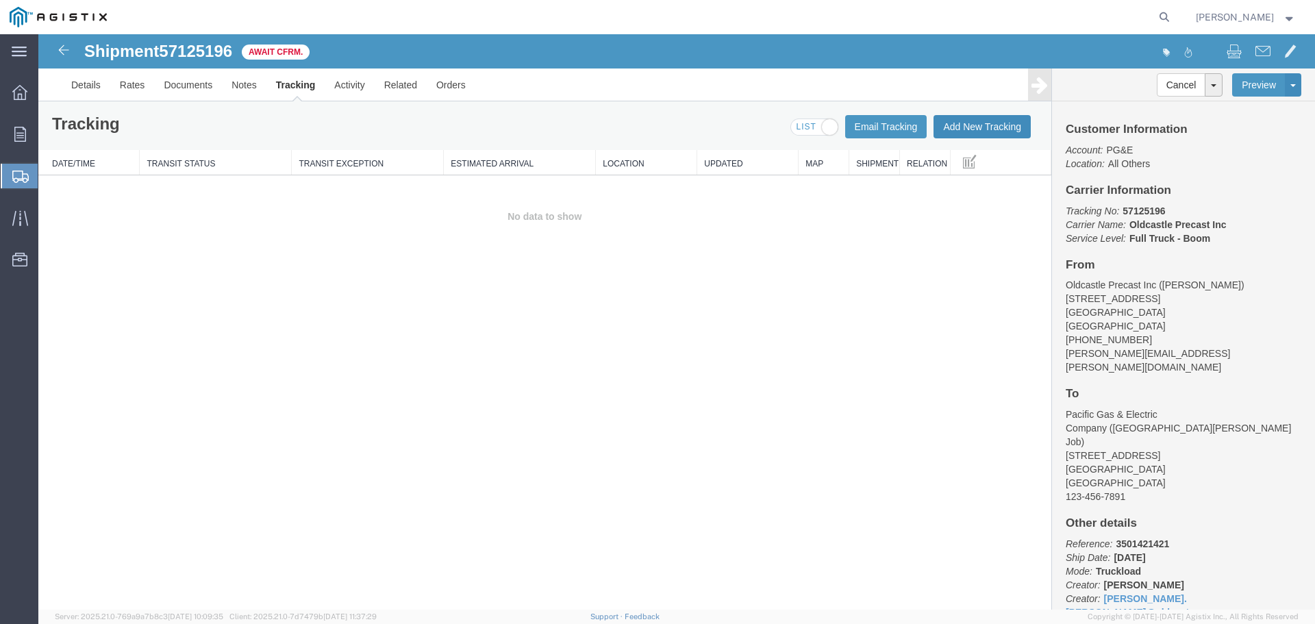
click at [988, 128] on button "Add New Tracking" at bounding box center [981, 126] width 97 height 23
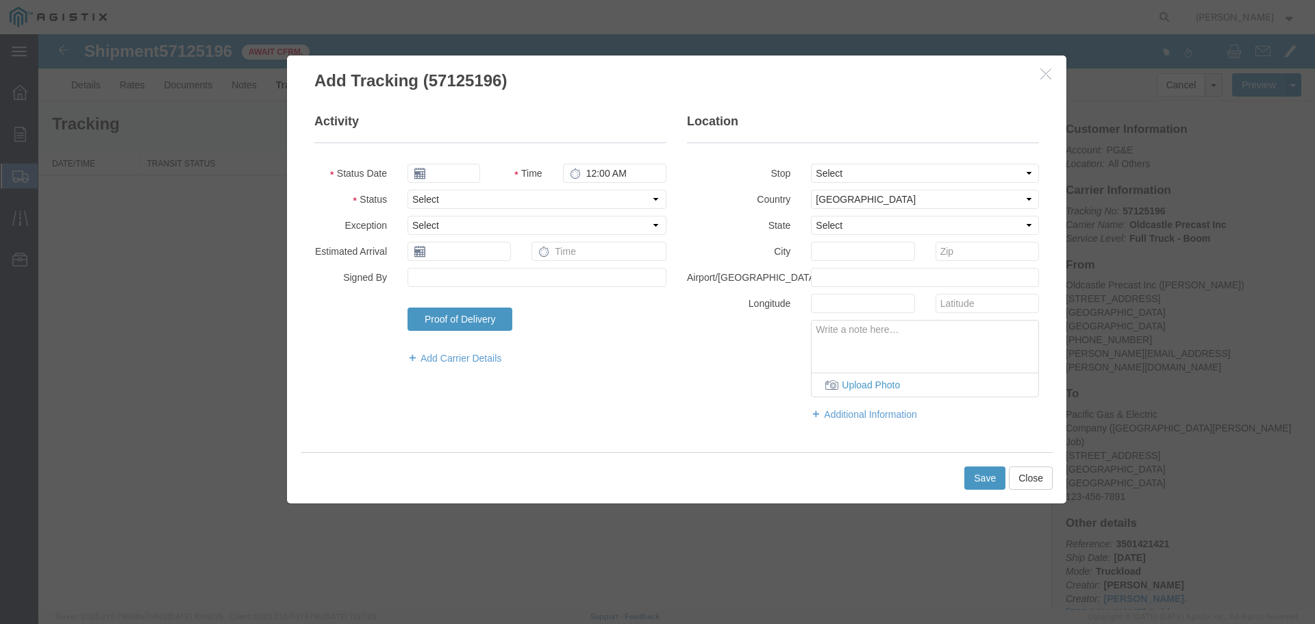
type input "[DATE]"
type input "10:00 AM"
drag, startPoint x: 465, startPoint y: 192, endPoint x: 473, endPoint y: 205, distance: 14.8
click at [465, 192] on select "Select Arrival Notice Available Arrival Notice Imported Arrive at Delivery Loca…" at bounding box center [536, 199] width 259 height 19
select select "DELIVRED"
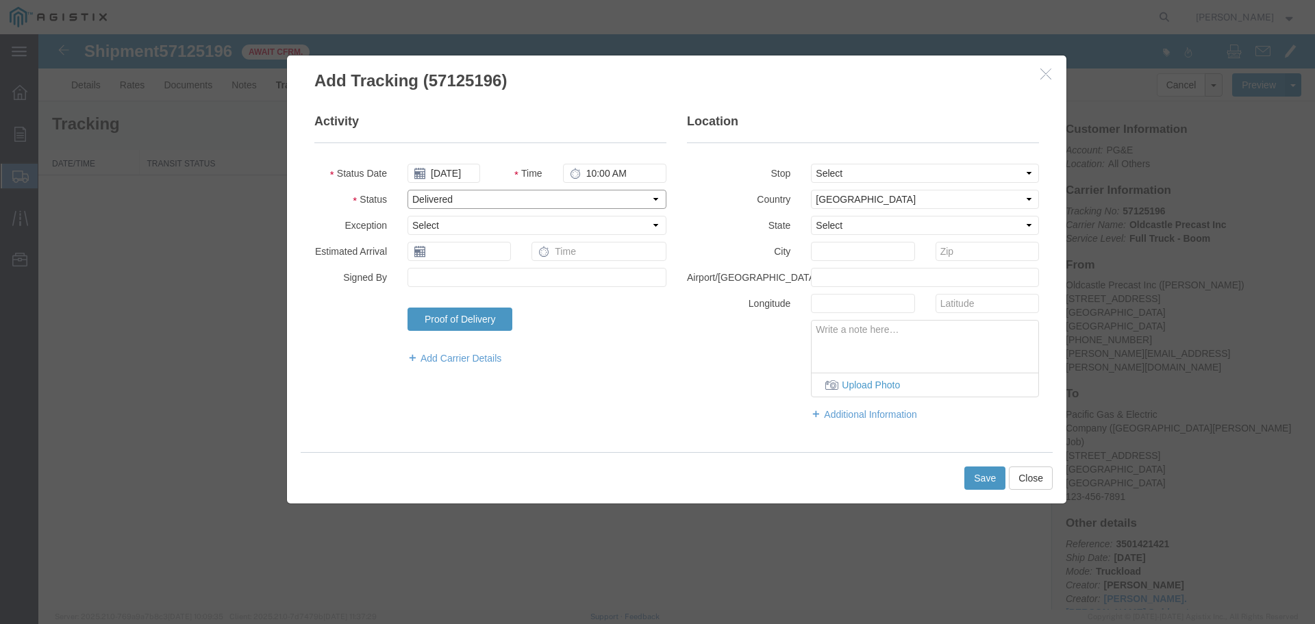
click at [407, 190] on select "Select Arrival Notice Available Arrival Notice Imported Arrive at Delivery Loca…" at bounding box center [536, 199] width 259 height 19
click at [988, 481] on button "Save" at bounding box center [984, 477] width 41 height 23
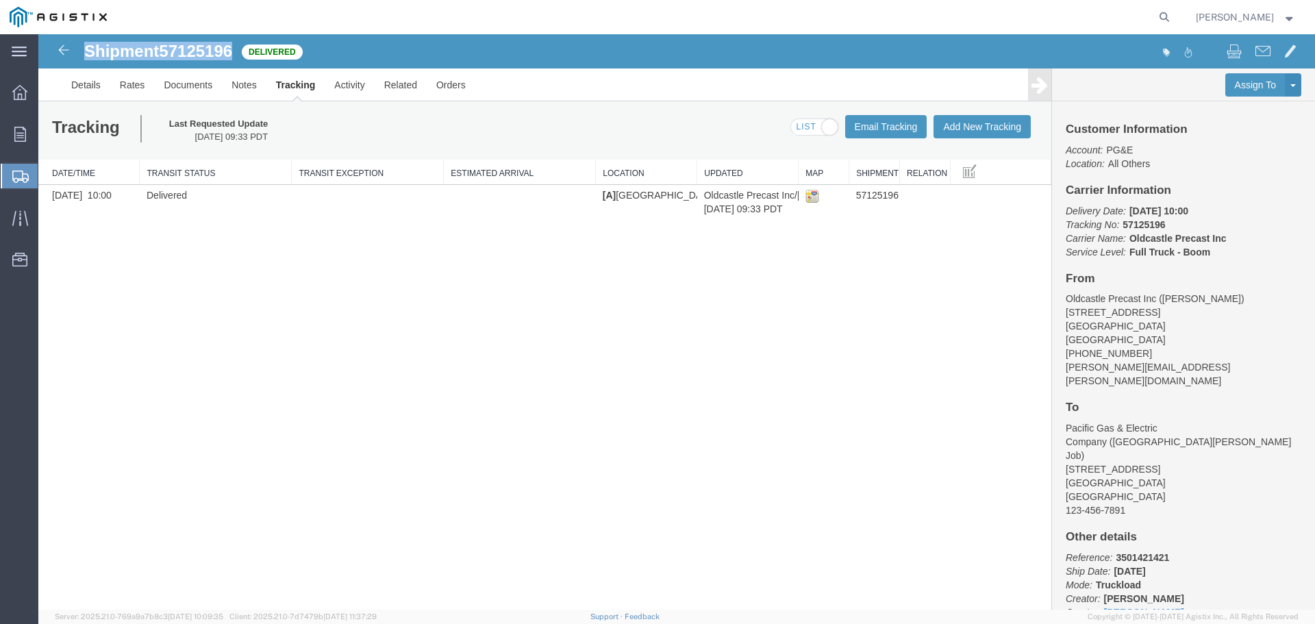
drag, startPoint x: 86, startPoint y: 52, endPoint x: 236, endPoint y: 58, distance: 150.1
click at [232, 58] on h1 "Shipment 57125196" at bounding box center [158, 51] width 148 height 18
copy h1 "Shipment 57125196"
click at [20, 132] on icon at bounding box center [20, 134] width 12 height 15
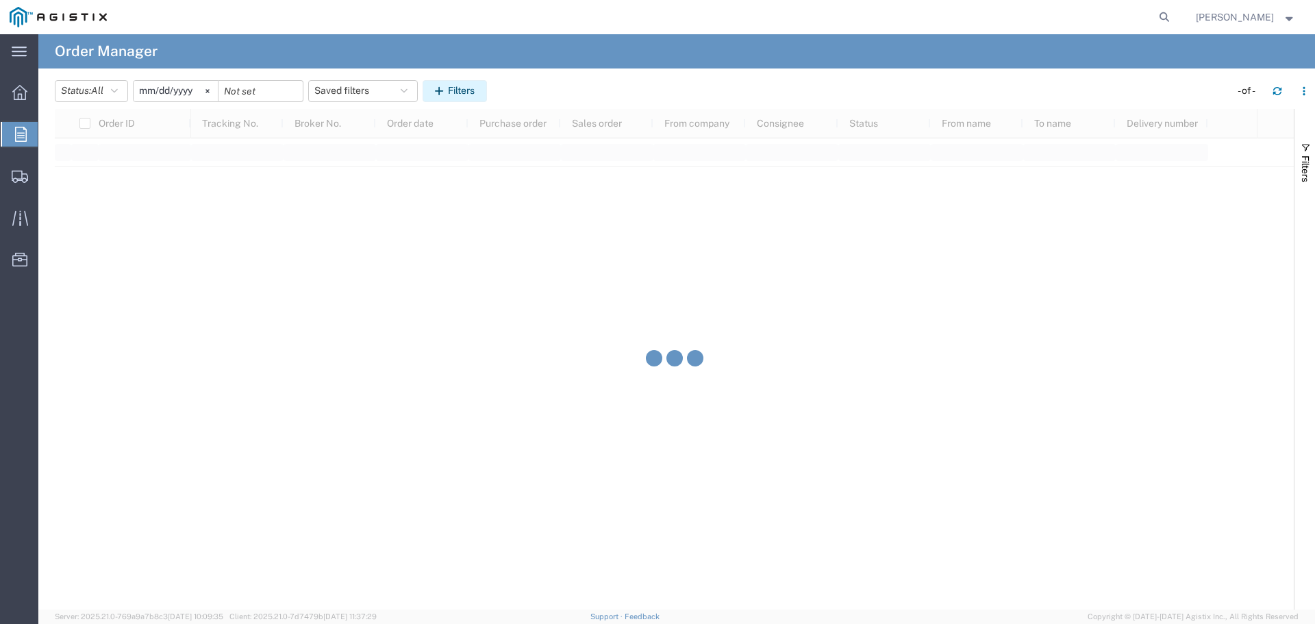
click at [464, 93] on button "Filters" at bounding box center [455, 91] width 64 height 22
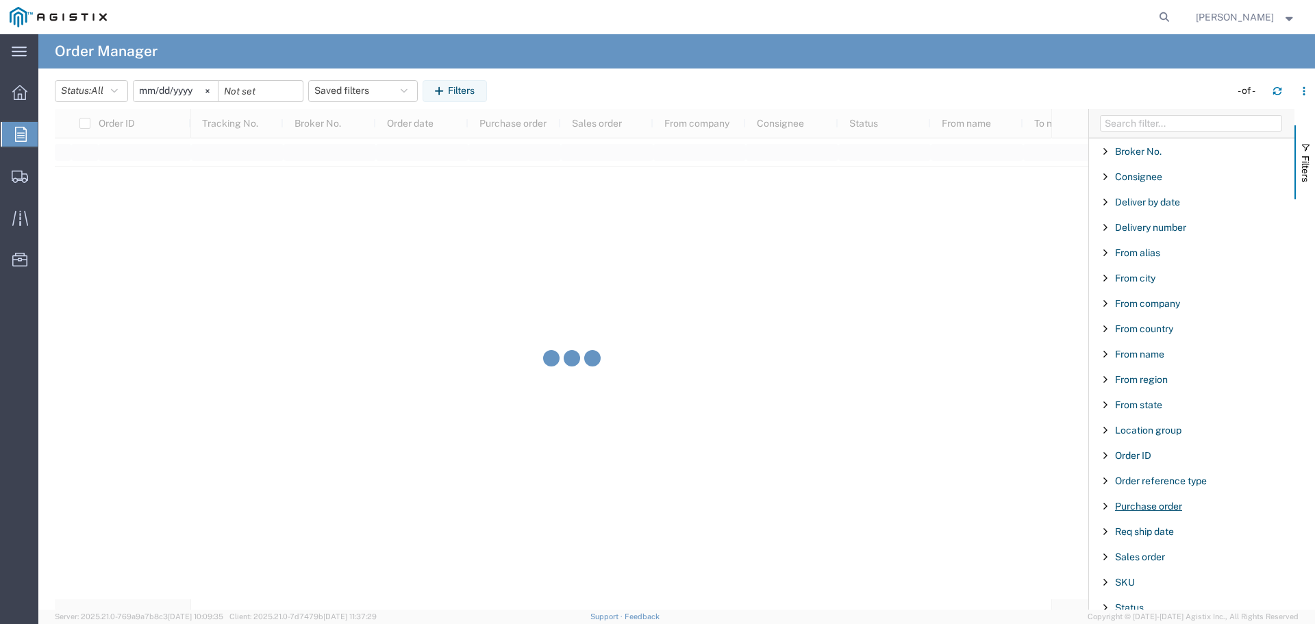
click at [1149, 508] on span "Purchase order" at bounding box center [1148, 506] width 67 height 11
click at [1148, 562] on input "Filter Value" at bounding box center [1196, 563] width 179 height 16
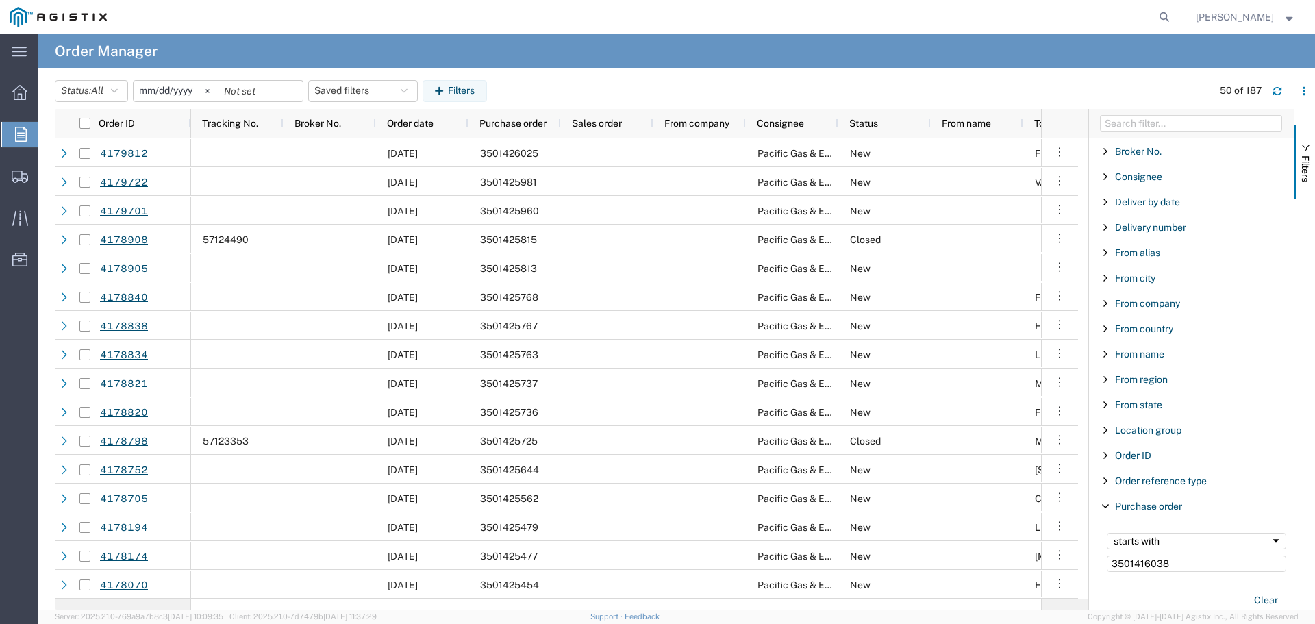
type input "3501416038"
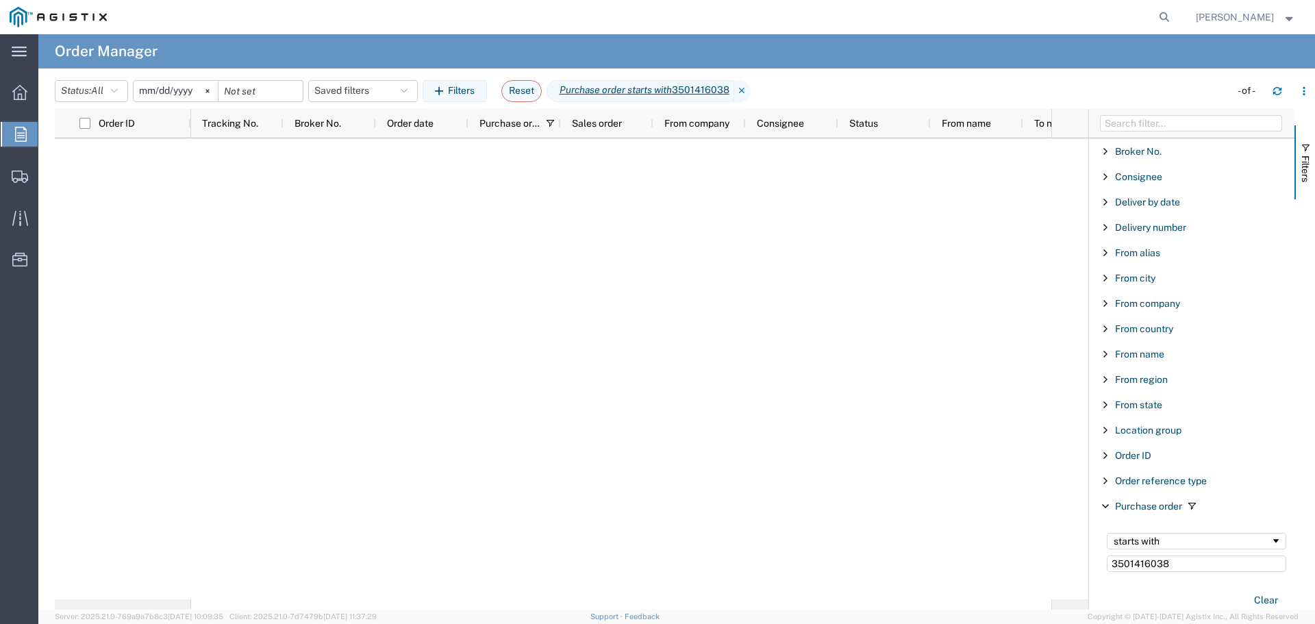
click at [174, 89] on input "[DATE]" at bounding box center [176, 91] width 84 height 21
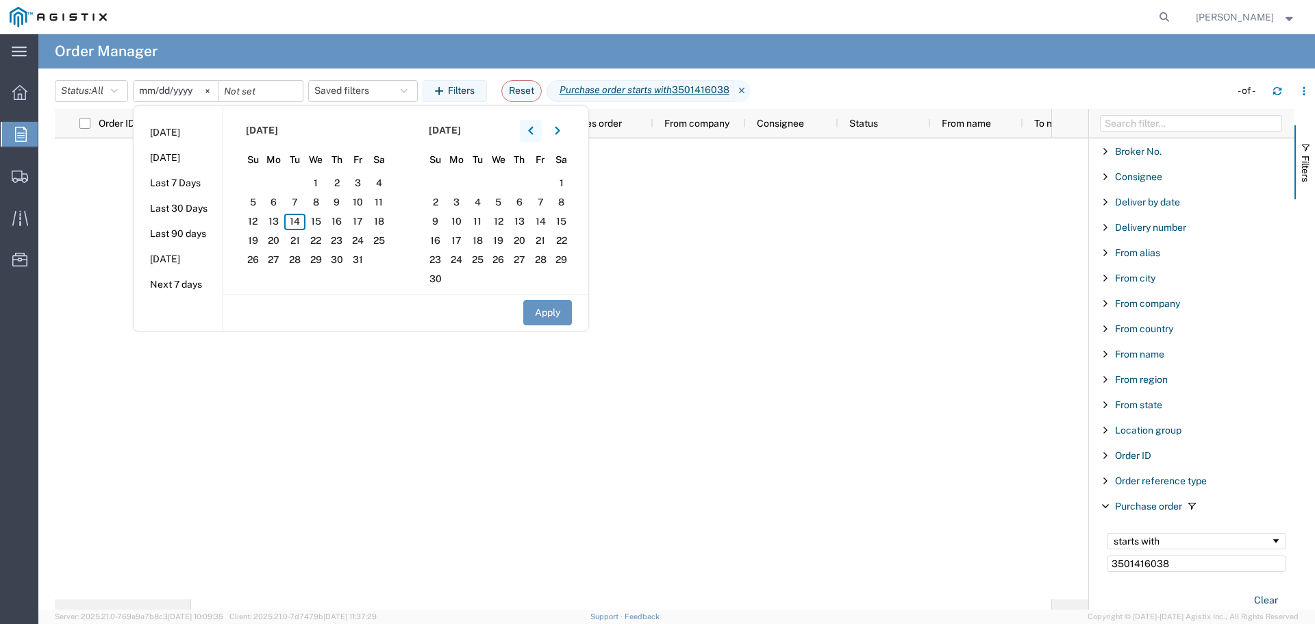
click at [533, 131] on icon "button" at bounding box center [530, 130] width 5 height 8
click at [354, 180] on span "1" at bounding box center [357, 183] width 21 height 16
click at [550, 318] on button "Apply" at bounding box center [547, 312] width 49 height 25
type input "[DATE]"
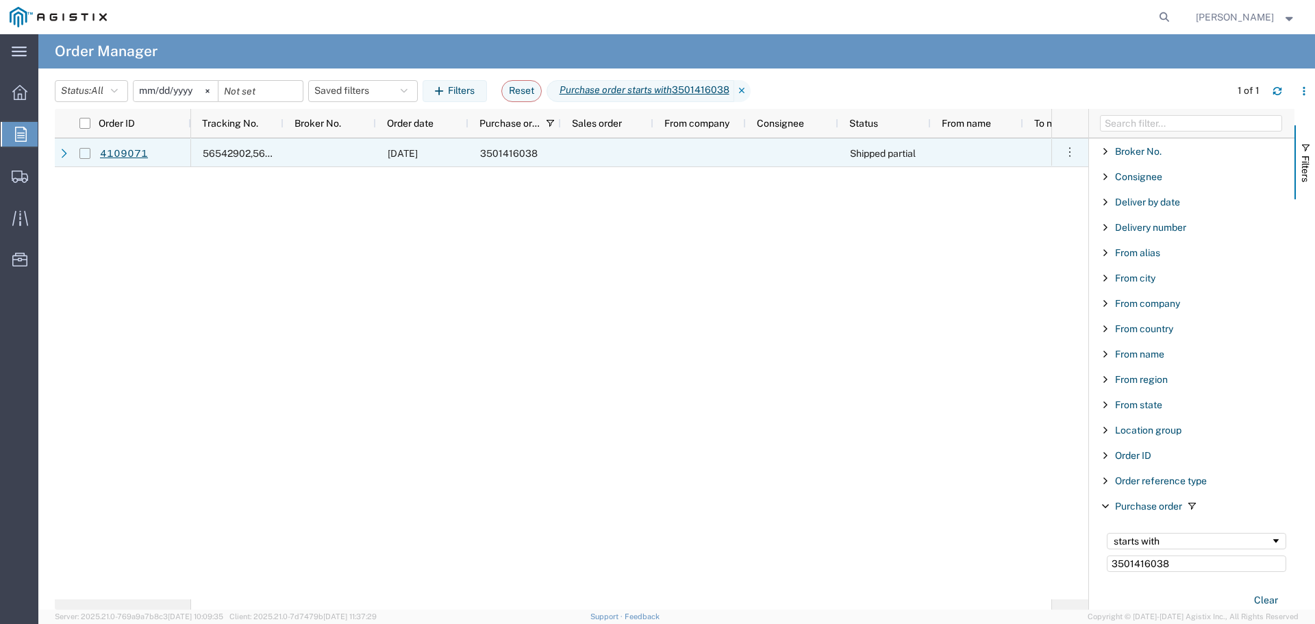
click at [79, 152] on input "Press Space to toggle row selection (unchecked)" at bounding box center [84, 153] width 11 height 11
checkbox input "true"
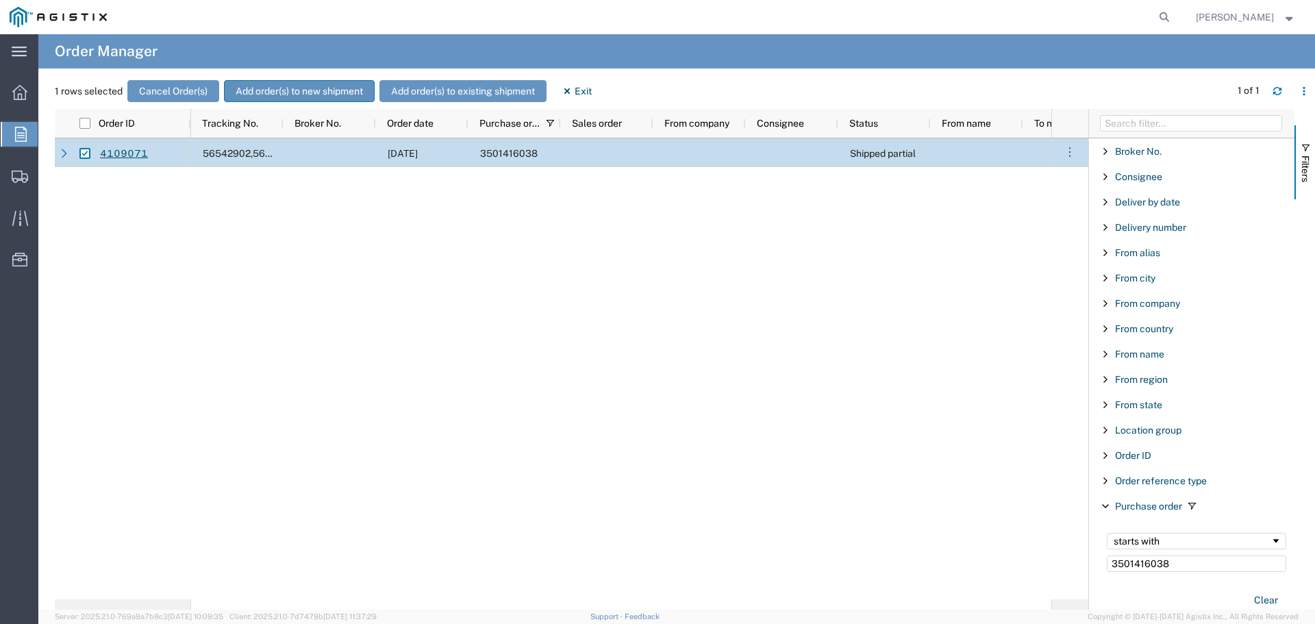
click at [267, 95] on button "Add order(s) to new shipment" at bounding box center [299, 91] width 151 height 22
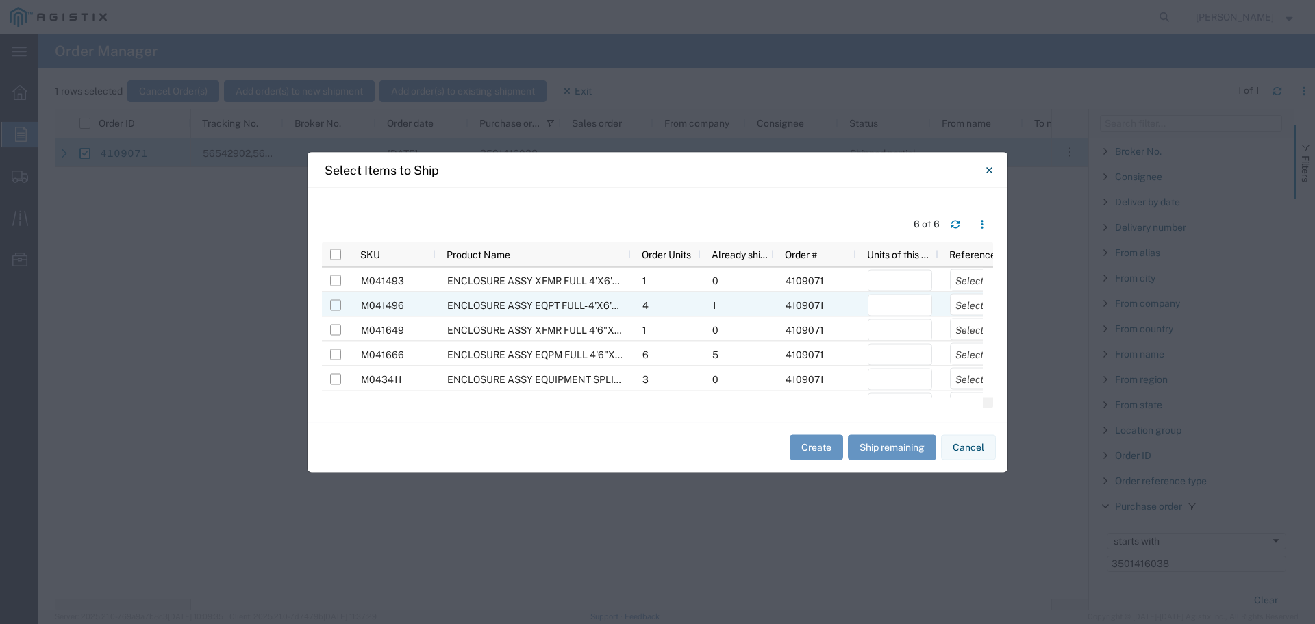
click at [332, 305] on input "Press Space to toggle row selection (unchecked)" at bounding box center [335, 304] width 11 height 11
checkbox input "true"
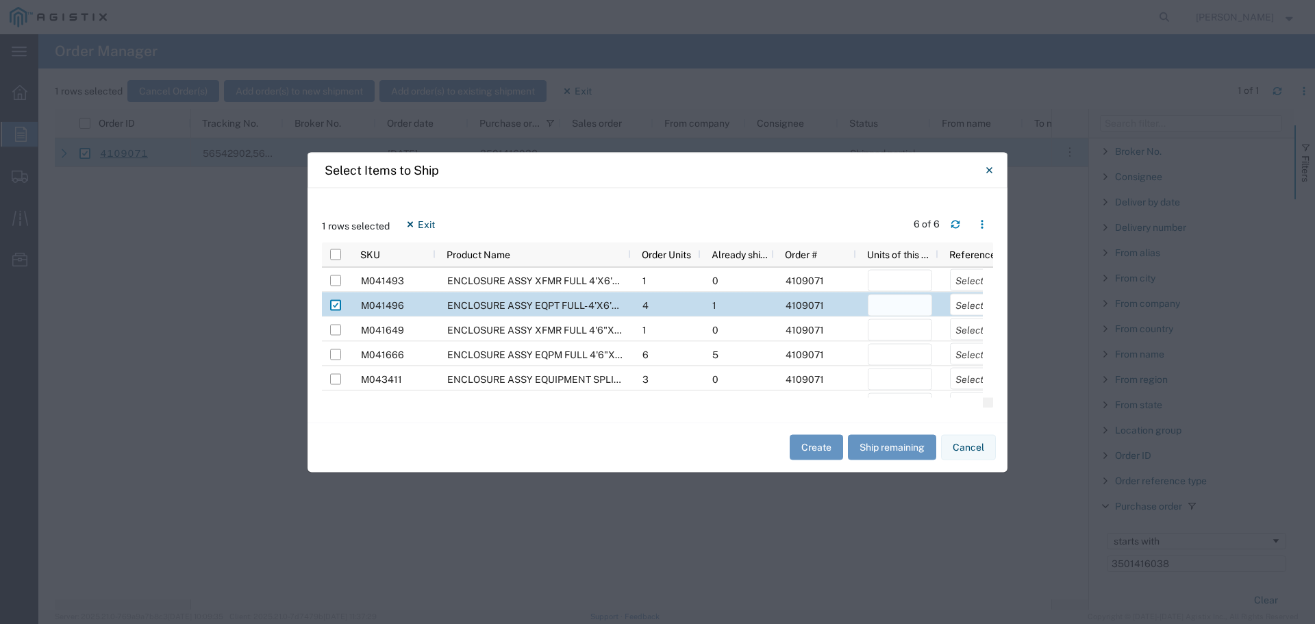
click at [885, 302] on input "number" at bounding box center [900, 305] width 64 height 22
type input "1"
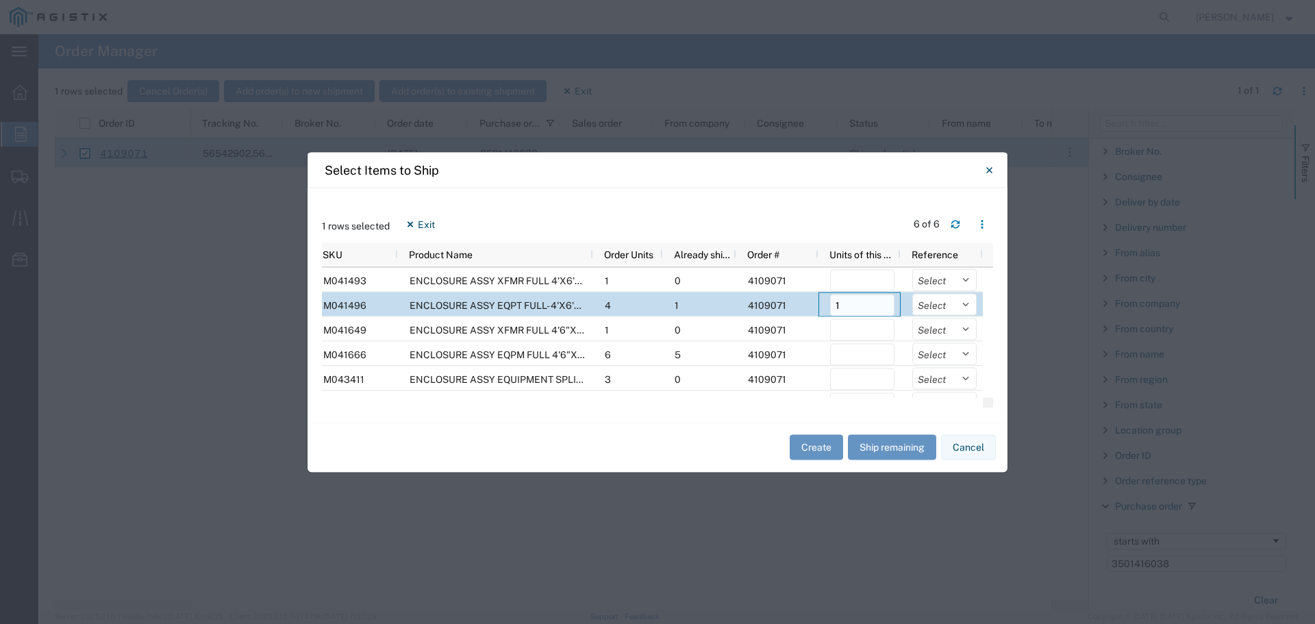
scroll to position [0, 38]
click at [934, 305] on select "Select Purchase Order Delivery Number" at bounding box center [944, 304] width 64 height 22
select select "PURCHORD"
click at [912, 293] on select "Select Purchase Order Delivery Number" at bounding box center [944, 304] width 64 height 22
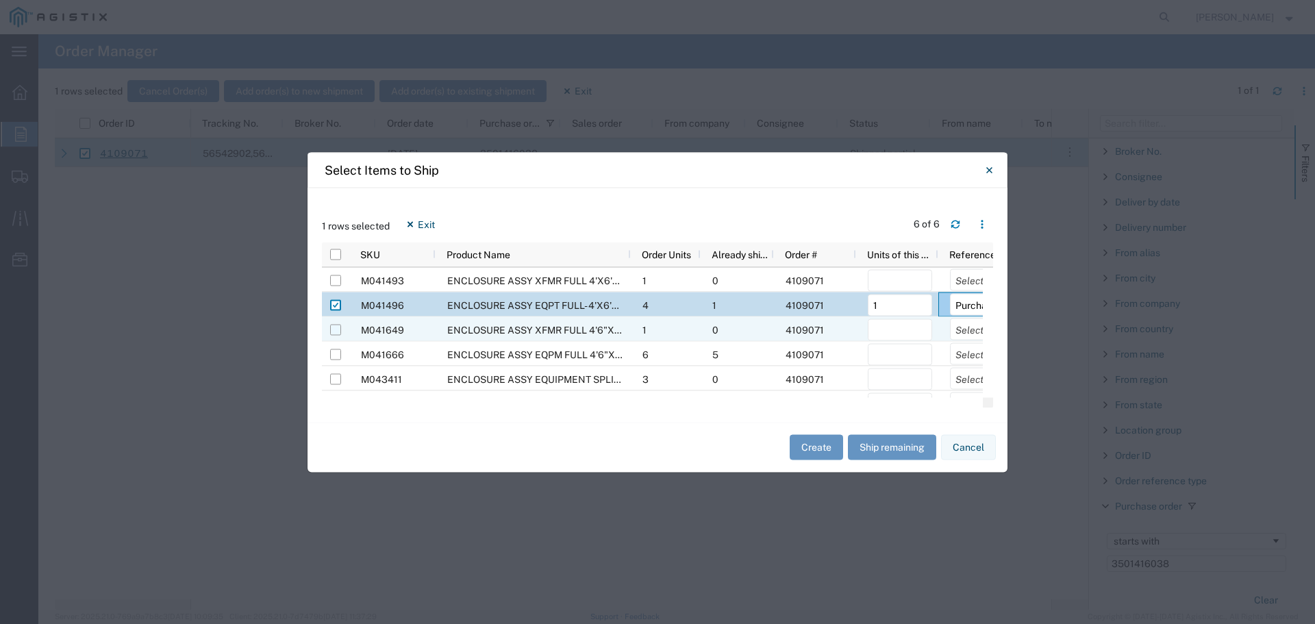
click at [335, 331] on input "Press Space to toggle row selection (unchecked)" at bounding box center [335, 329] width 11 height 11
checkbox input "true"
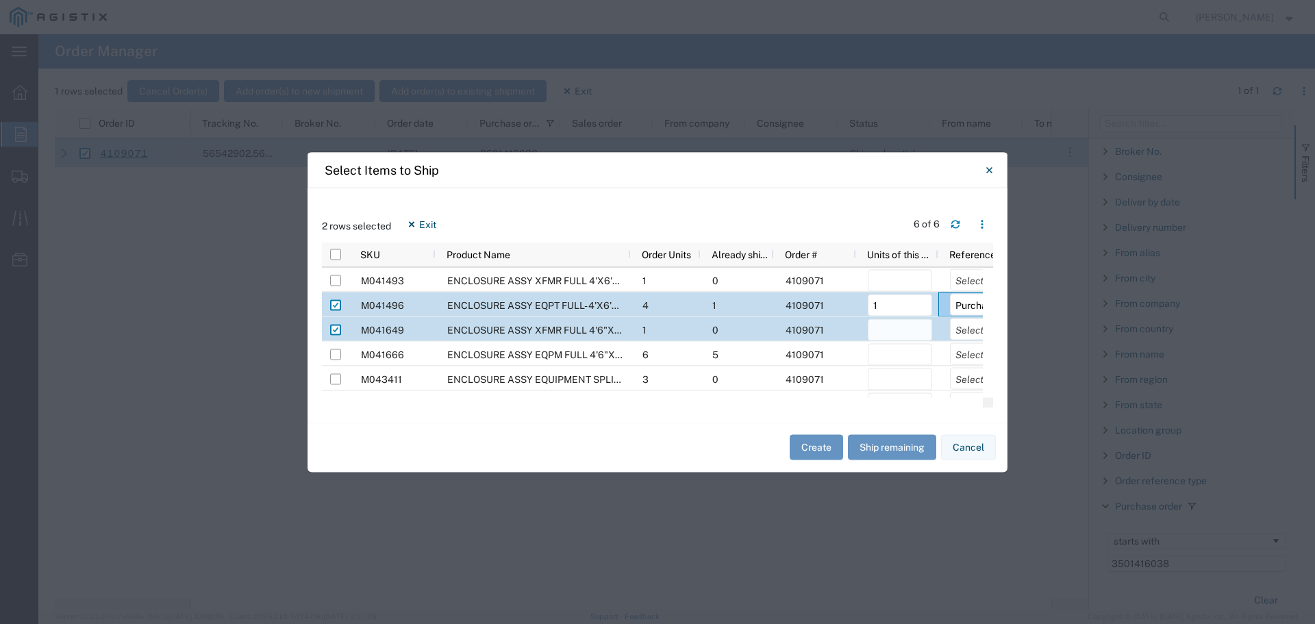
click at [890, 334] on input "number" at bounding box center [900, 329] width 64 height 22
type input "1"
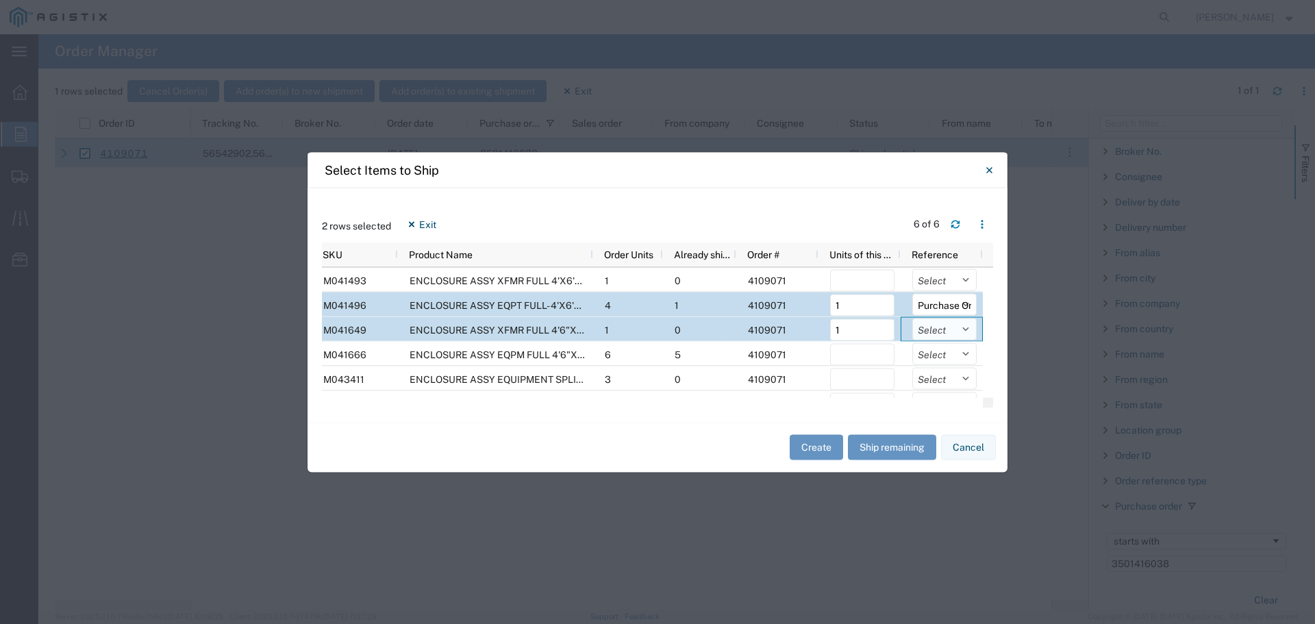
click at [935, 329] on select "Select Purchase Order Delivery Number" at bounding box center [944, 329] width 64 height 22
select select "PURCHORD"
click at [912, 318] on select "Select Purchase Order Delivery Number" at bounding box center [944, 329] width 64 height 22
click at [812, 449] on button "Create" at bounding box center [816, 447] width 53 height 25
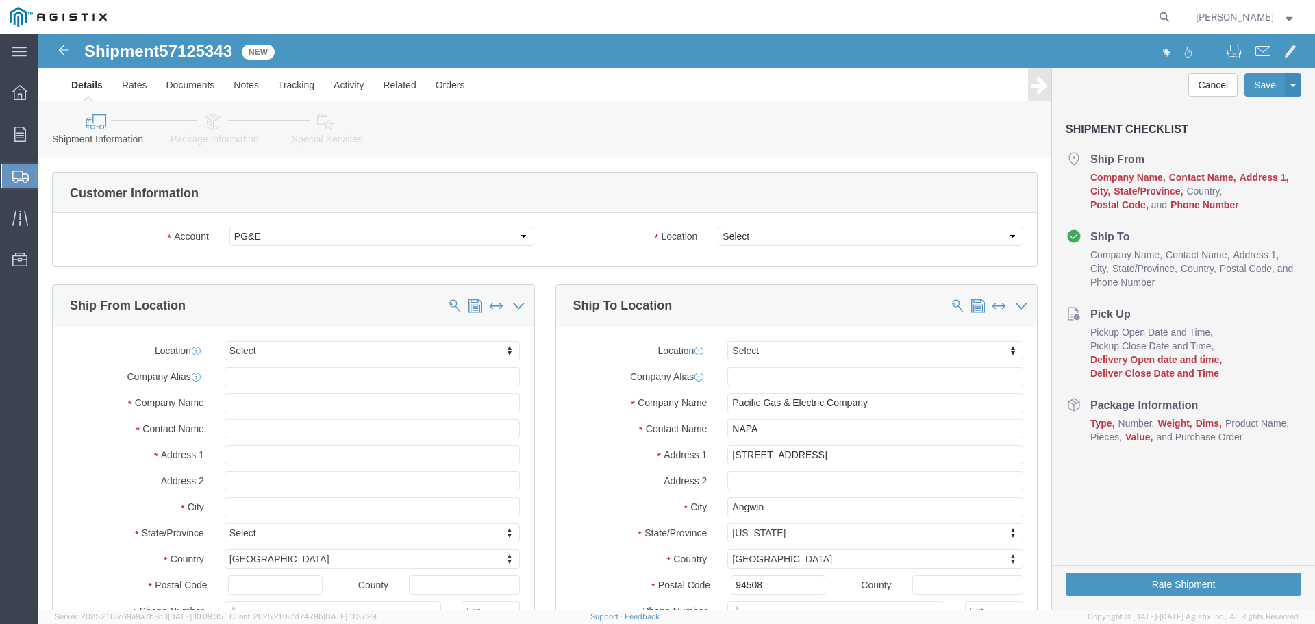
select select
click select "Select All Others [GEOGRAPHIC_DATA] [GEOGRAPHIC_DATA] [GEOGRAPHIC_DATA] [GEOGRA…"
select select "23082"
click select "Select All Others [GEOGRAPHIC_DATA] [GEOGRAPHIC_DATA] [GEOGRAPHIC_DATA] [GEOGRA…"
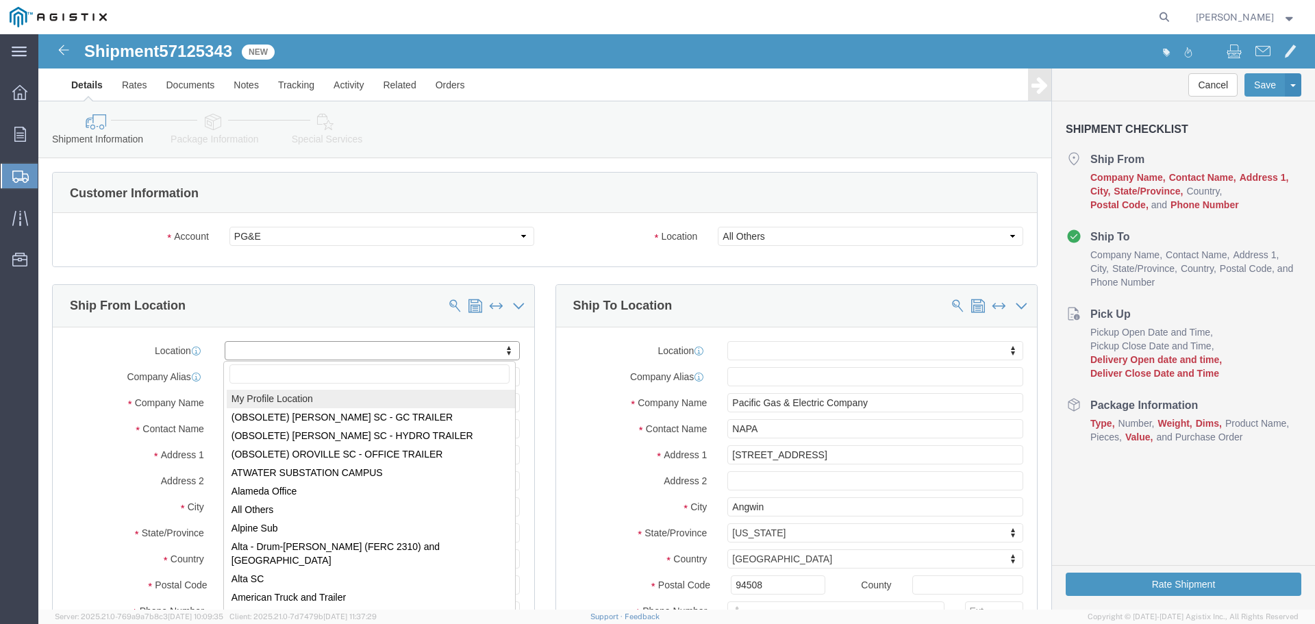
select select "MYPROFILE"
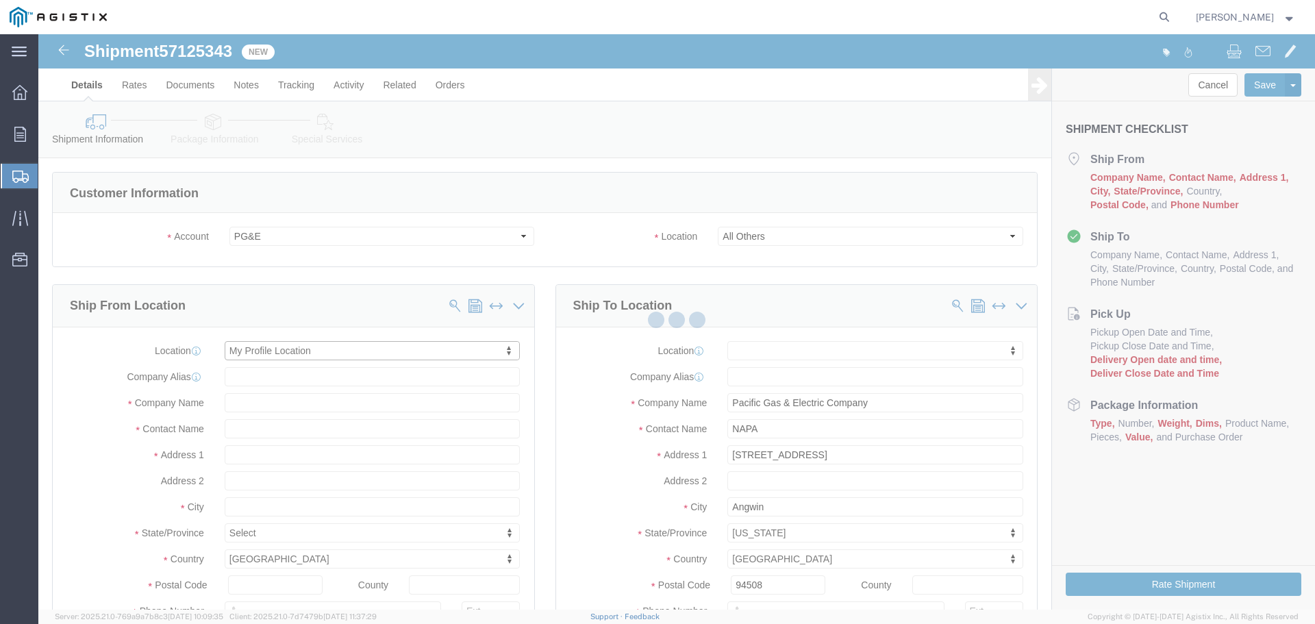
type input "[STREET_ADDRESS]"
type input "94566"
type input "[PHONE_NUMBER]"
type input "[PERSON_NAME][EMAIL_ADDRESS][PERSON_NAME][DOMAIN_NAME]"
checkbox input "true"
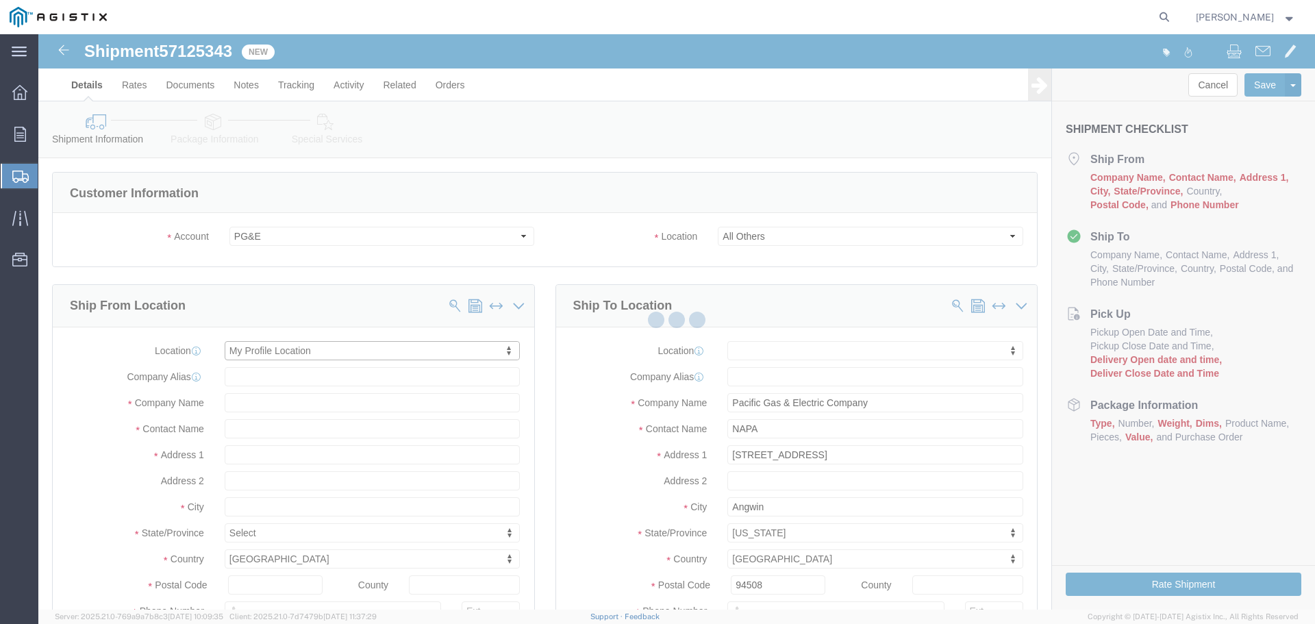
type input "Oldcastle Precast Inc"
type input "[PERSON_NAME]"
type input "PLEASANTON"
select select "CA"
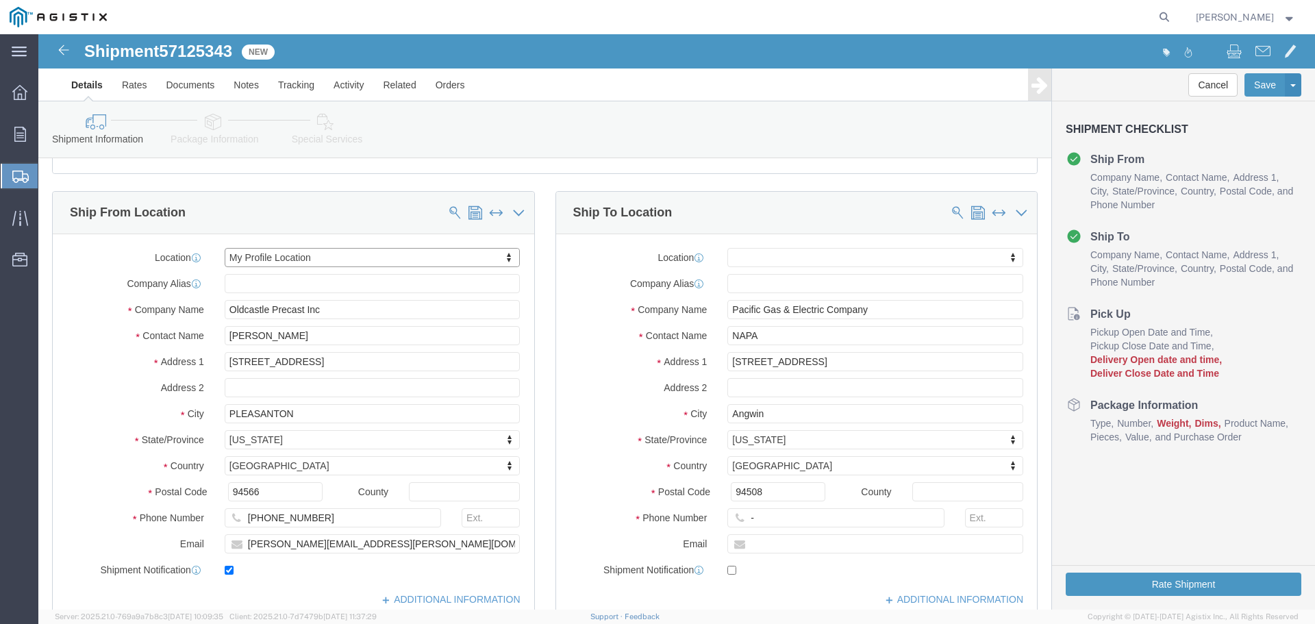
scroll to position [137, 0]
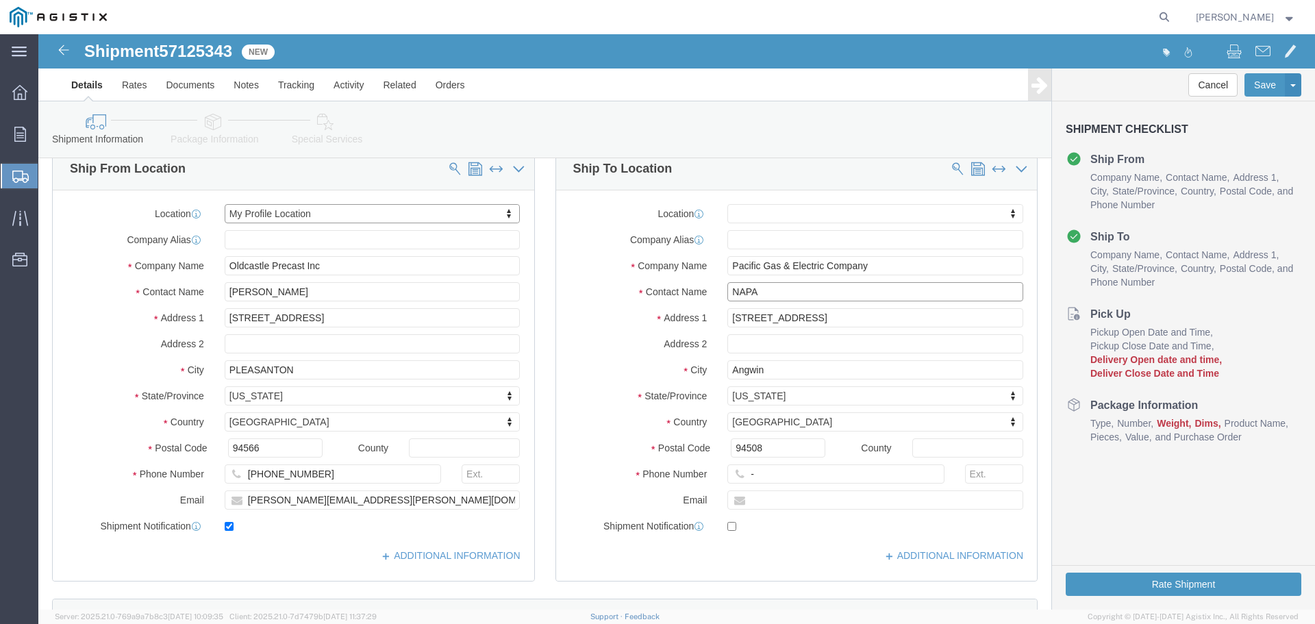
click div "Contact Name NAPA"
type input "Angwin Job"
type input "[GEOGRAPHIC_DATA]"
select select
type input "123-456-7891"
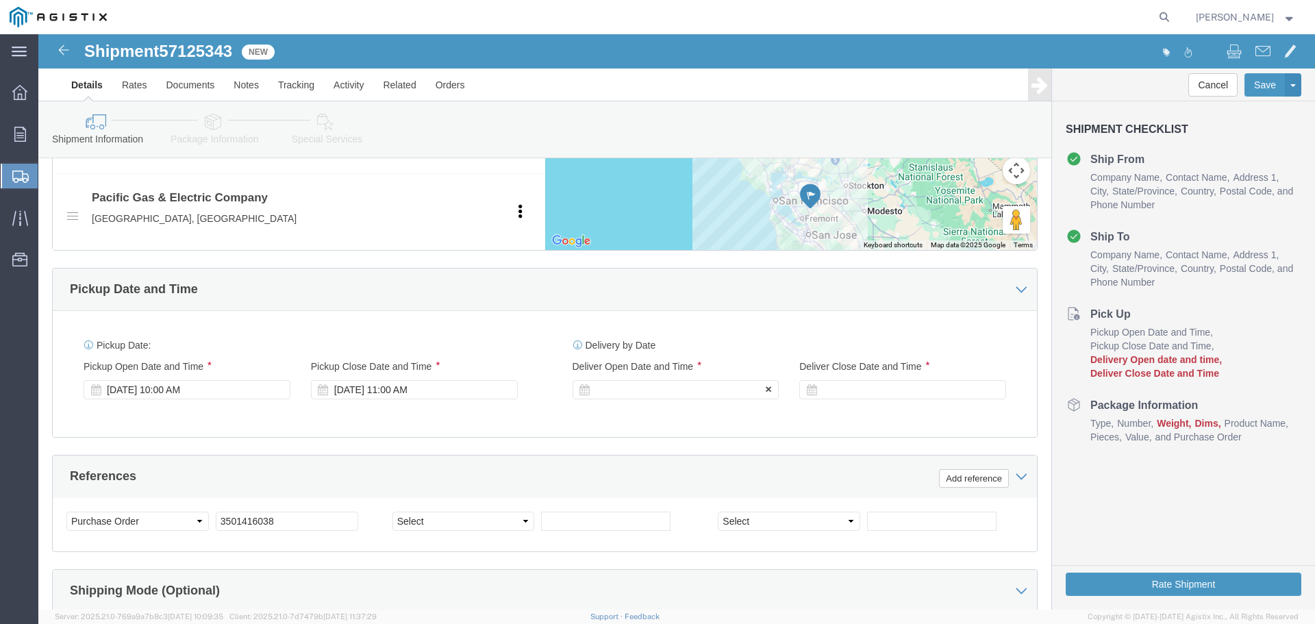
click div
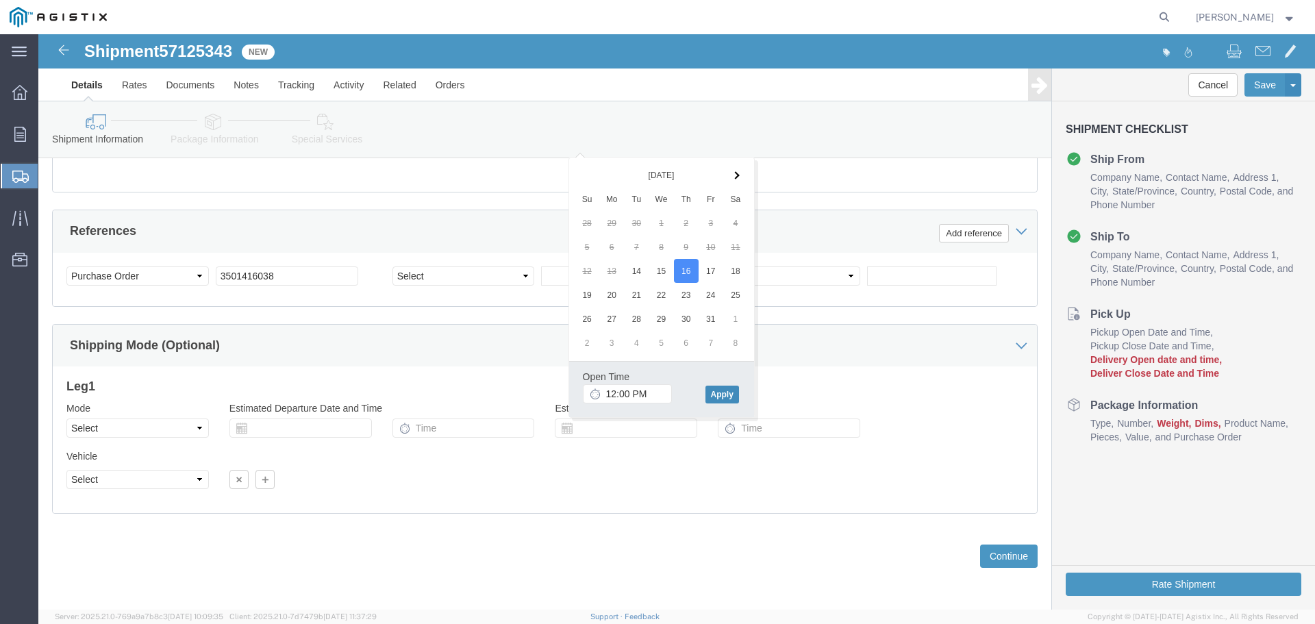
click button "Apply"
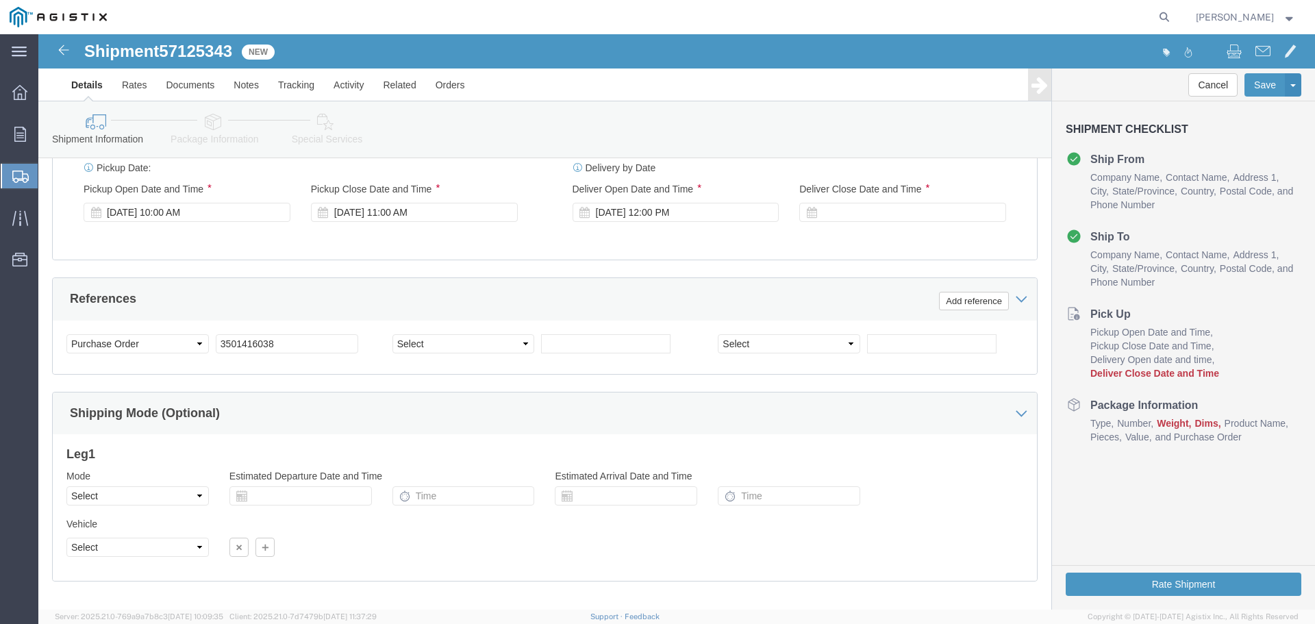
scroll to position [725, 0]
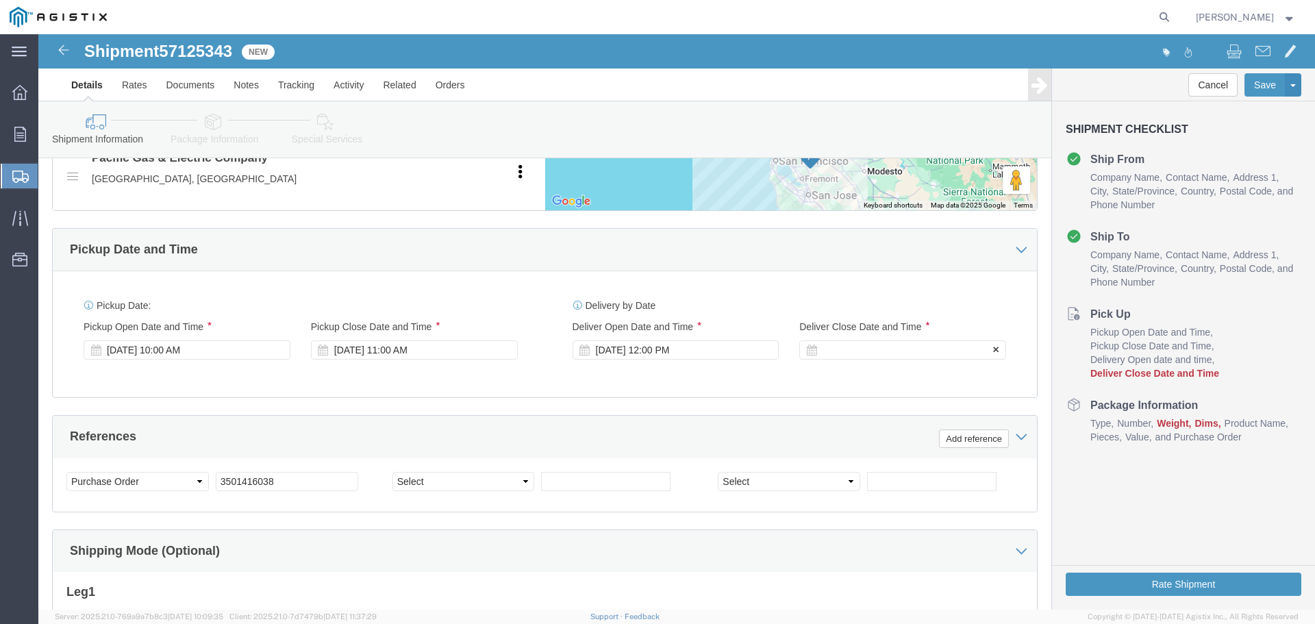
click div
click button "Apply"
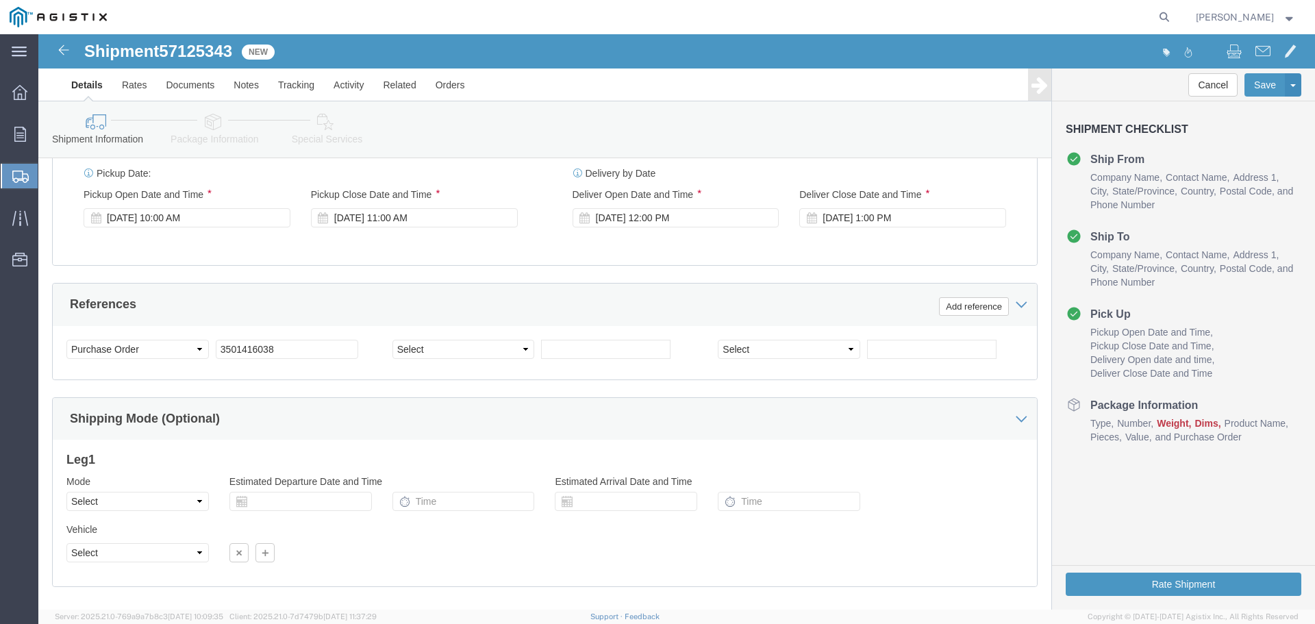
scroll to position [930, 0]
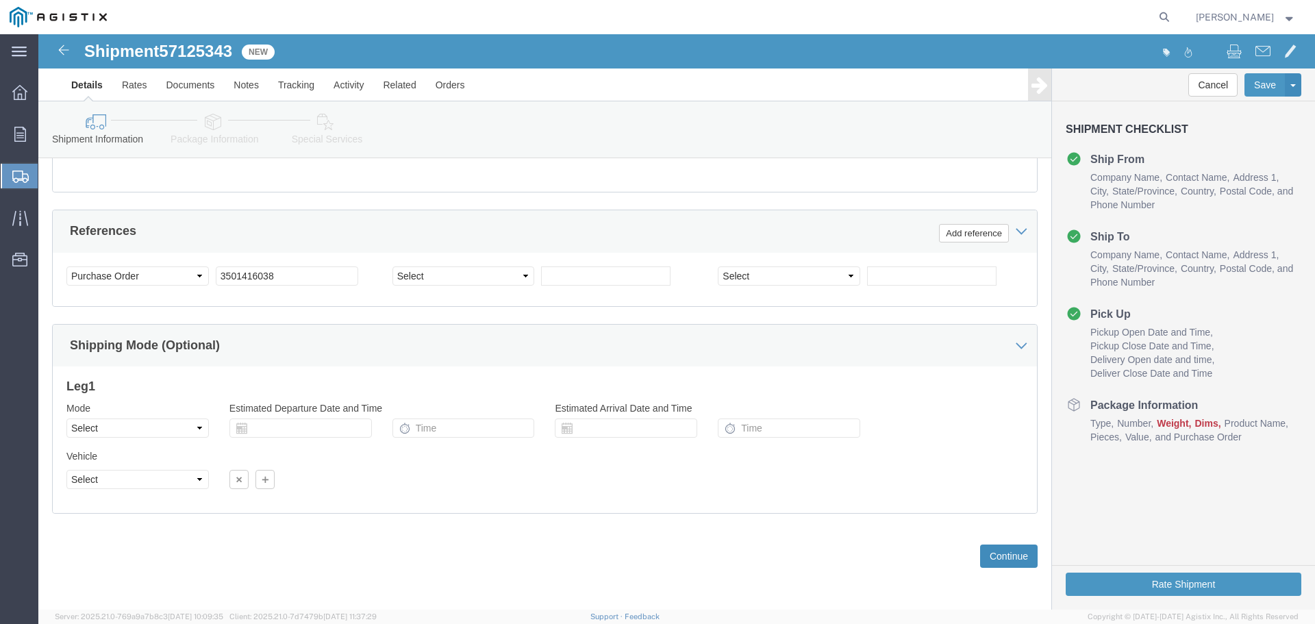
click button "Continue"
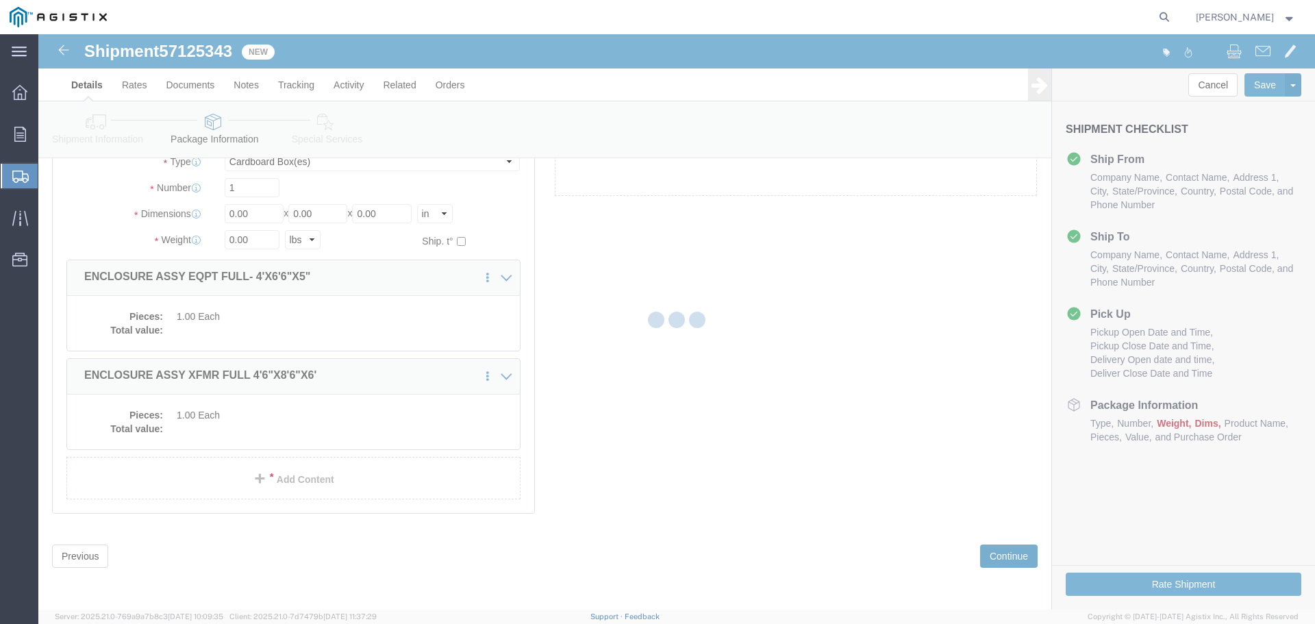
scroll to position [33, 0]
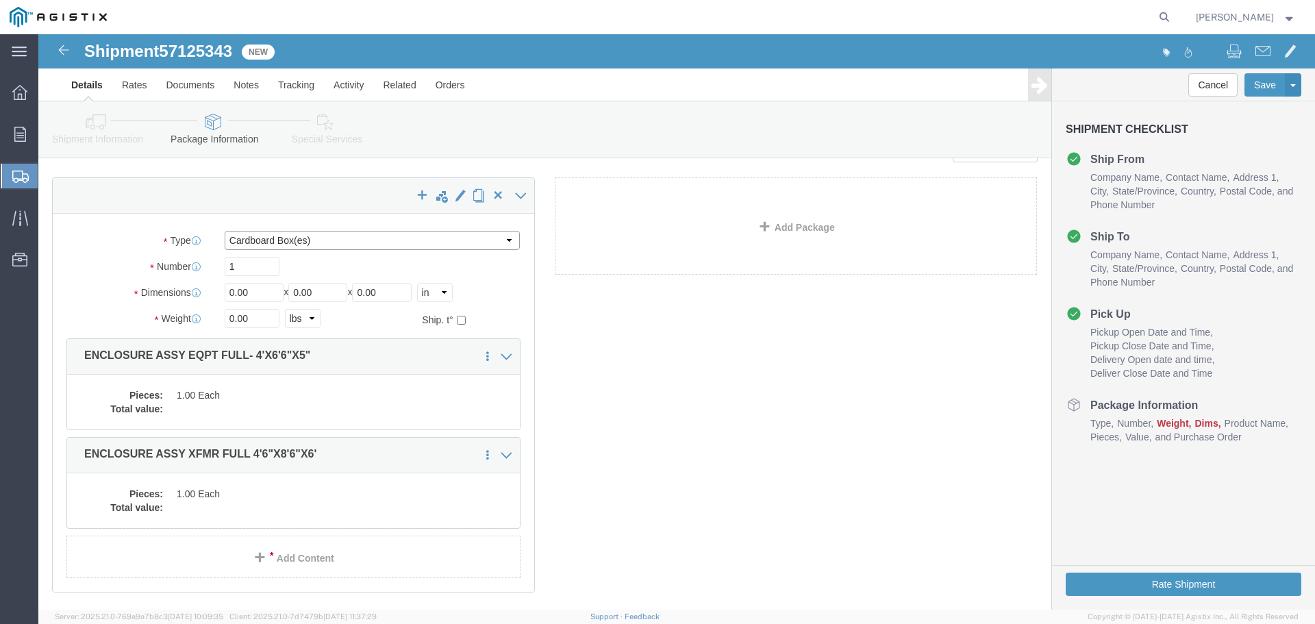
click select "Select Bulk Bundle(s) Cardboard Box(es) Carton(s) Crate(s) Drum(s) (Fiberboard)…"
select select "YRPK"
click select "Select Bulk Bundle(s) Cardboard Box(es) Carton(s) Crate(s) Drum(s) (Fiberboard)…"
click input "1"
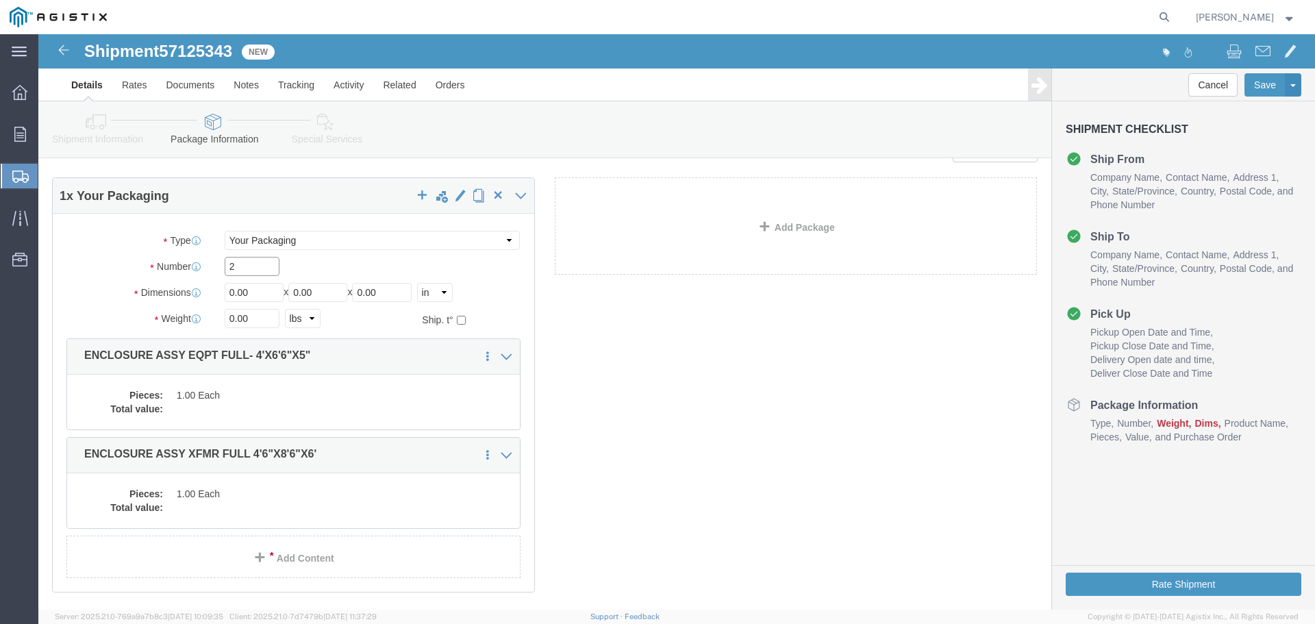
type input "2"
type input "54"
type input "102"
type input "72"
type input "31692"
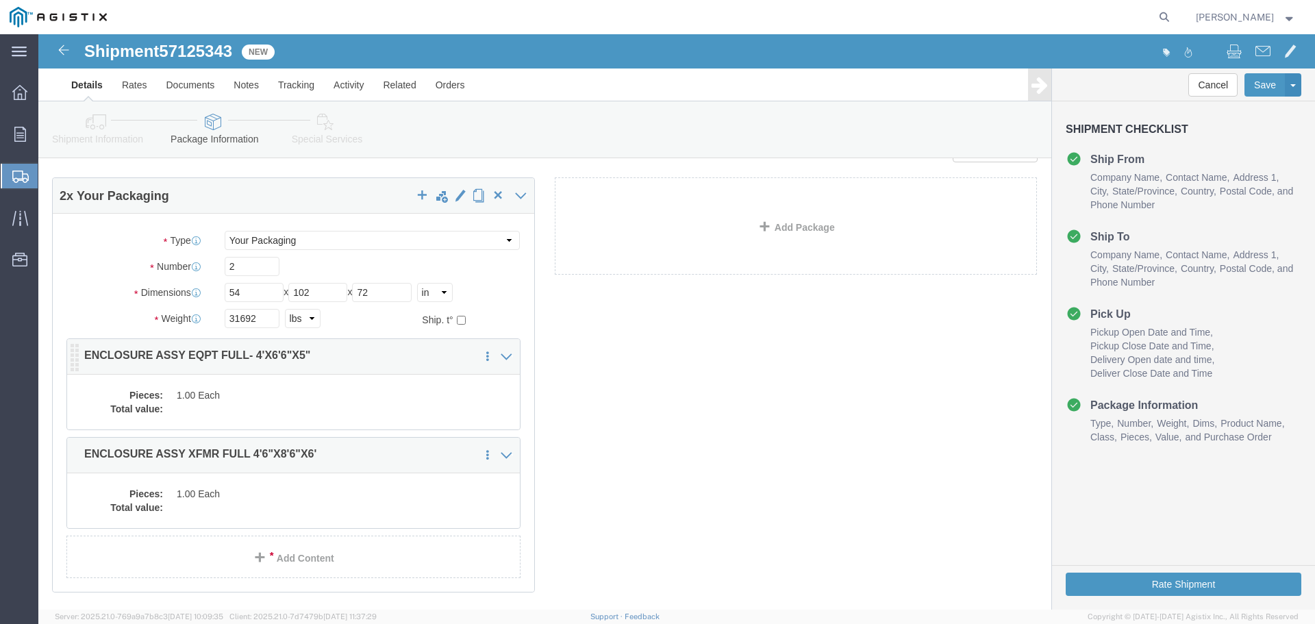
click dd "1.00 Each"
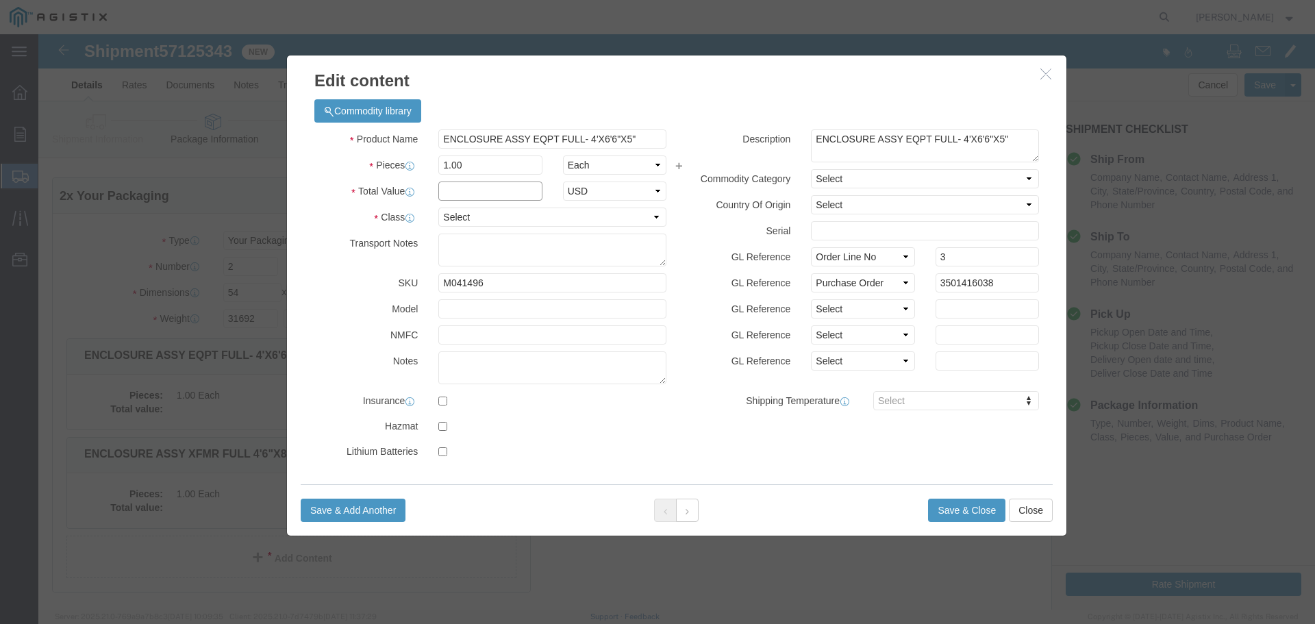
click input "text"
type input "1"
select select "USD"
select select "55"
click button "Save & Close"
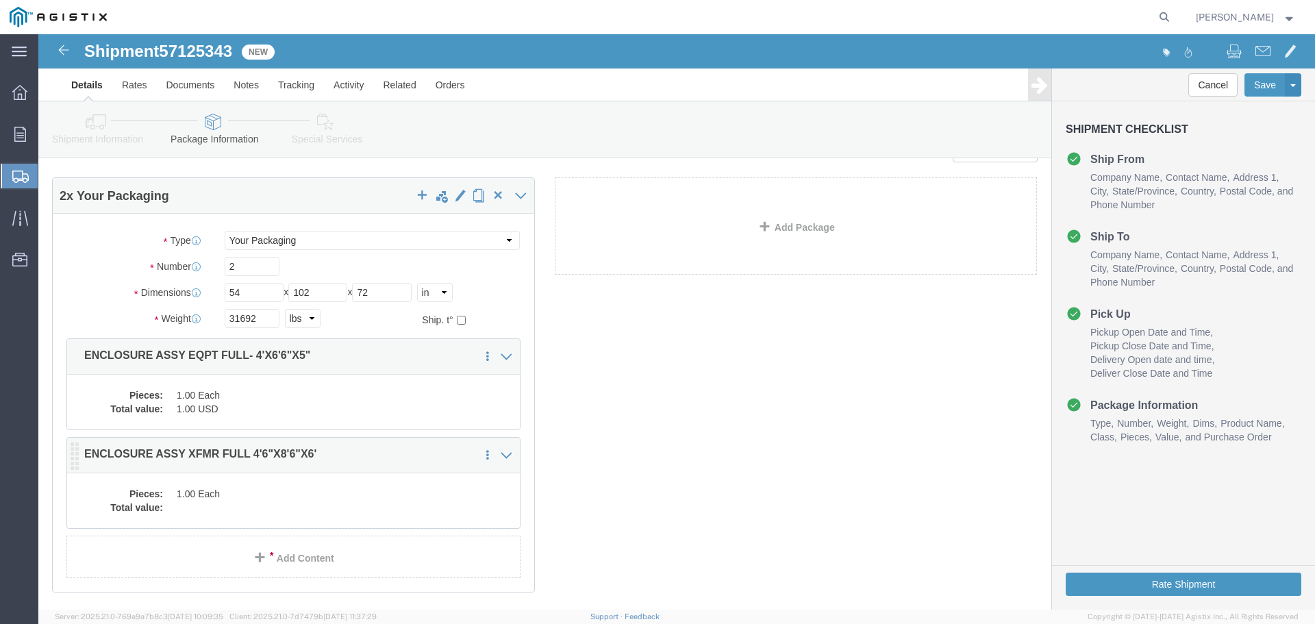
click dd "1.00 Each"
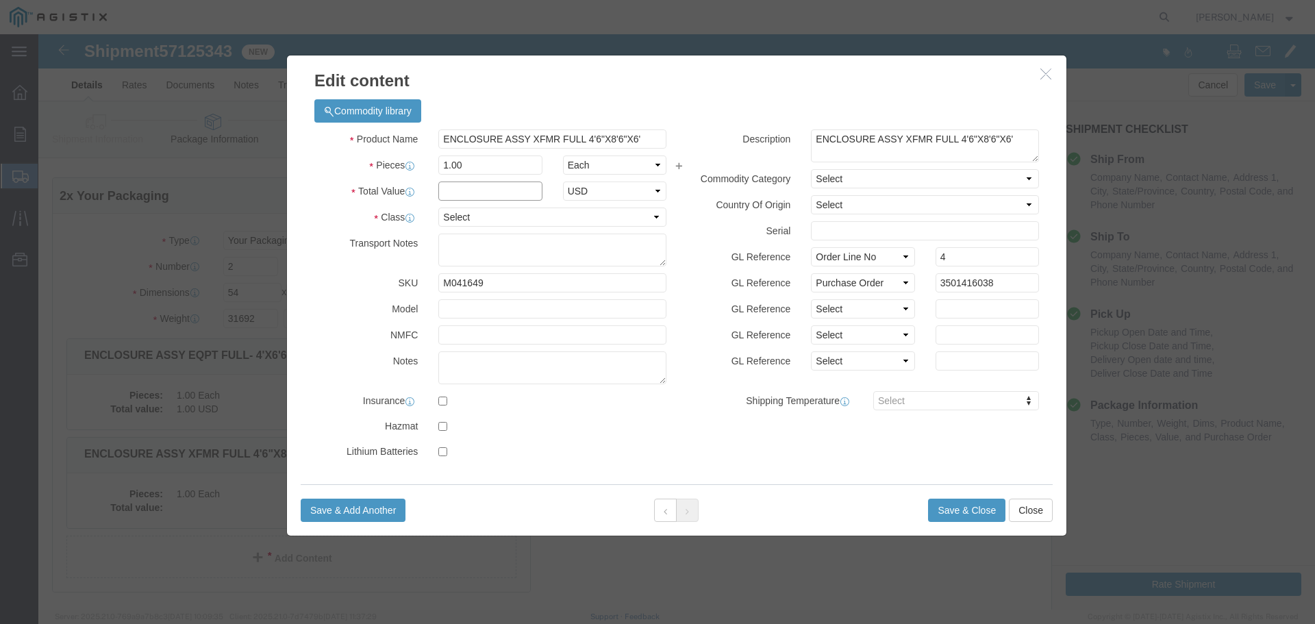
click input "text"
type input "1"
select select "USD"
select select "55"
click button "Save & Close"
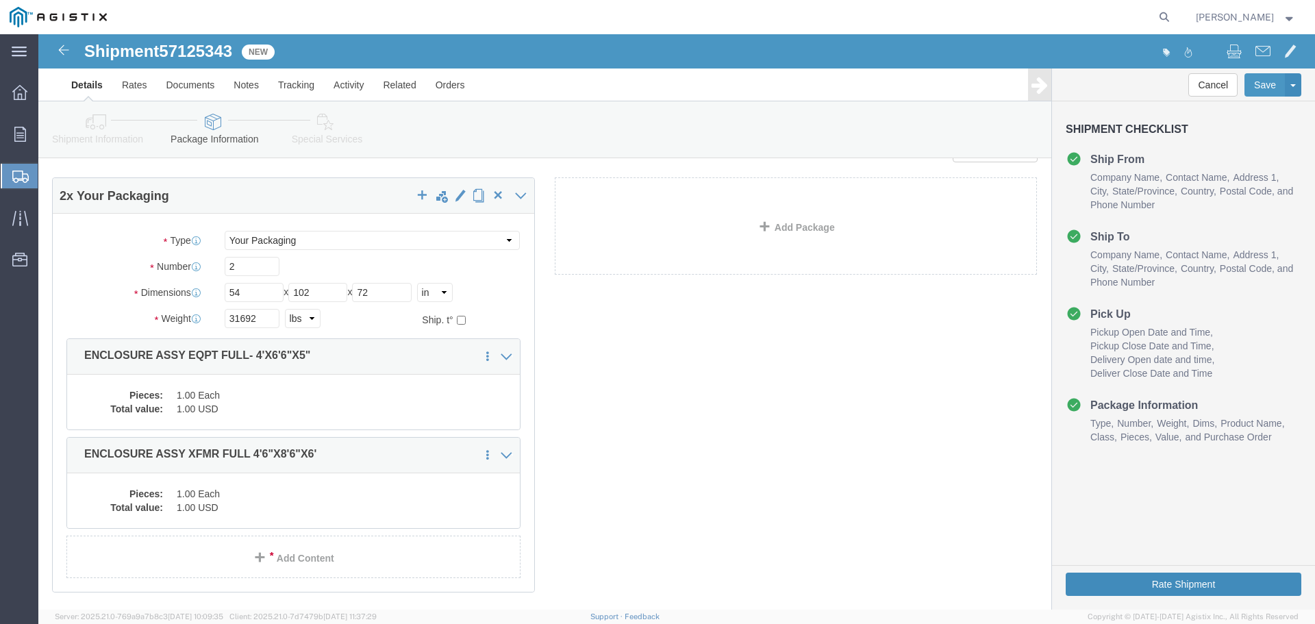
click button "Rate Shipment"
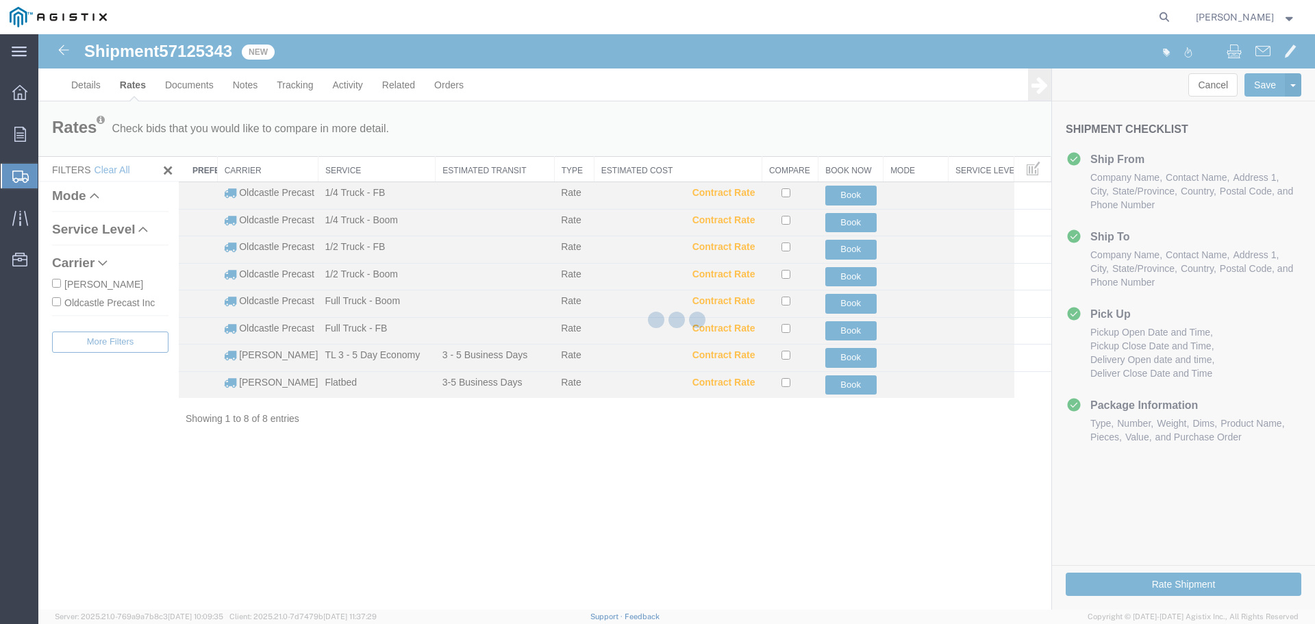
scroll to position [0, 0]
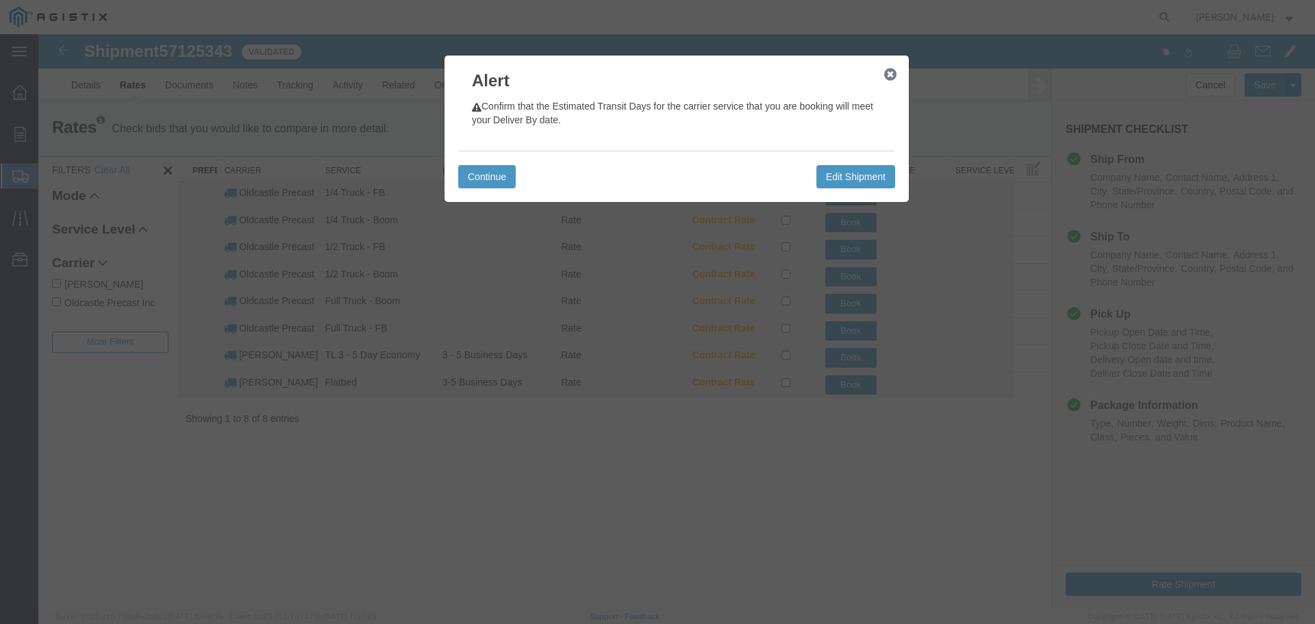
click at [889, 75] on icon "button" at bounding box center [890, 74] width 12 height 11
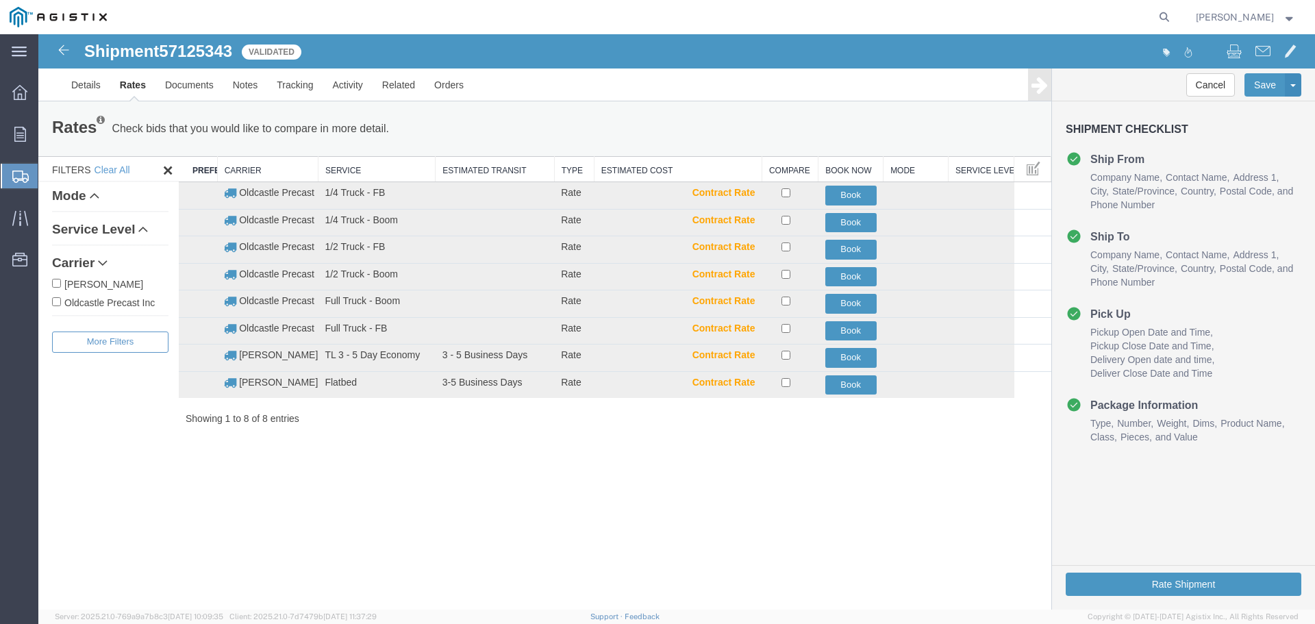
click at [139, 305] on label "Oldcastle Precast Inc" at bounding box center [110, 301] width 116 height 15
click at [61, 305] on input "Oldcastle Precast Inc" at bounding box center [56, 301] width 9 height 9
checkbox input "true"
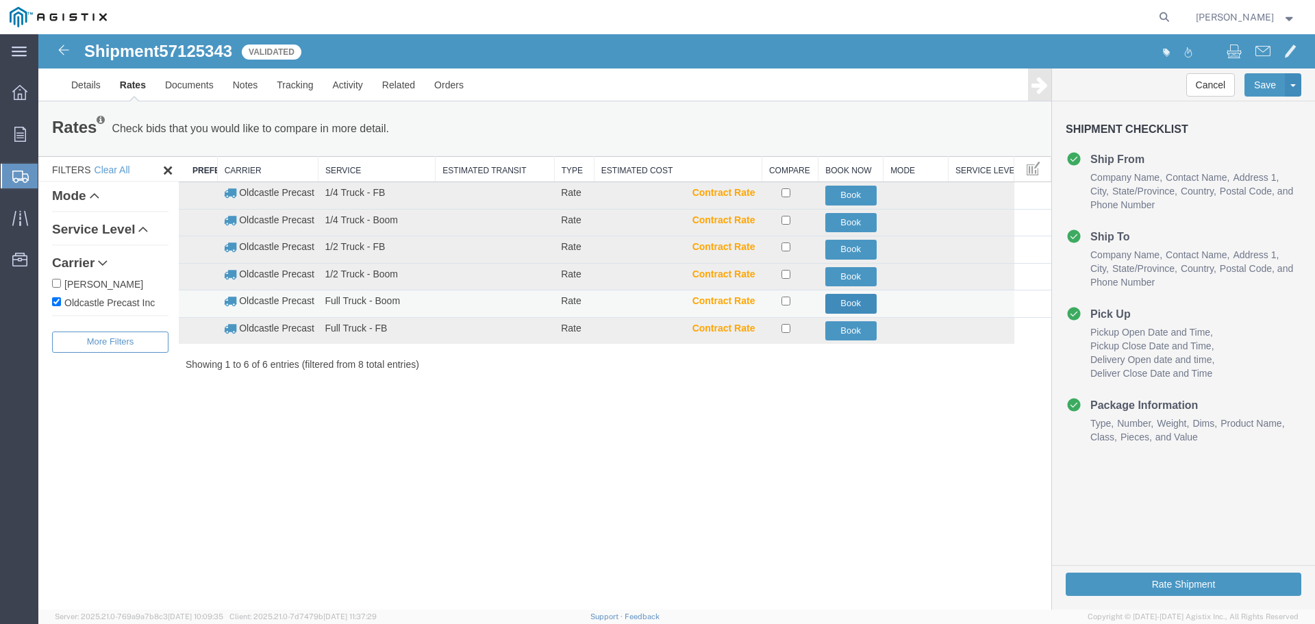
click at [849, 301] on button "Book" at bounding box center [850, 304] width 51 height 20
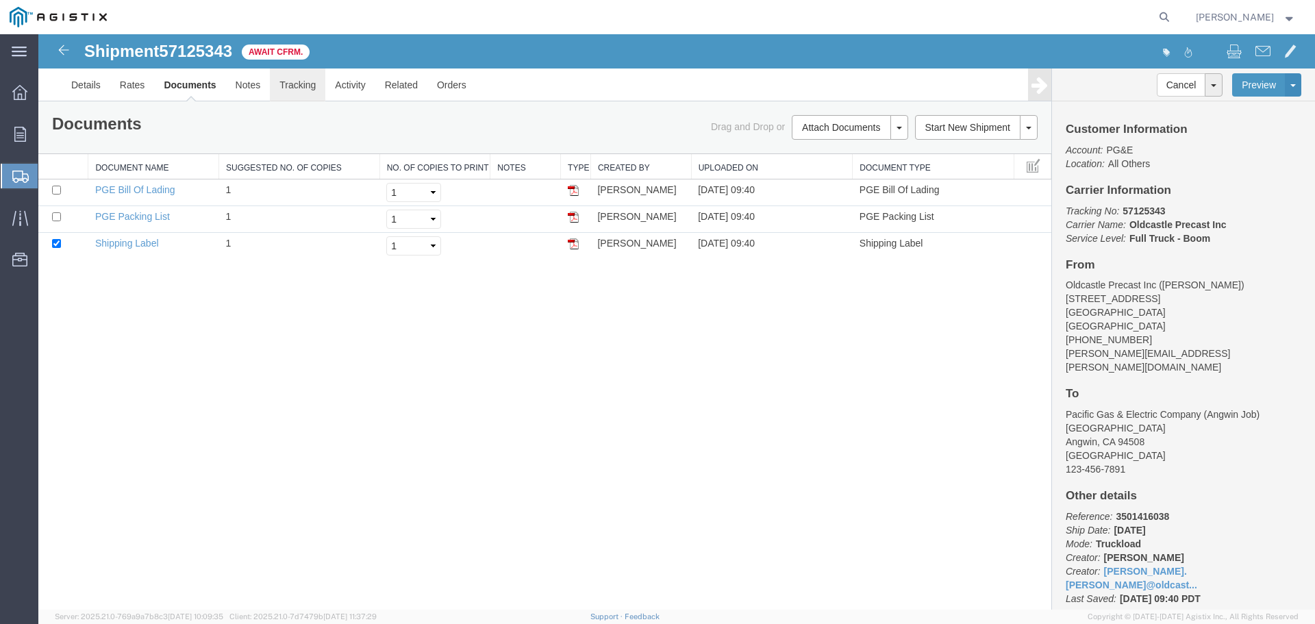
click at [299, 87] on link "Tracking" at bounding box center [297, 84] width 55 height 33
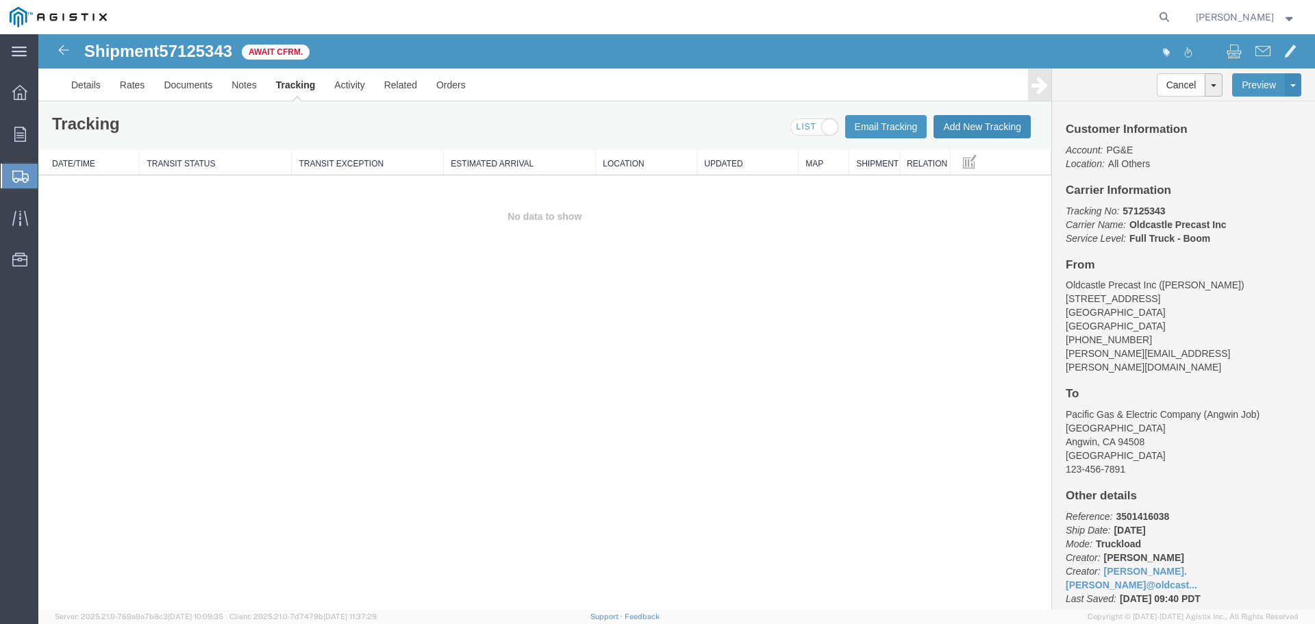
click at [975, 126] on button "Add New Tracking" at bounding box center [981, 126] width 97 height 23
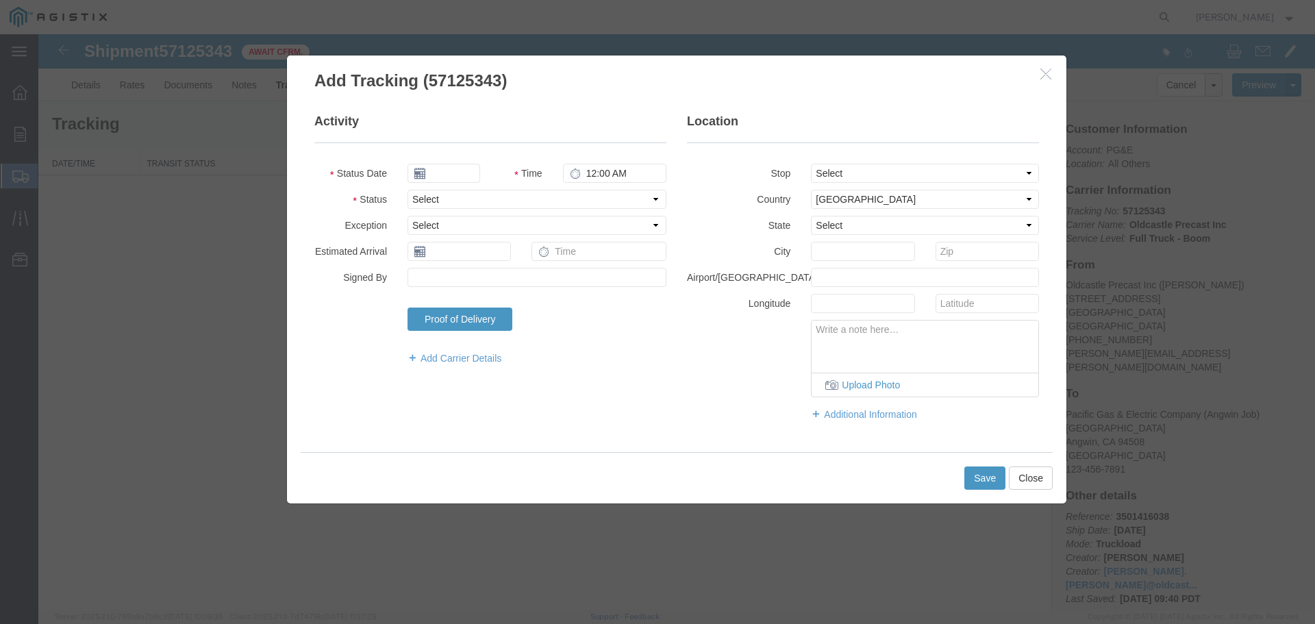
type input "[DATE]"
type input "10:00 AM"
click at [438, 199] on select "Select Arrival Notice Available Arrival Notice Imported Arrive at Delivery Loca…" at bounding box center [536, 199] width 259 height 19
select select "DELIVRED"
click at [407, 190] on select "Select Arrival Notice Available Arrival Notice Imported Arrive at Delivery Loca…" at bounding box center [536, 199] width 259 height 19
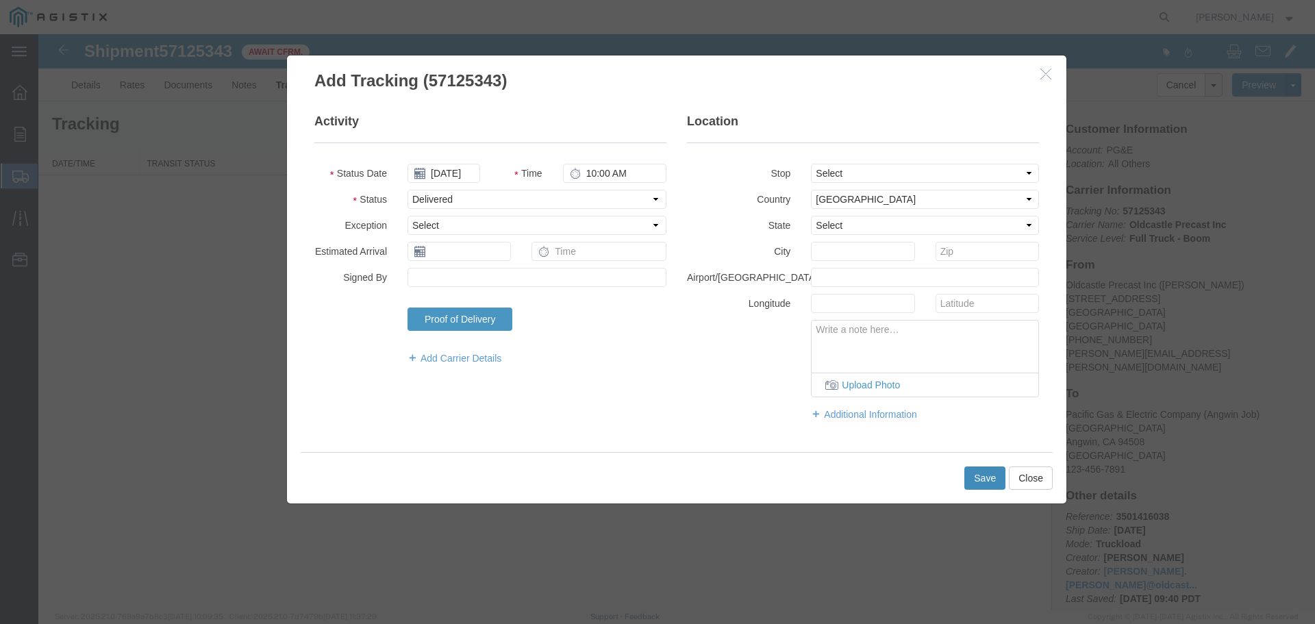
click at [987, 474] on button "Save" at bounding box center [984, 477] width 41 height 23
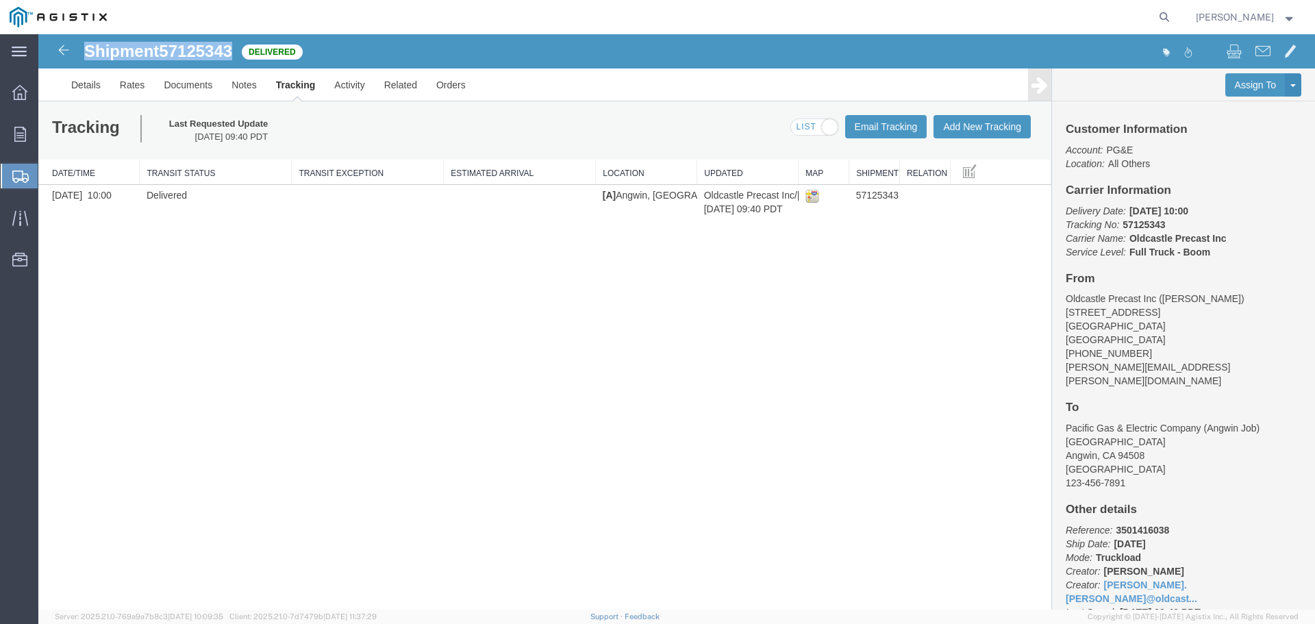
drag, startPoint x: 84, startPoint y: 50, endPoint x: 236, endPoint y: 49, distance: 151.4
click at [236, 49] on div "Shipment 57125343 1 of 1 Delivered" at bounding box center [358, 55] width 637 height 26
copy h1 "Shipment 57125343"
click at [23, 137] on icon at bounding box center [20, 134] width 12 height 15
